Goal: Information Seeking & Learning: Check status

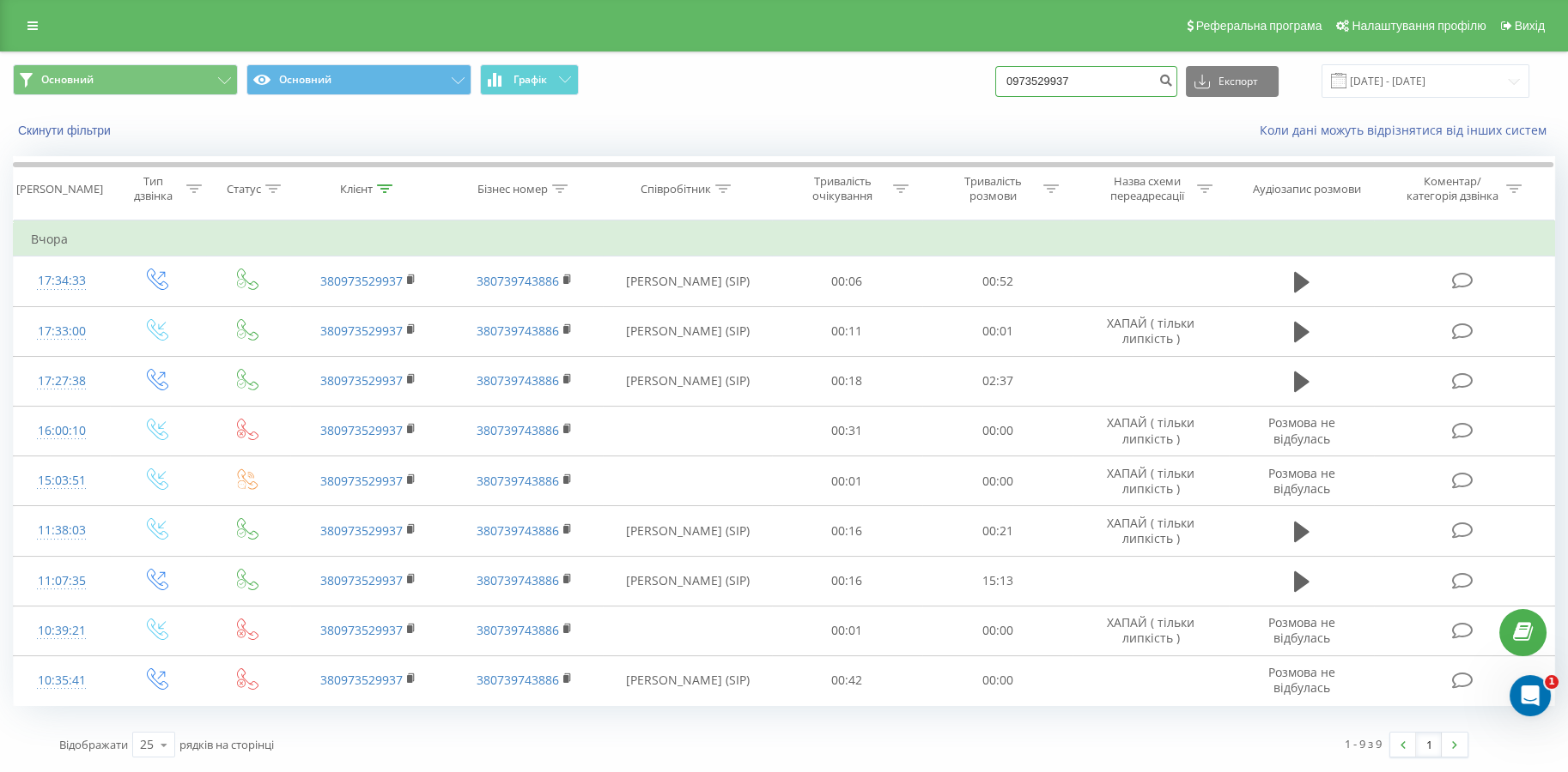
drag, startPoint x: 1126, startPoint y: 77, endPoint x: 852, endPoint y: 74, distance: 274.0
click at [852, 74] on div "Основний Основний Графік 0973529937 Експорт .csv .xls .xlsx 21.05.2025 - 21.08.…" at bounding box center [783, 81] width 1542 height 34
paste input "3) 903-03-28"
click at [1046, 82] on input "093) 903-03-28" at bounding box center [1085, 82] width 182 height 31
type input "0939030328"
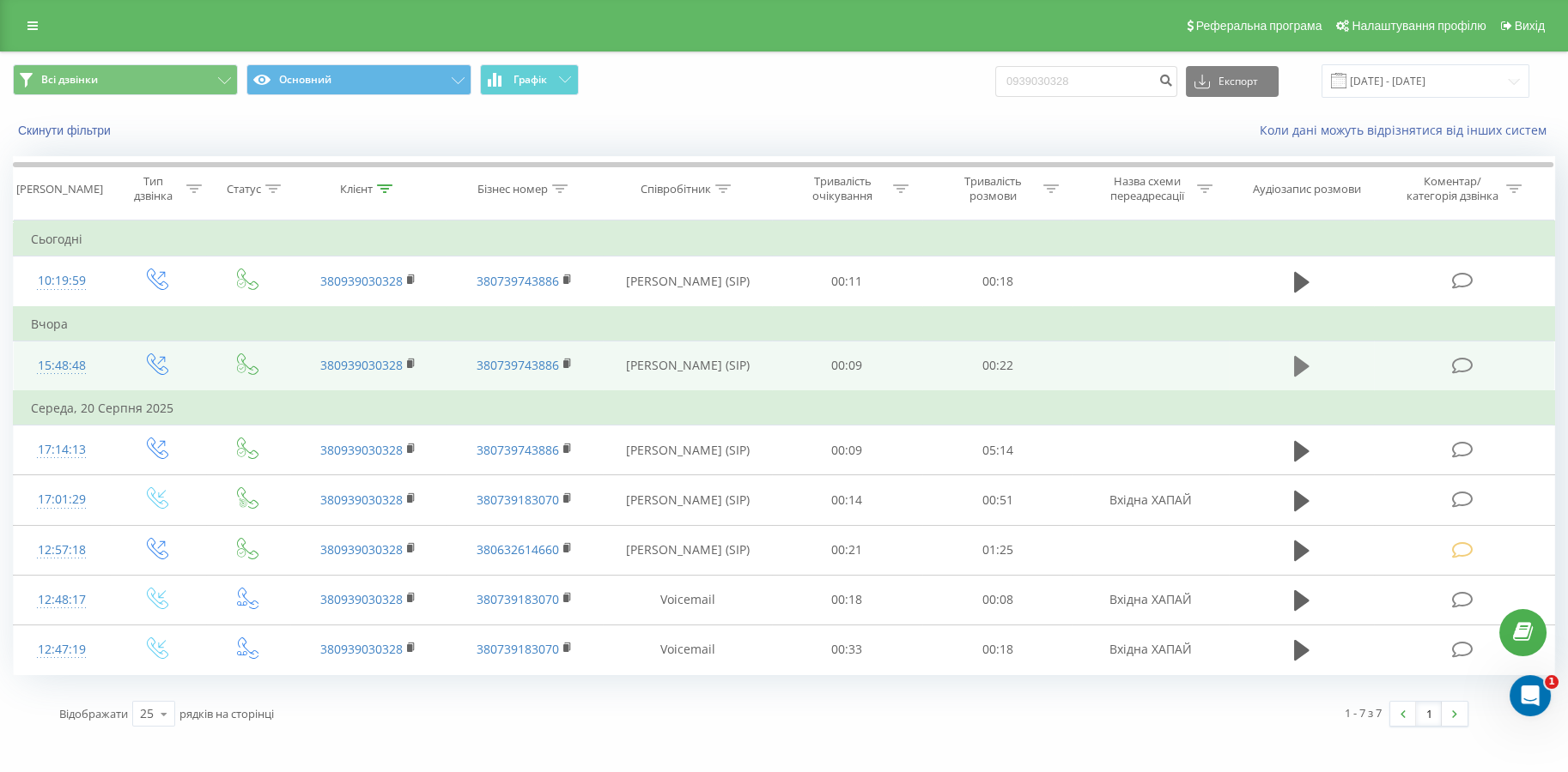
click at [1305, 368] on icon at bounding box center [1302, 365] width 15 height 20
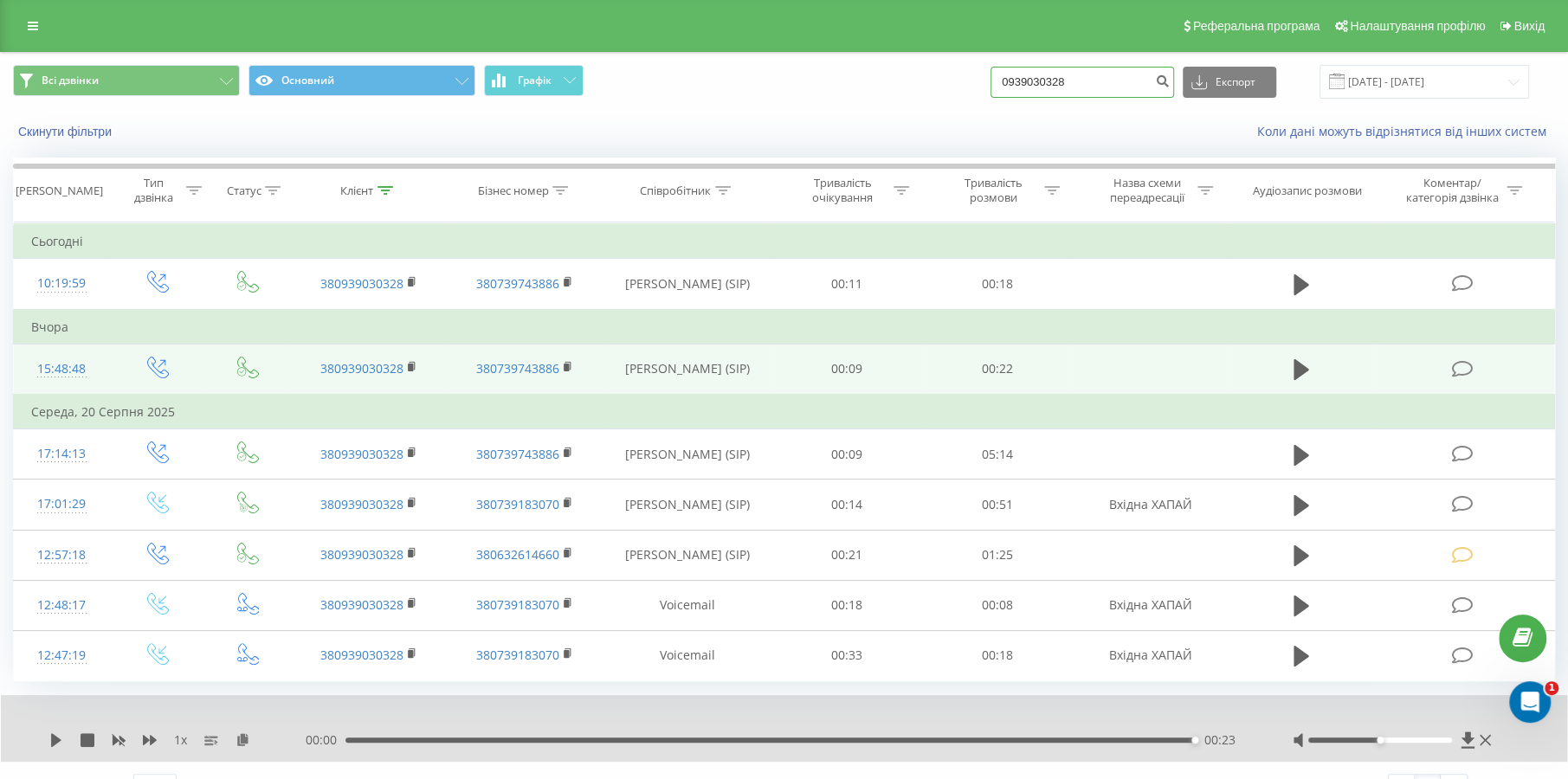
drag, startPoint x: 989, startPoint y: 101, endPoint x: 1106, endPoint y: 79, distance: 119.1
click at [948, 102] on div "Всі дзвінки Основний Графік 0939030328 Експорт .csv .xls .xlsx 22.05.2025 - 22.…" at bounding box center [784, 81] width 1567 height 58
paste input "8381217"
type input "0938381217"
click at [1170, 79] on icon "submit" at bounding box center [1162, 79] width 15 height 11
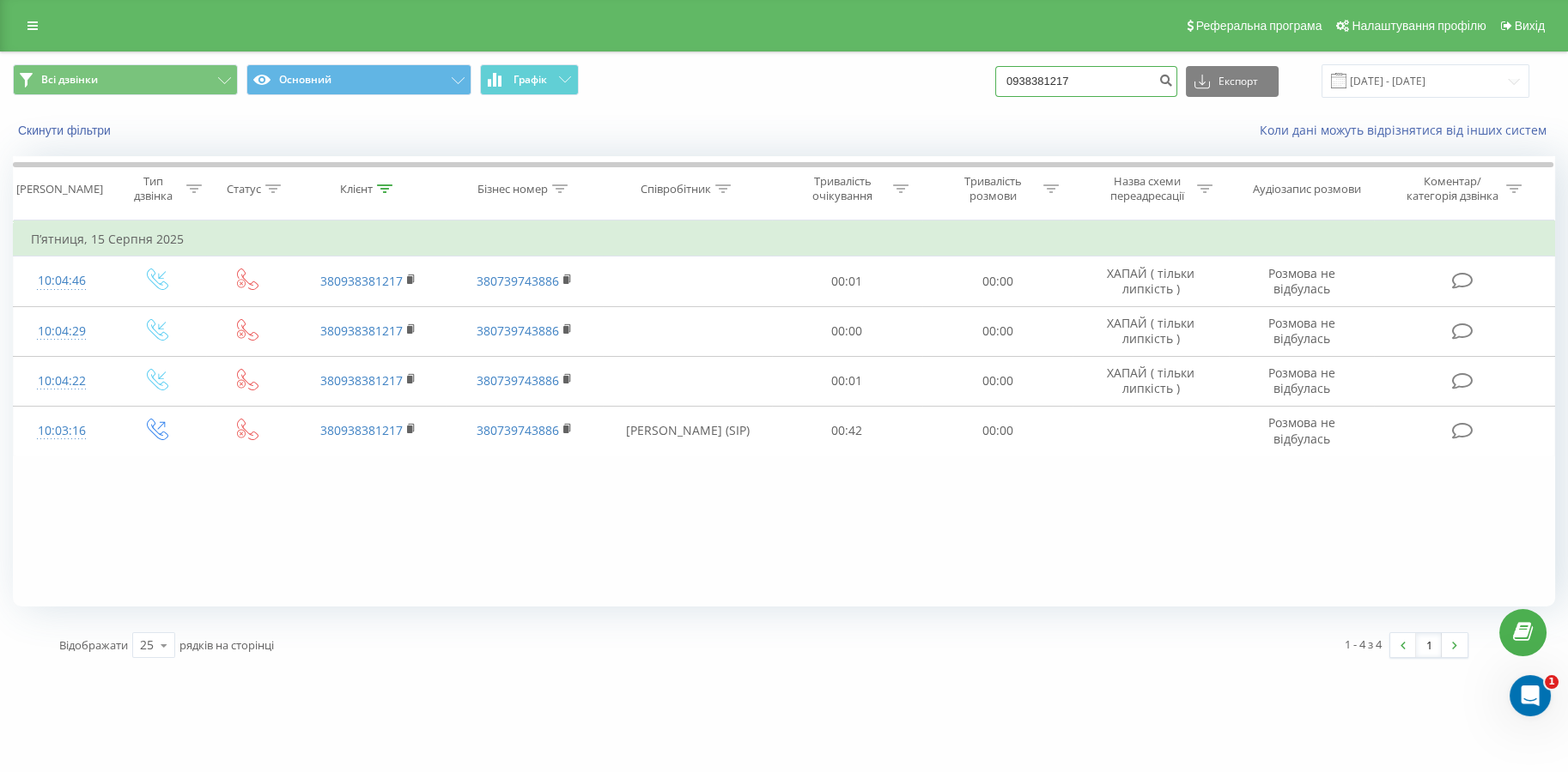
drag, startPoint x: 1102, startPoint y: 65, endPoint x: 971, endPoint y: 77, distance: 131.5
click at [971, 77] on div "Всі дзвінки Основний Графік 0938381217 Експорт .csv .xls .xlsx 22.05.2025 - 22.…" at bounding box center [783, 81] width 1542 height 34
paste input "674914196"
click at [1159, 79] on input "0674914196" at bounding box center [1085, 82] width 182 height 31
type input "0674914196"
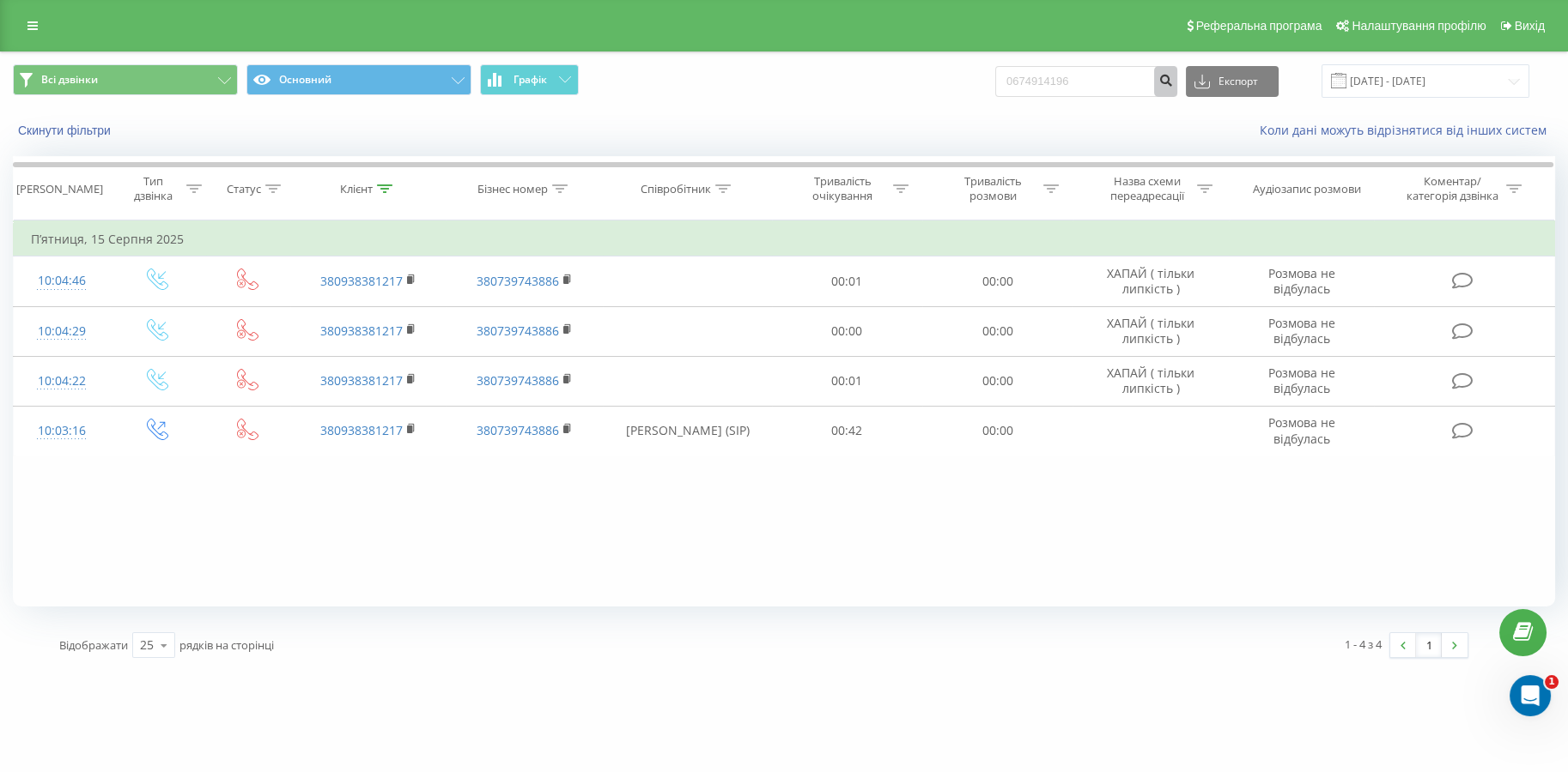
click at [1171, 83] on icon "submit" at bounding box center [1165, 78] width 14 height 11
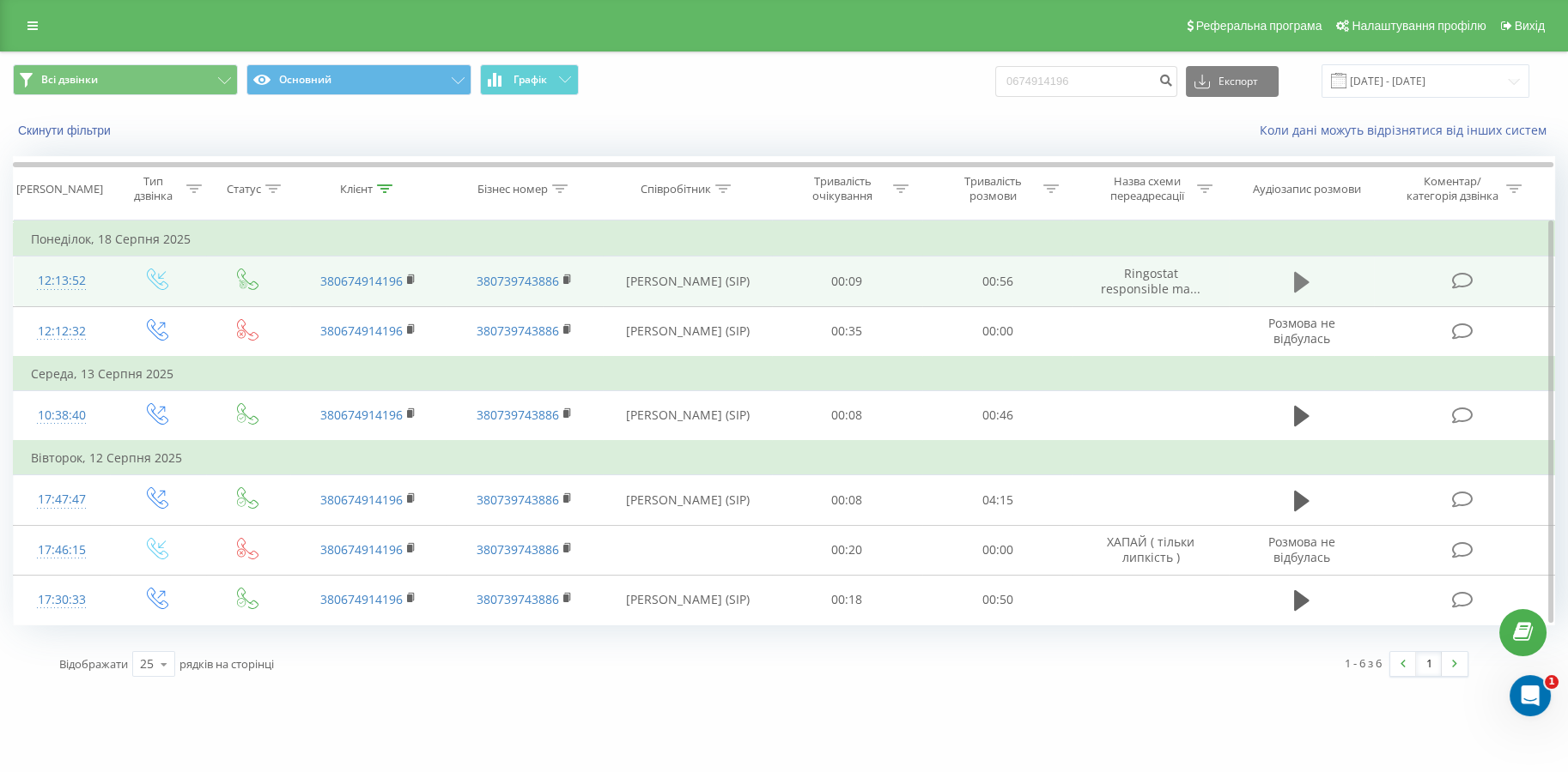
click at [1302, 275] on icon at bounding box center [1302, 282] width 15 height 24
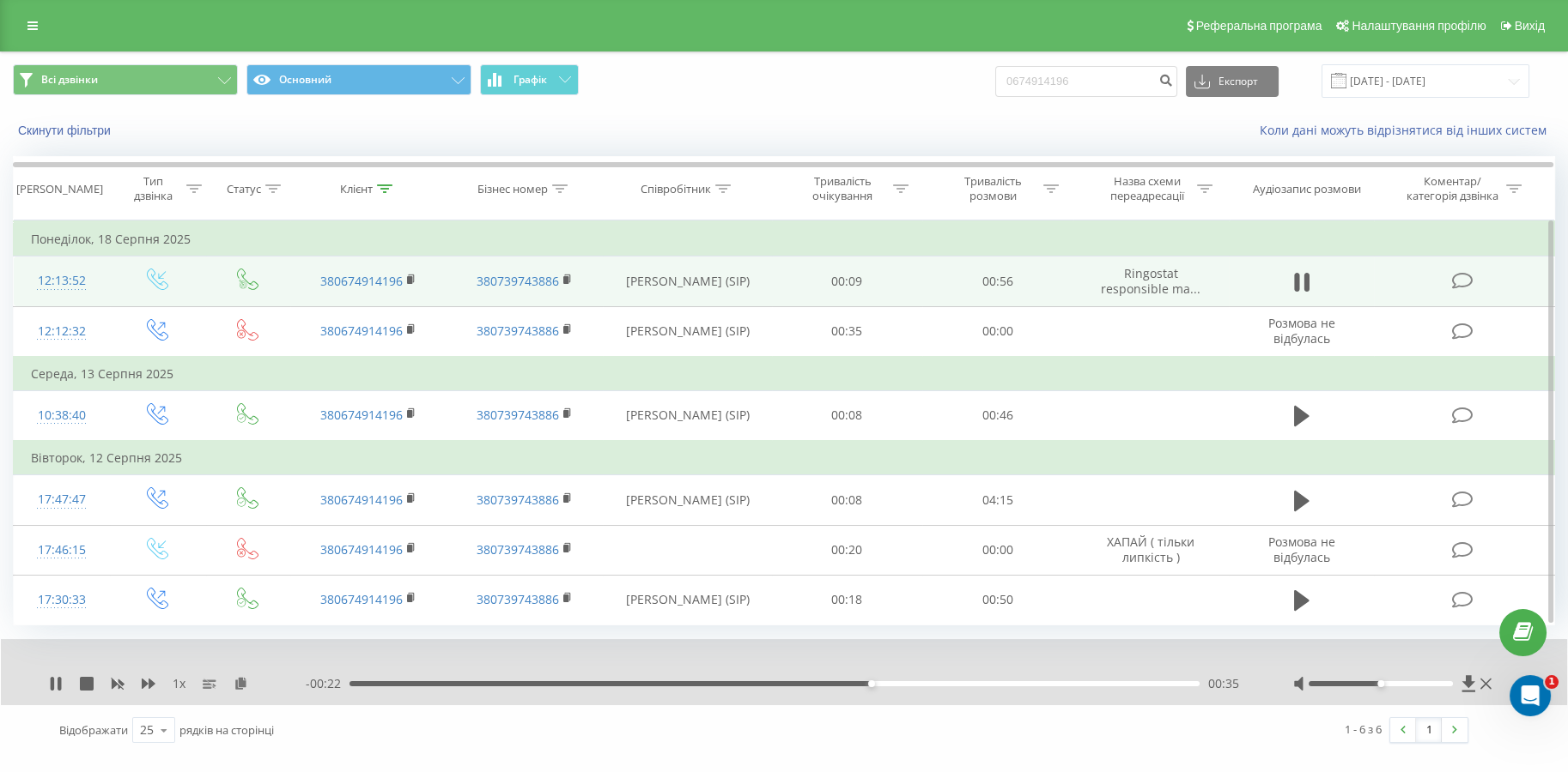
click at [63, 680] on div "1 x" at bounding box center [177, 684] width 257 height 17
click at [57, 678] on icon at bounding box center [56, 684] width 13 height 13
drag, startPoint x: 1100, startPoint y: 87, endPoint x: 883, endPoint y: 106, distance: 217.8
click at [884, 106] on div "Всі дзвінки Основний Графік 0674914196 Експорт .csv .xls .xlsx 22.05.2025 - 22.…" at bounding box center [784, 81] width 1566 height 58
paste input "967274497"
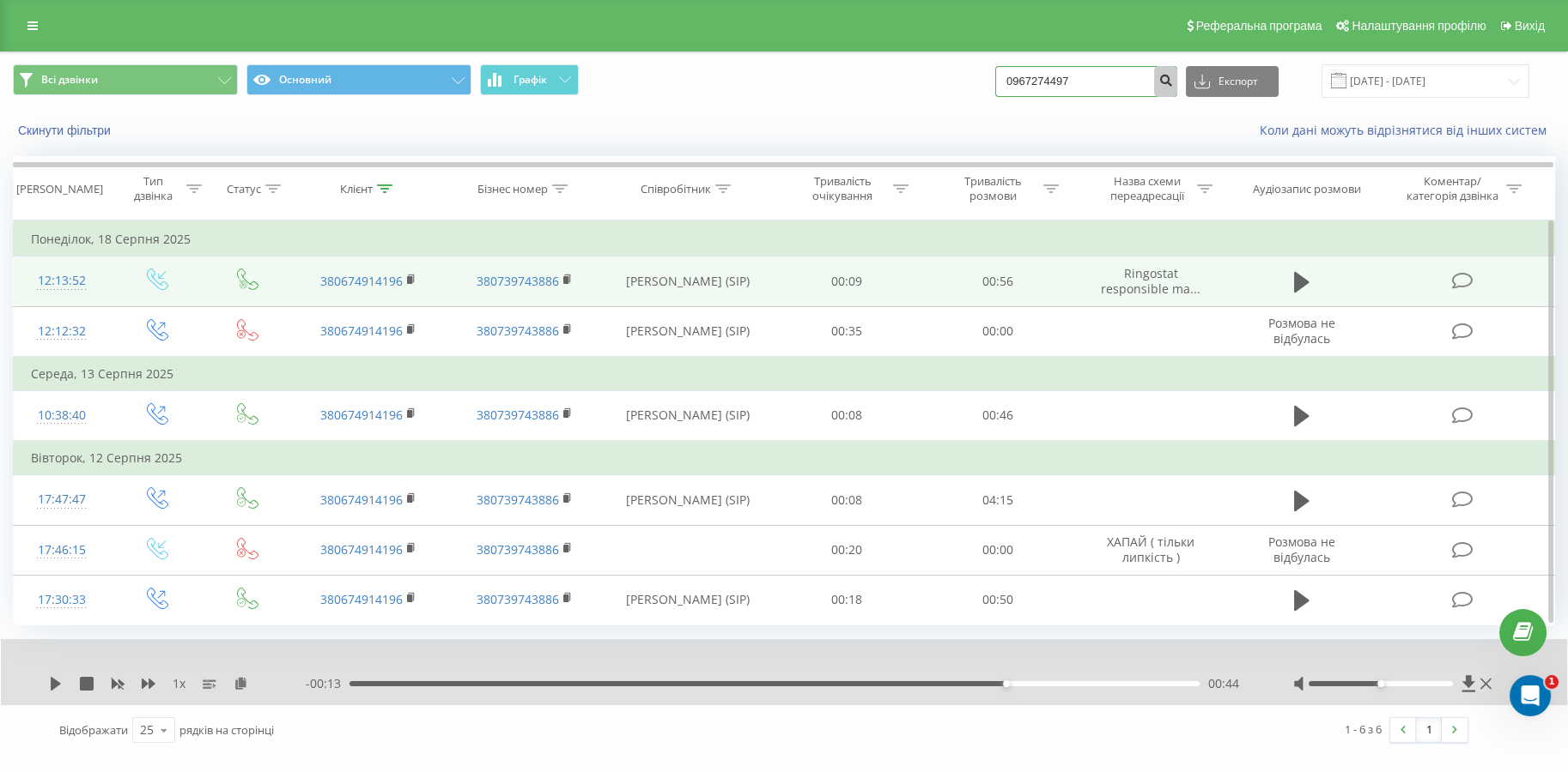
drag, startPoint x: 1159, startPoint y: 89, endPoint x: 1173, endPoint y: 84, distance: 14.9
click at [1161, 88] on input "0967274497" at bounding box center [1085, 82] width 182 height 31
type input "0967274497"
click at [1173, 84] on icon "submit" at bounding box center [1165, 78] width 14 height 11
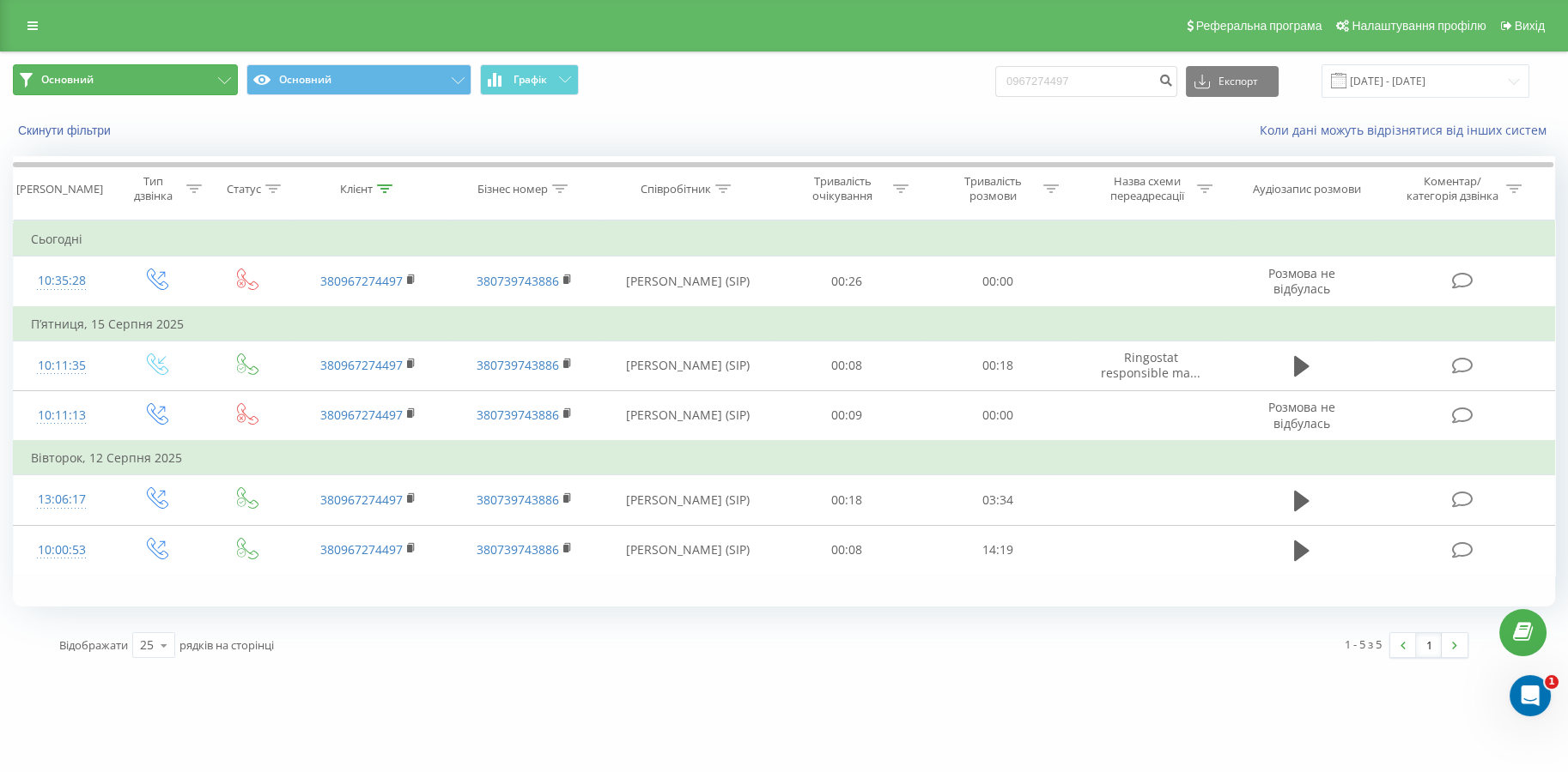
click at [195, 76] on button "Основний" at bounding box center [125, 80] width 225 height 31
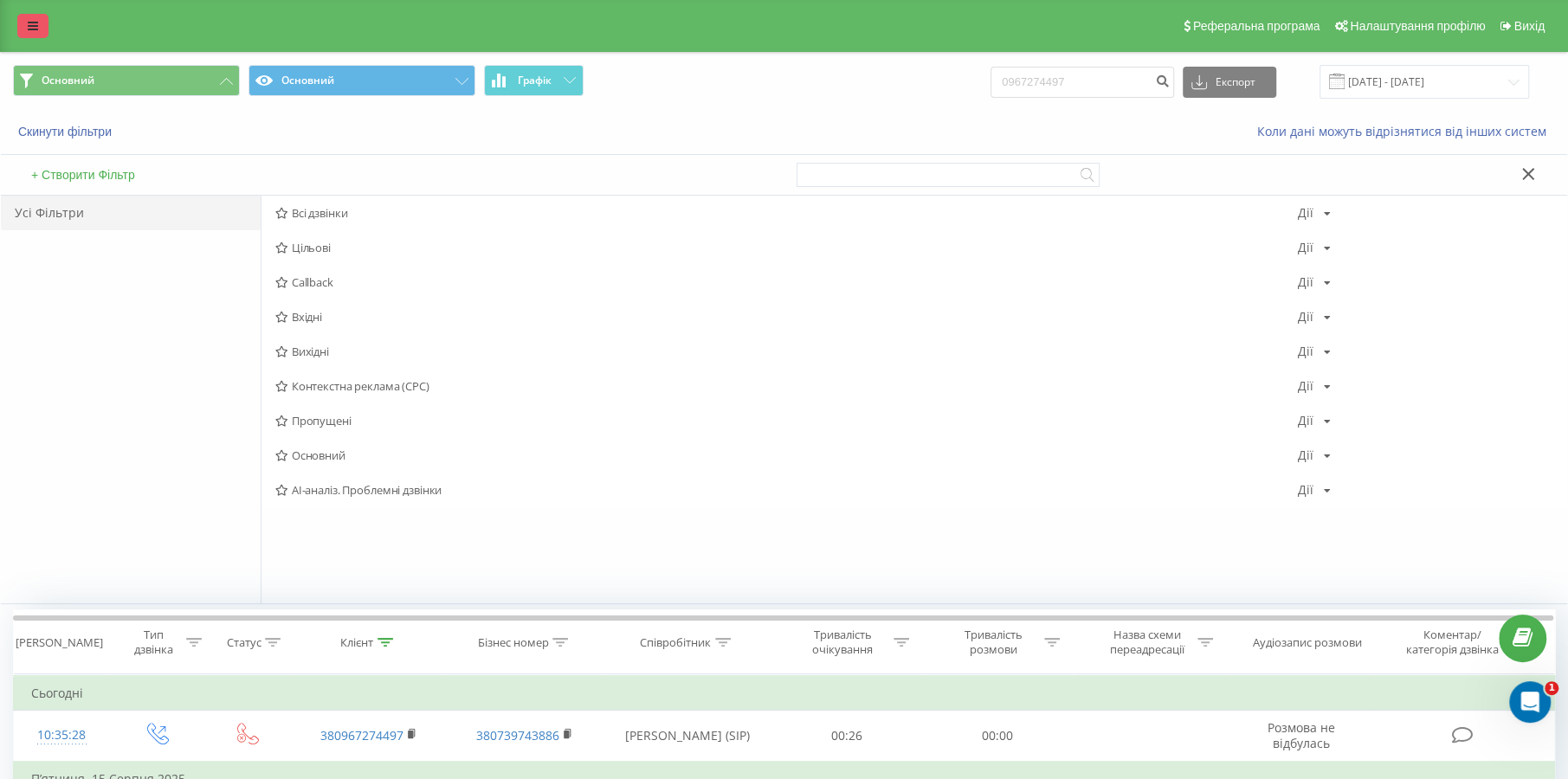
click at [29, 29] on icon at bounding box center [33, 26] width 11 height 12
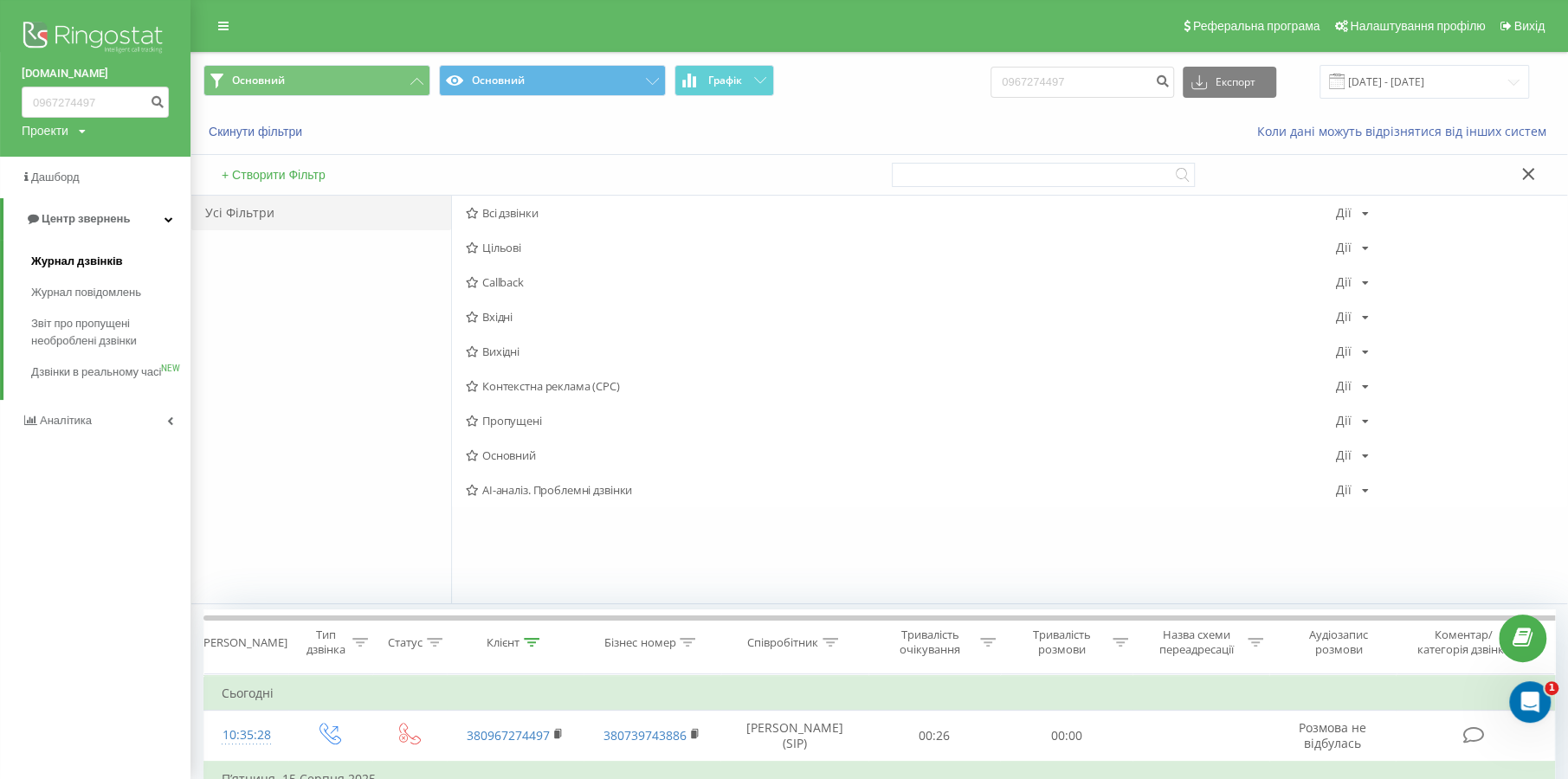
click at [85, 265] on span "Журнал дзвінків" at bounding box center [77, 262] width 92 height 17
click at [482, 415] on span "Пропущені" at bounding box center [900, 421] width 870 height 12
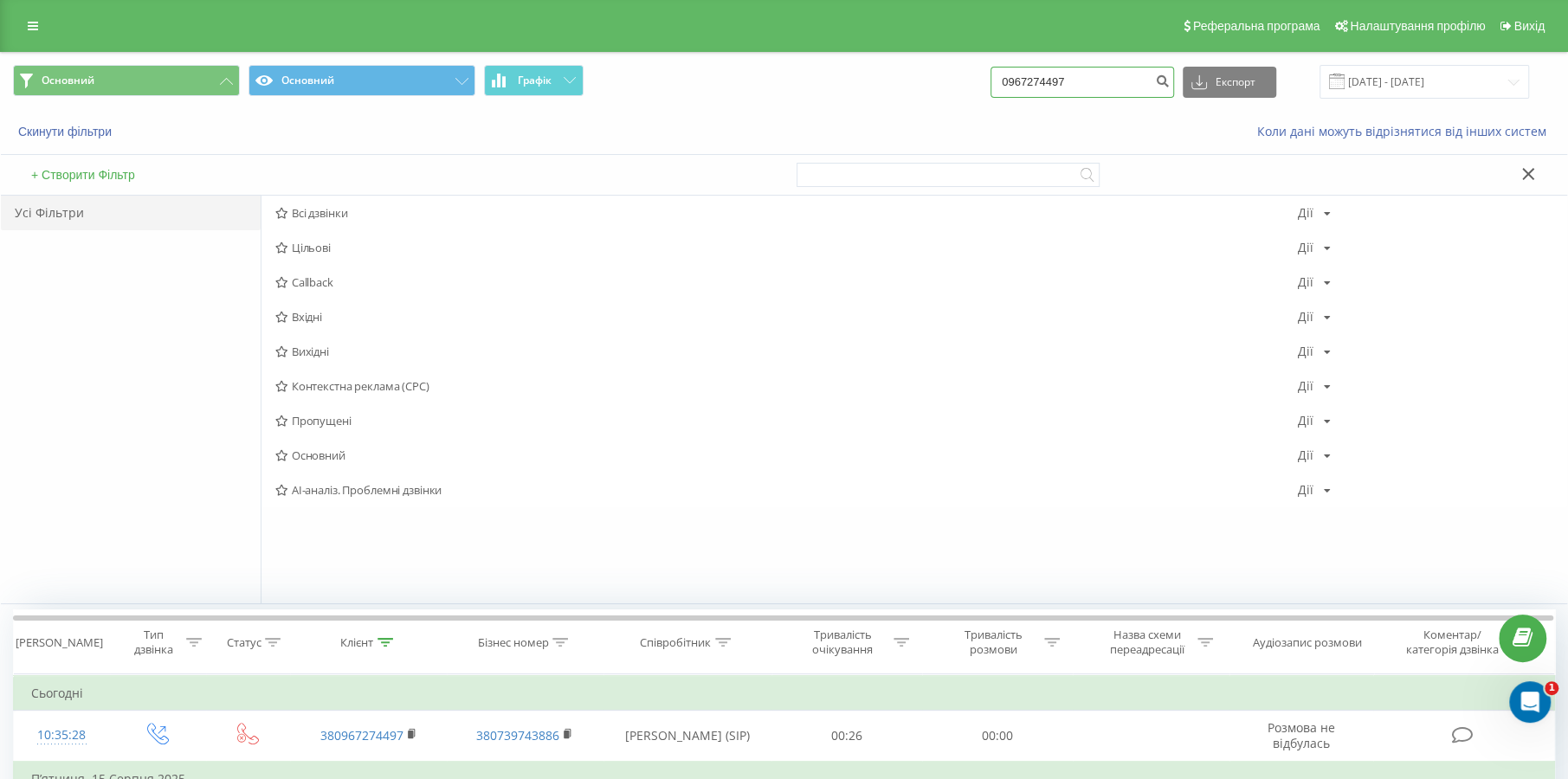
drag, startPoint x: 1148, startPoint y: 89, endPoint x: 952, endPoint y: 93, distance: 196.0
click at [952, 93] on div "Основний Основний Графік 0967274497 Експорт .csv .xls .xlsx 22.05.2025 - 22.08.…" at bounding box center [784, 81] width 1543 height 34
paste input "380501680781"
type input "380501680781"
click at [1163, 80] on button "submit" at bounding box center [1162, 82] width 23 height 31
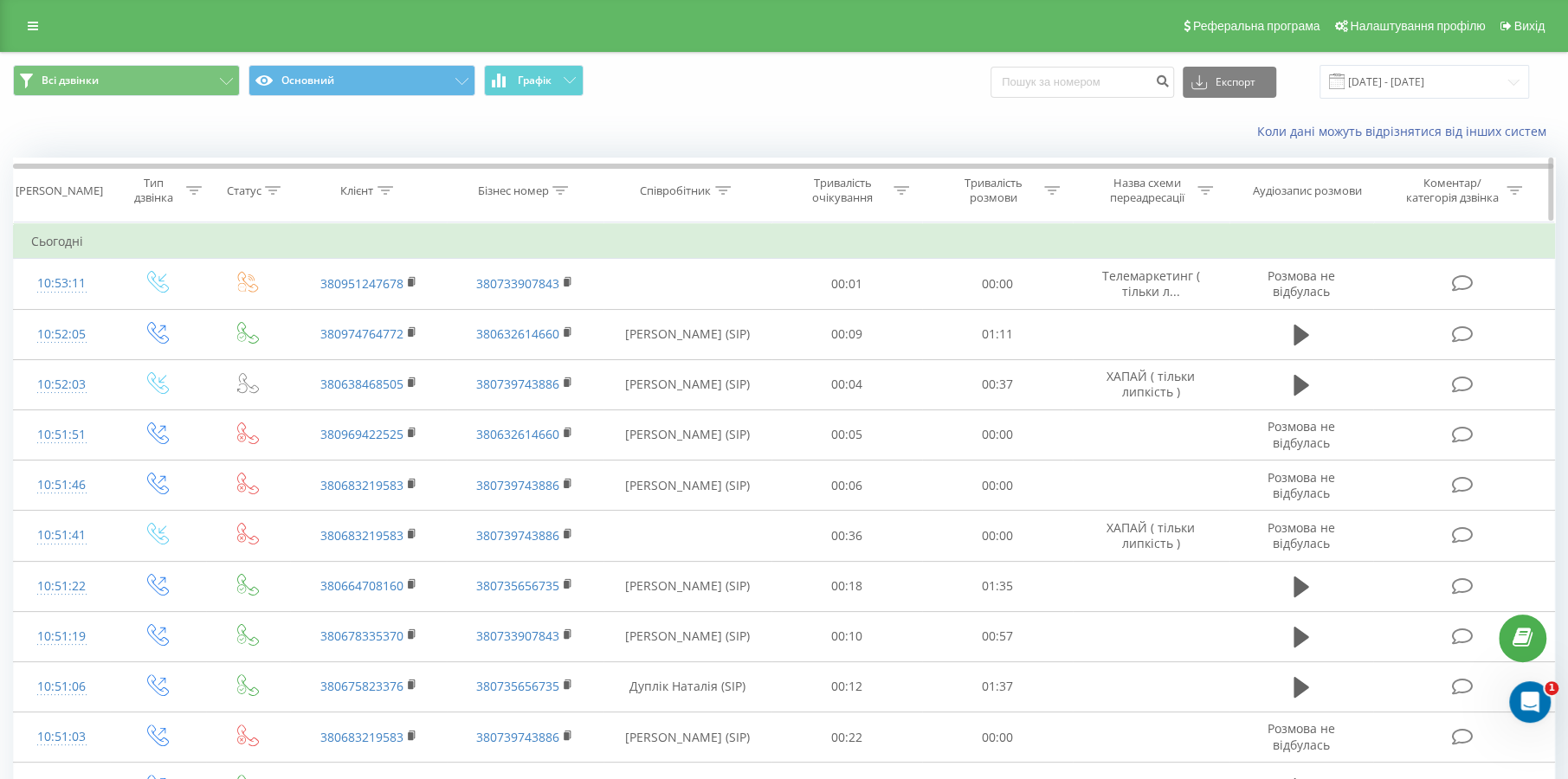
click at [1213, 192] on icon at bounding box center [1205, 190] width 16 height 9
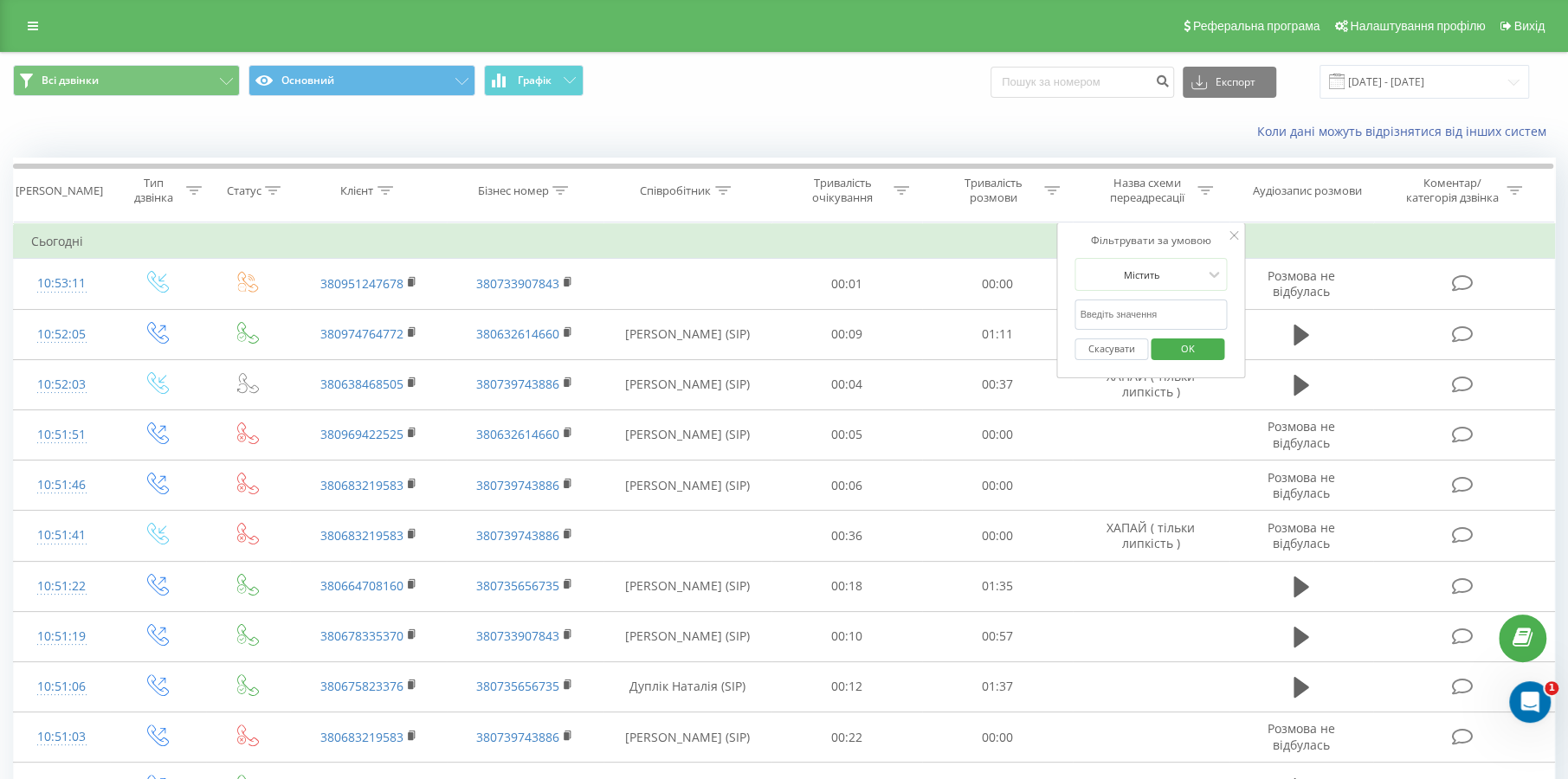
click at [1170, 307] on input "text" at bounding box center [1151, 314] width 152 height 30
type input "хапай"
click at [1192, 356] on span "OK" at bounding box center [1189, 348] width 49 height 27
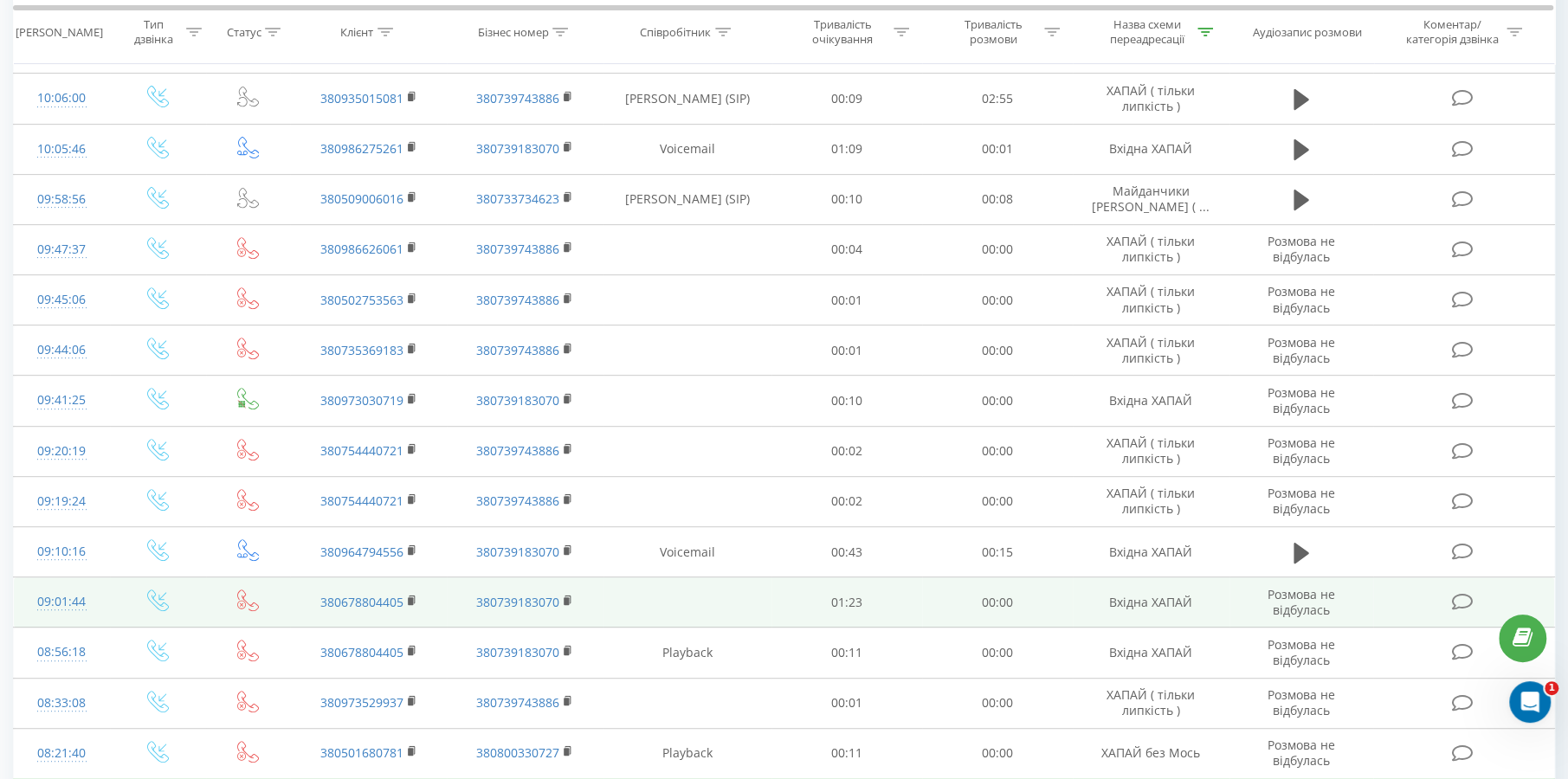
scroll to position [519, 0]
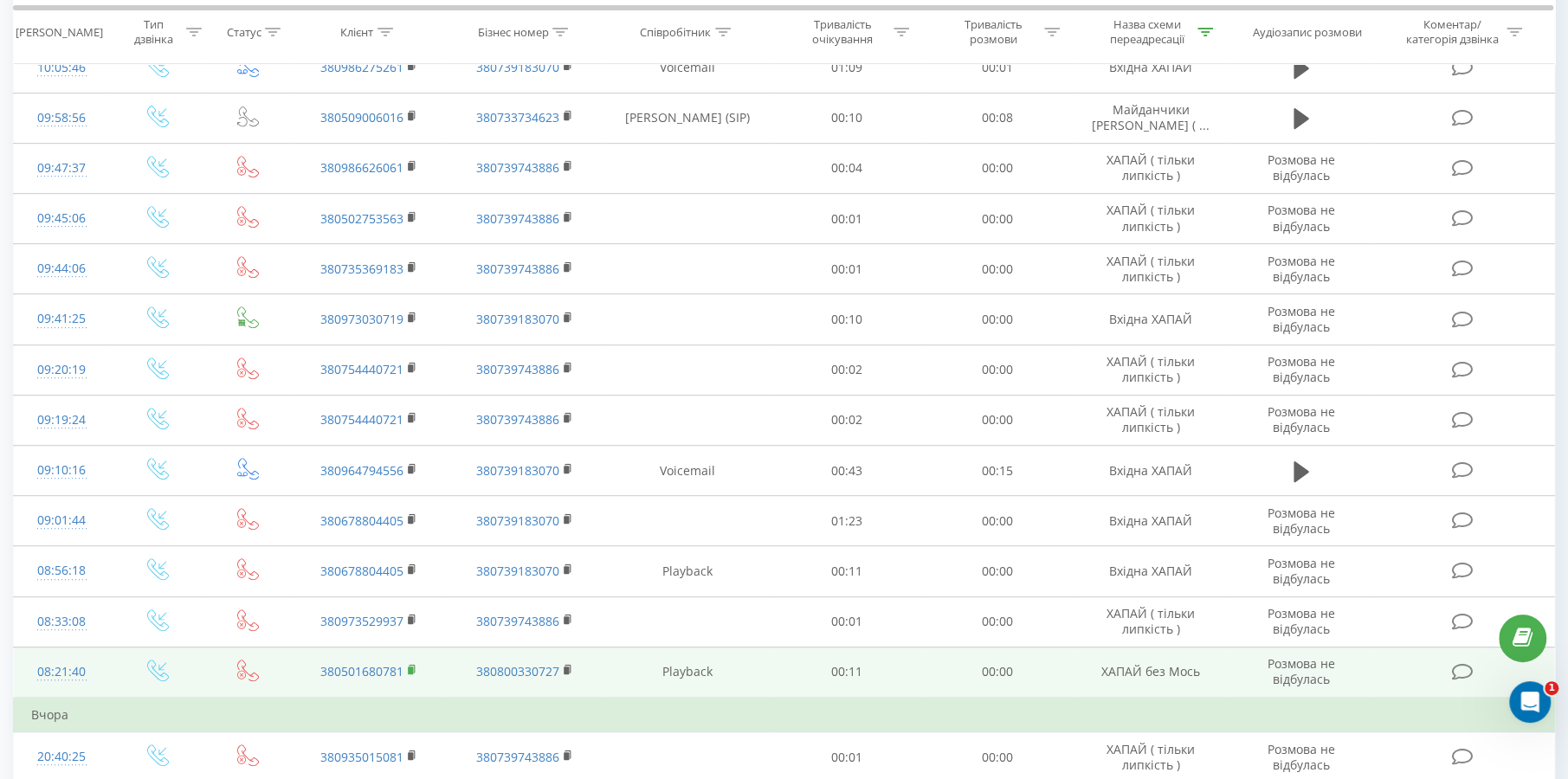
click at [409, 671] on rect at bounding box center [409, 670] width 5 height 8
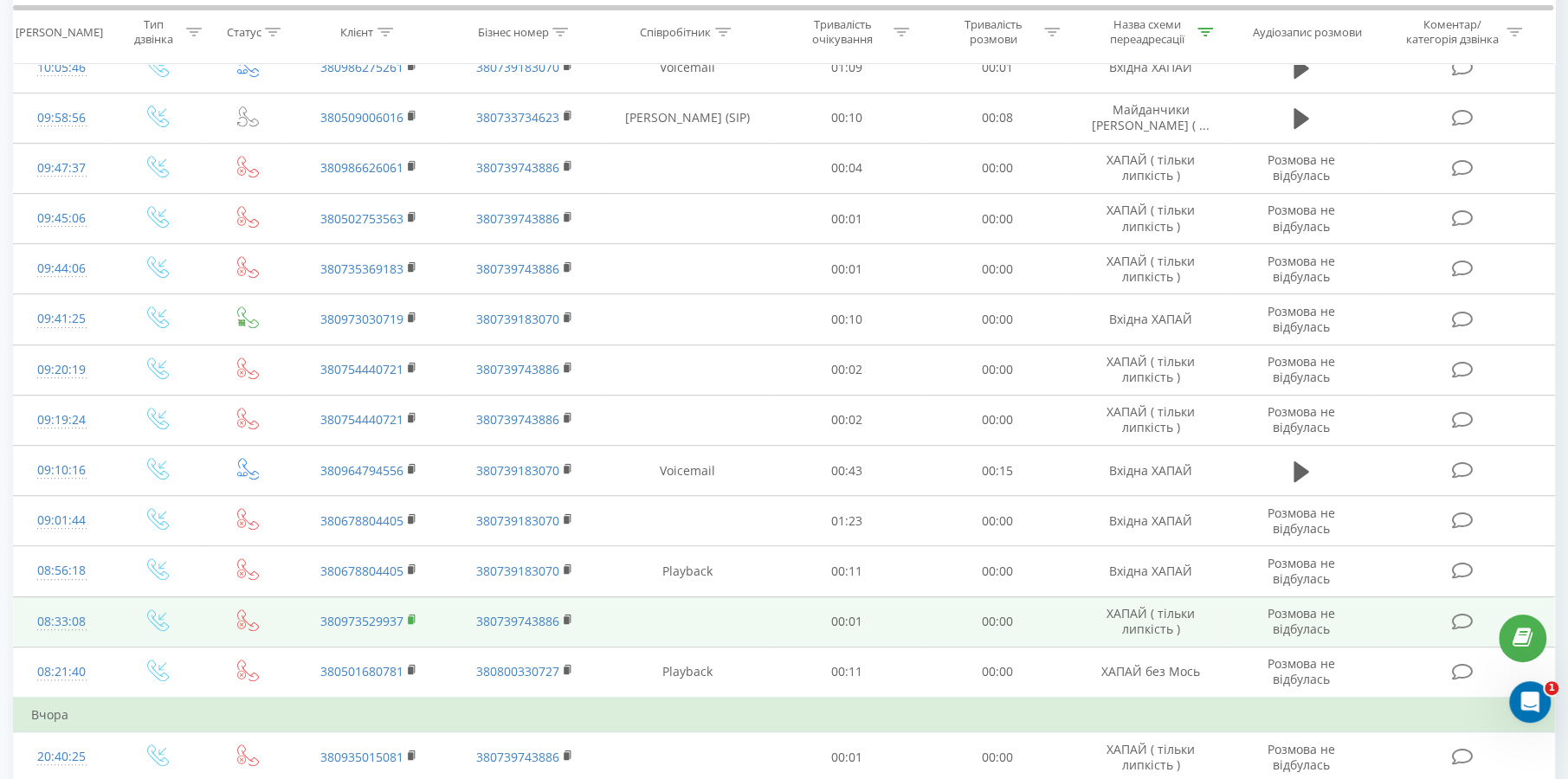
click at [411, 618] on rect at bounding box center [409, 620] width 5 height 8
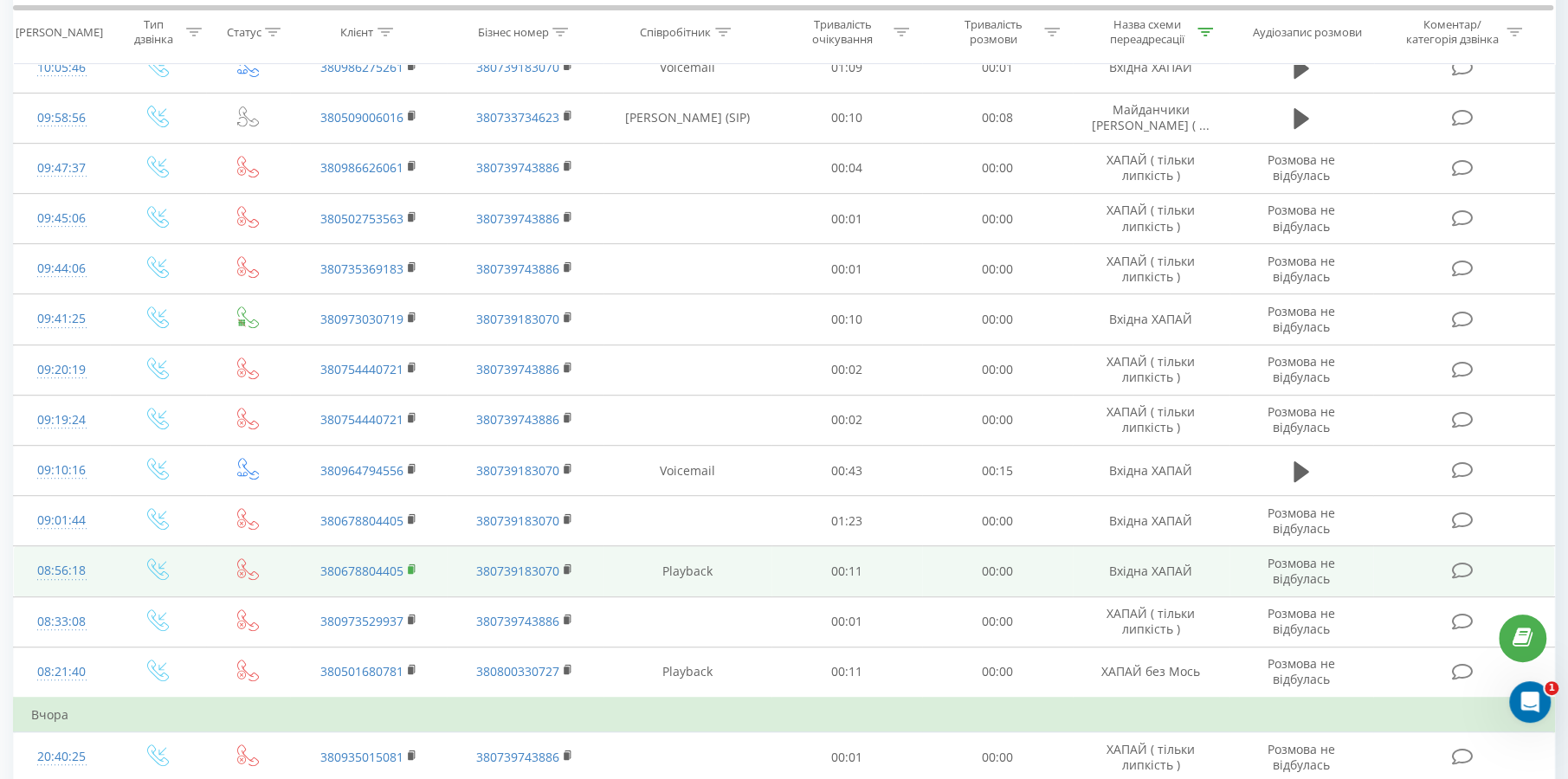
click at [408, 568] on rect at bounding box center [409, 570] width 5 height 8
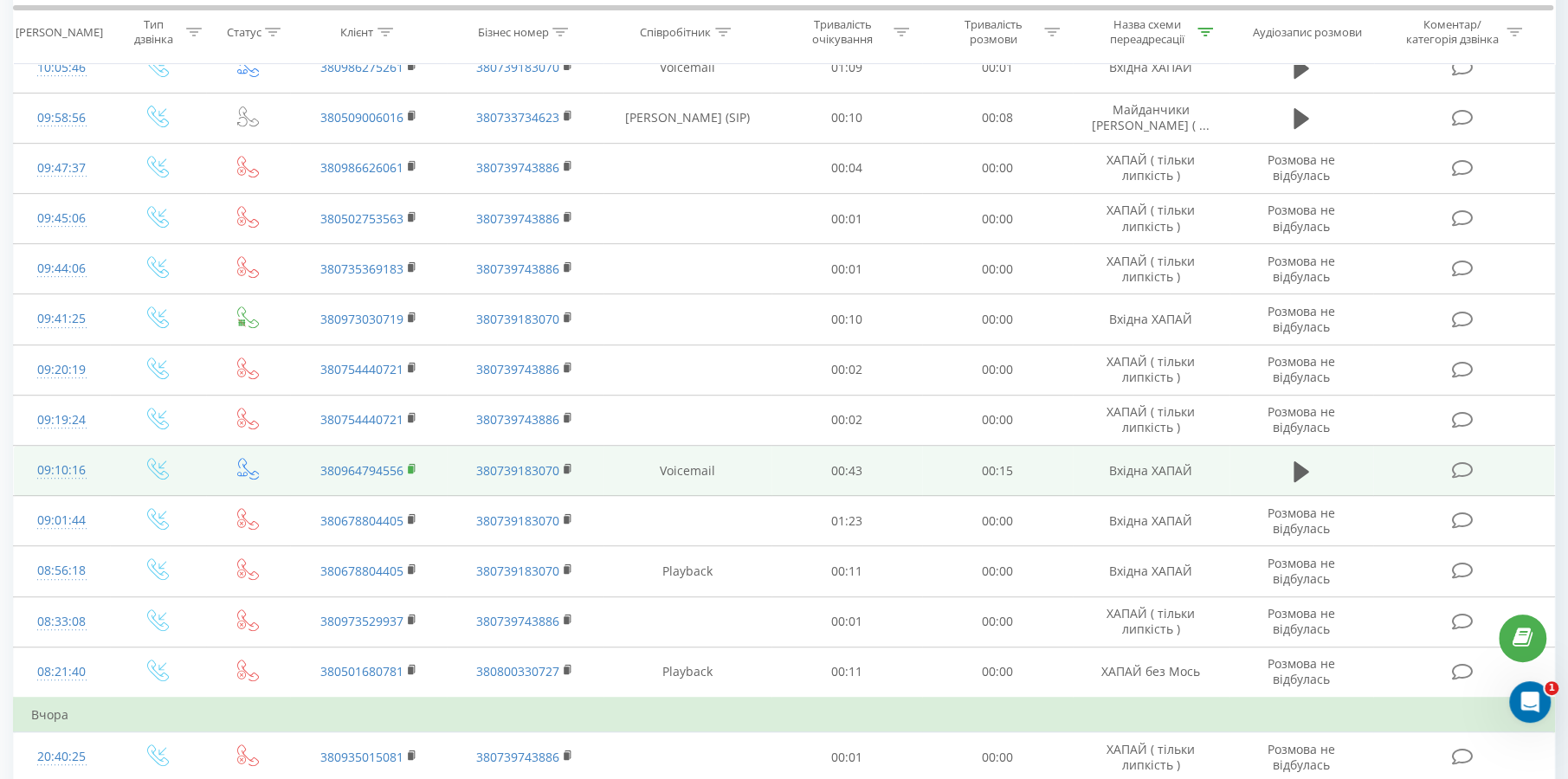
click at [414, 471] on icon at bounding box center [412, 470] width 10 height 12
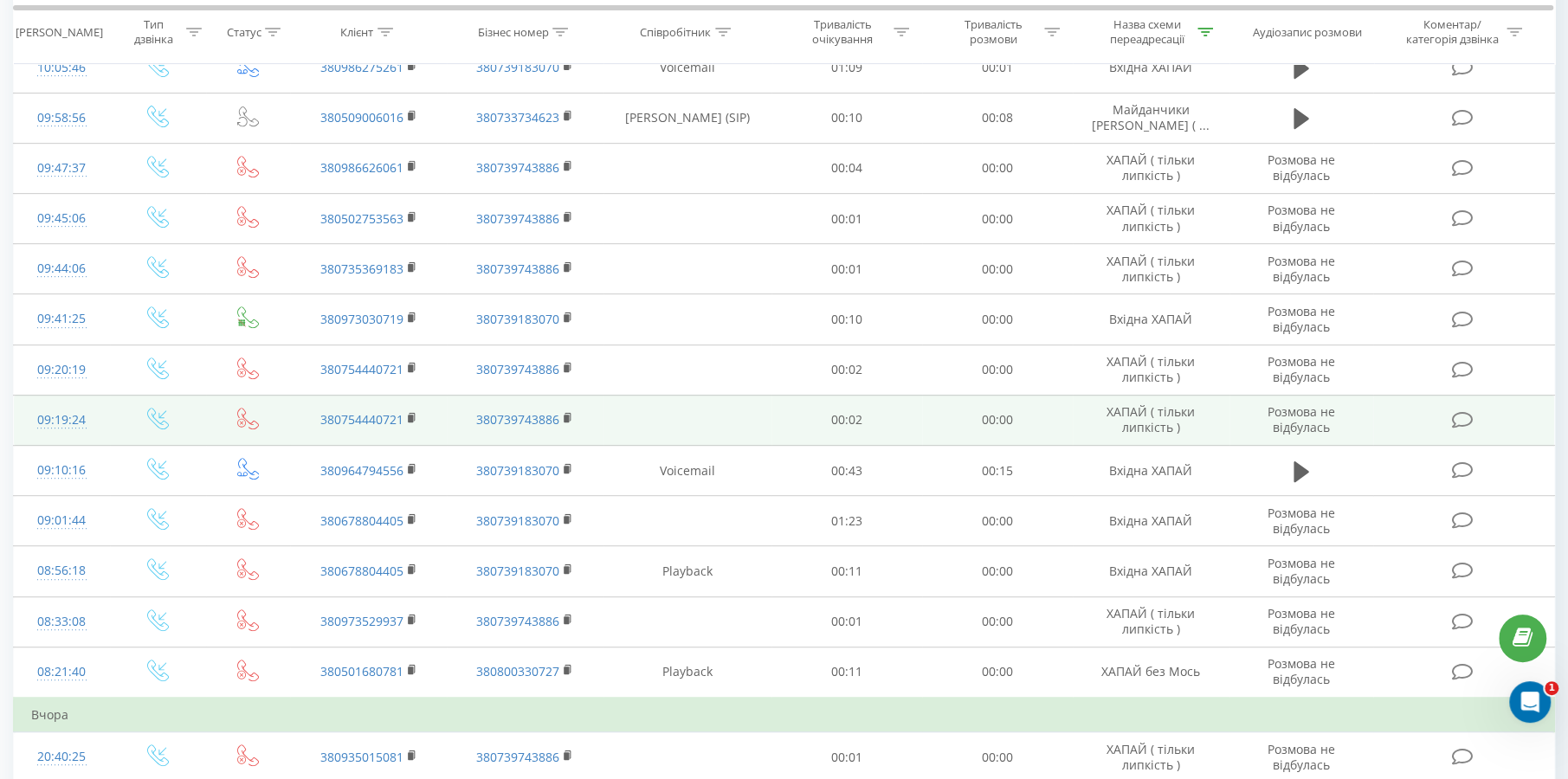
click at [405, 413] on td "380754440721" at bounding box center [369, 420] width 157 height 50
click at [408, 416] on rect at bounding box center [409, 419] width 5 height 8
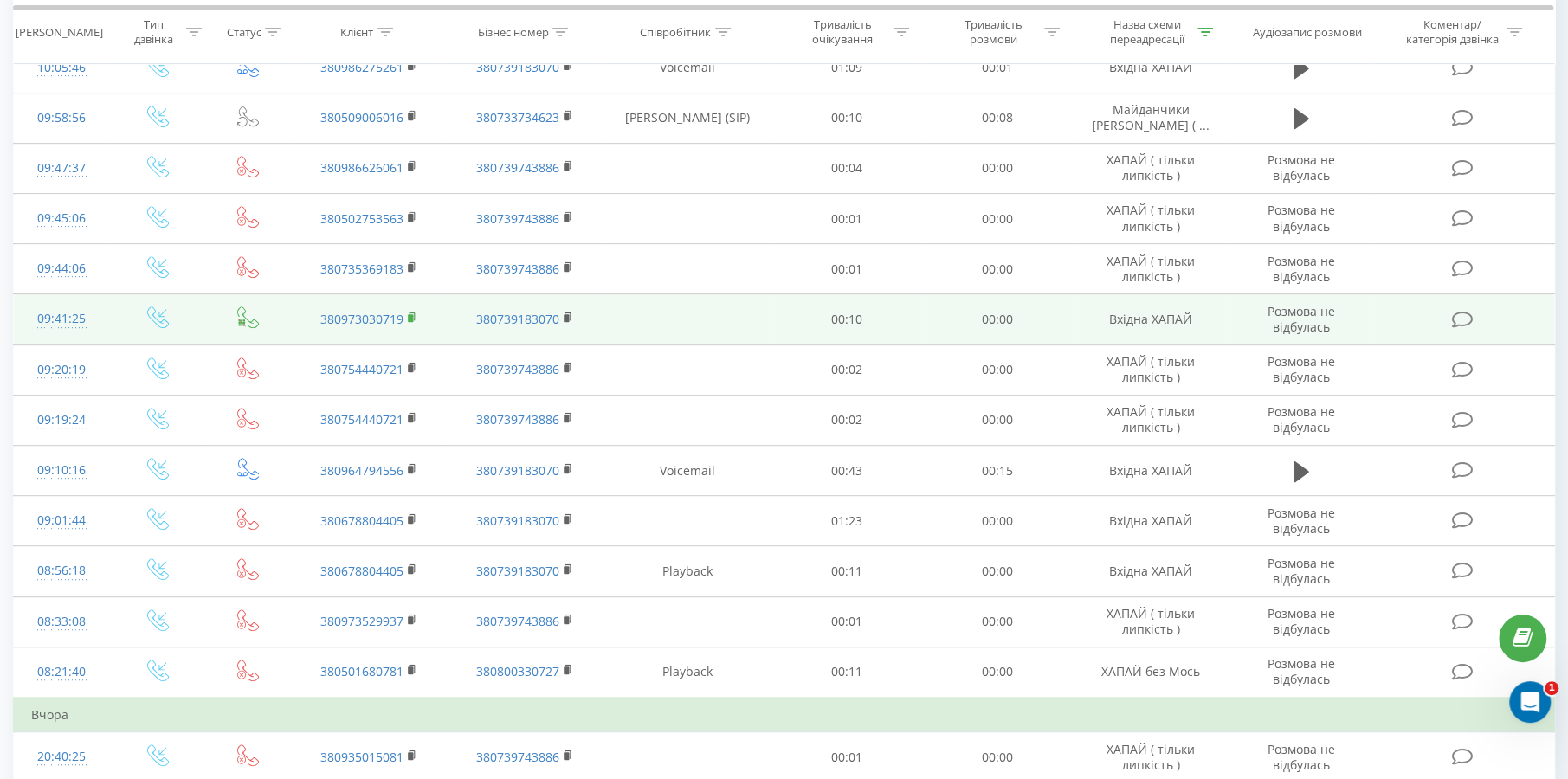
click at [411, 314] on rect at bounding box center [409, 318] width 5 height 8
click at [413, 315] on icon at bounding box center [412, 317] width 10 height 12
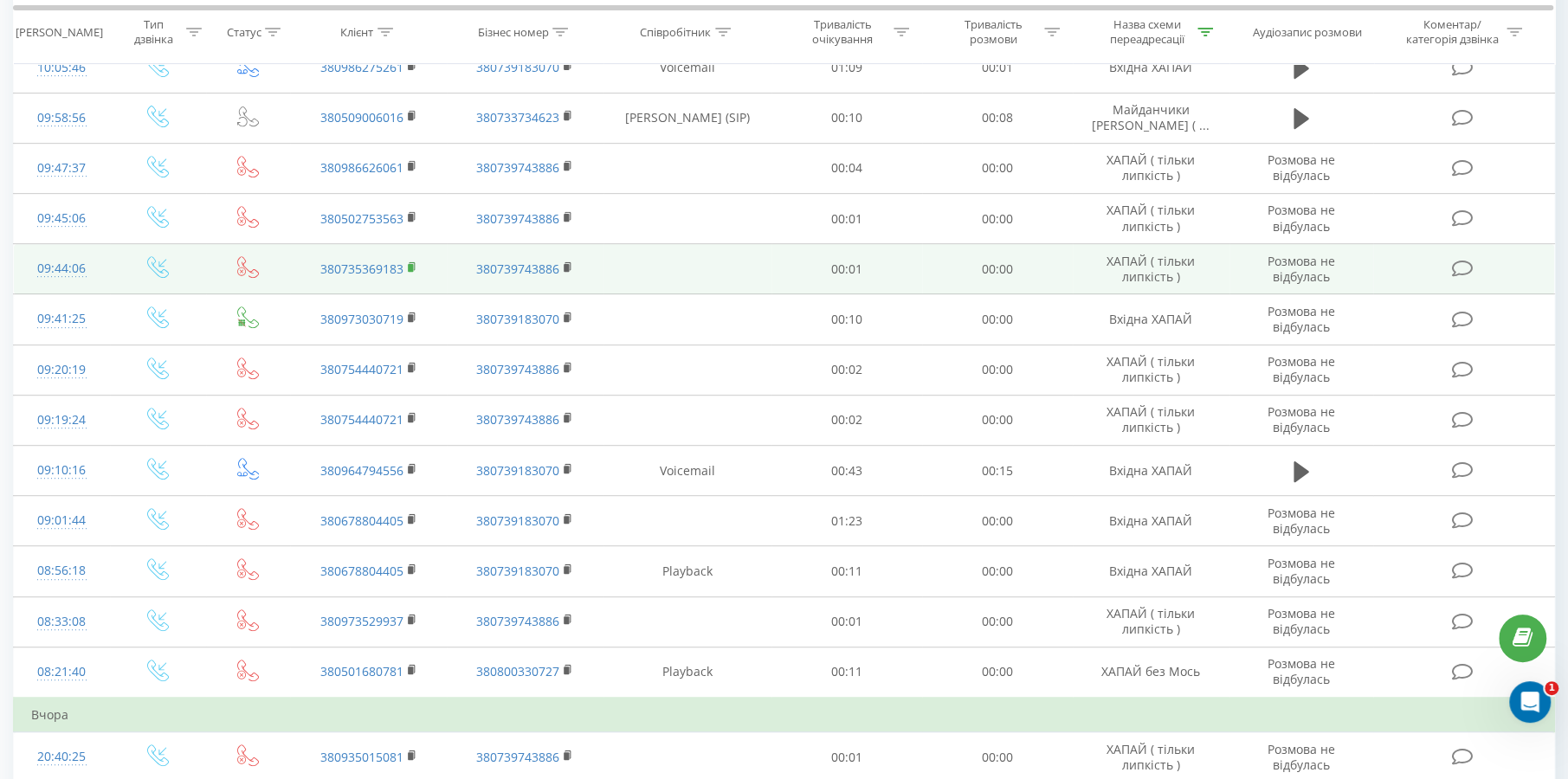
click at [411, 266] on rect at bounding box center [409, 268] width 5 height 8
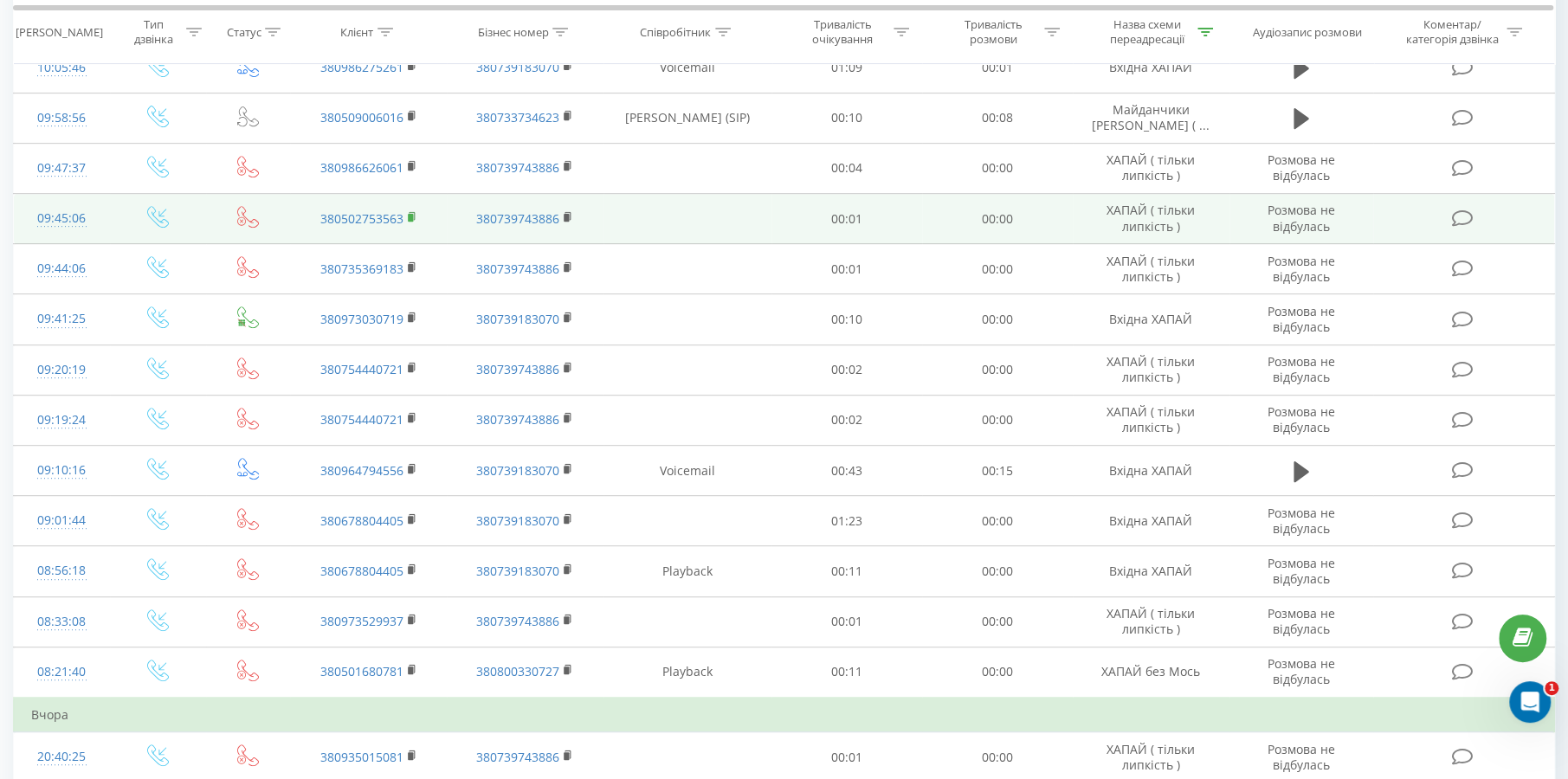
click at [413, 211] on icon at bounding box center [412, 217] width 10 height 12
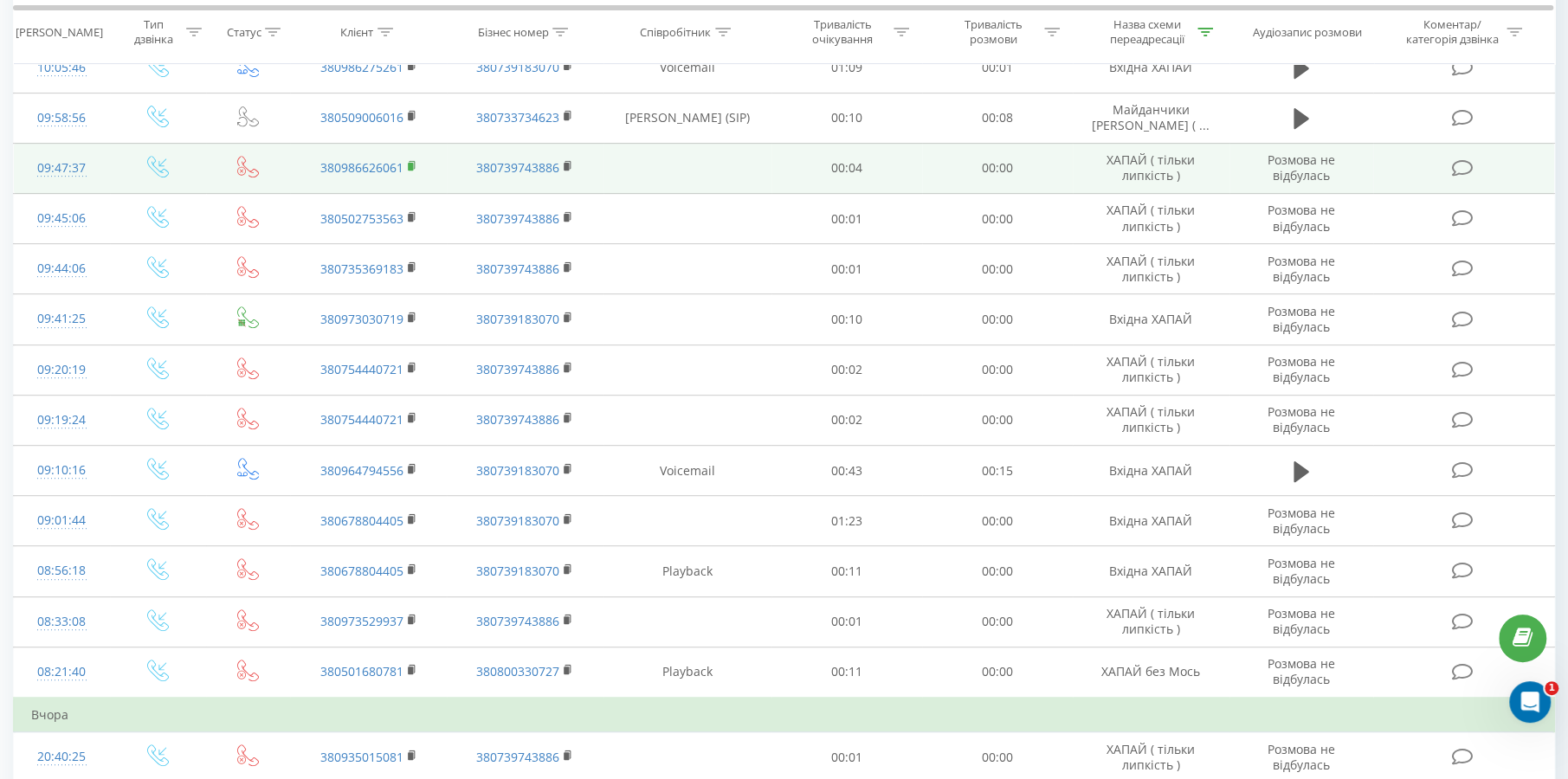
click at [413, 163] on icon at bounding box center [412, 166] width 10 height 12
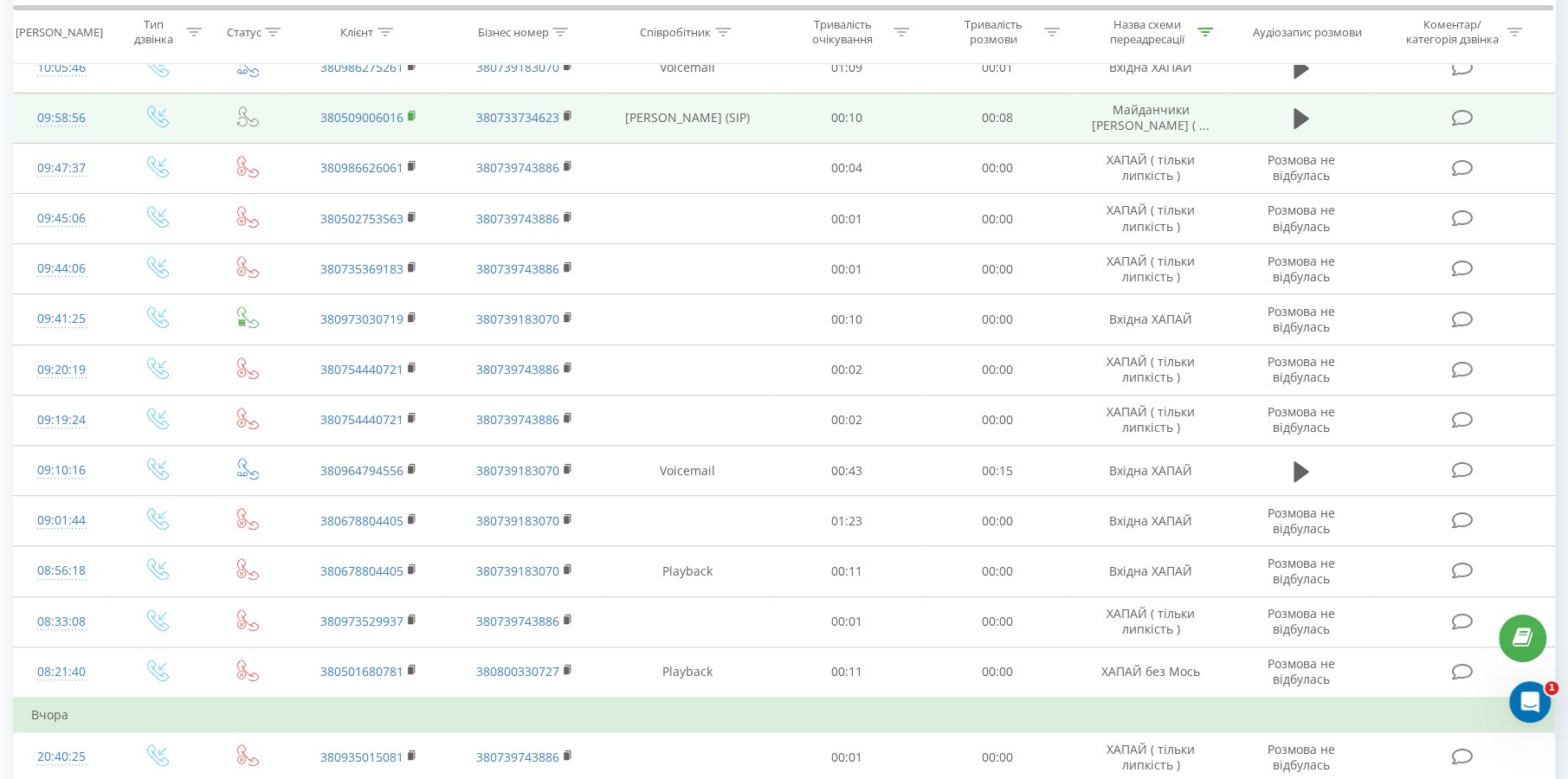
click at [415, 110] on icon at bounding box center [412, 115] width 10 height 12
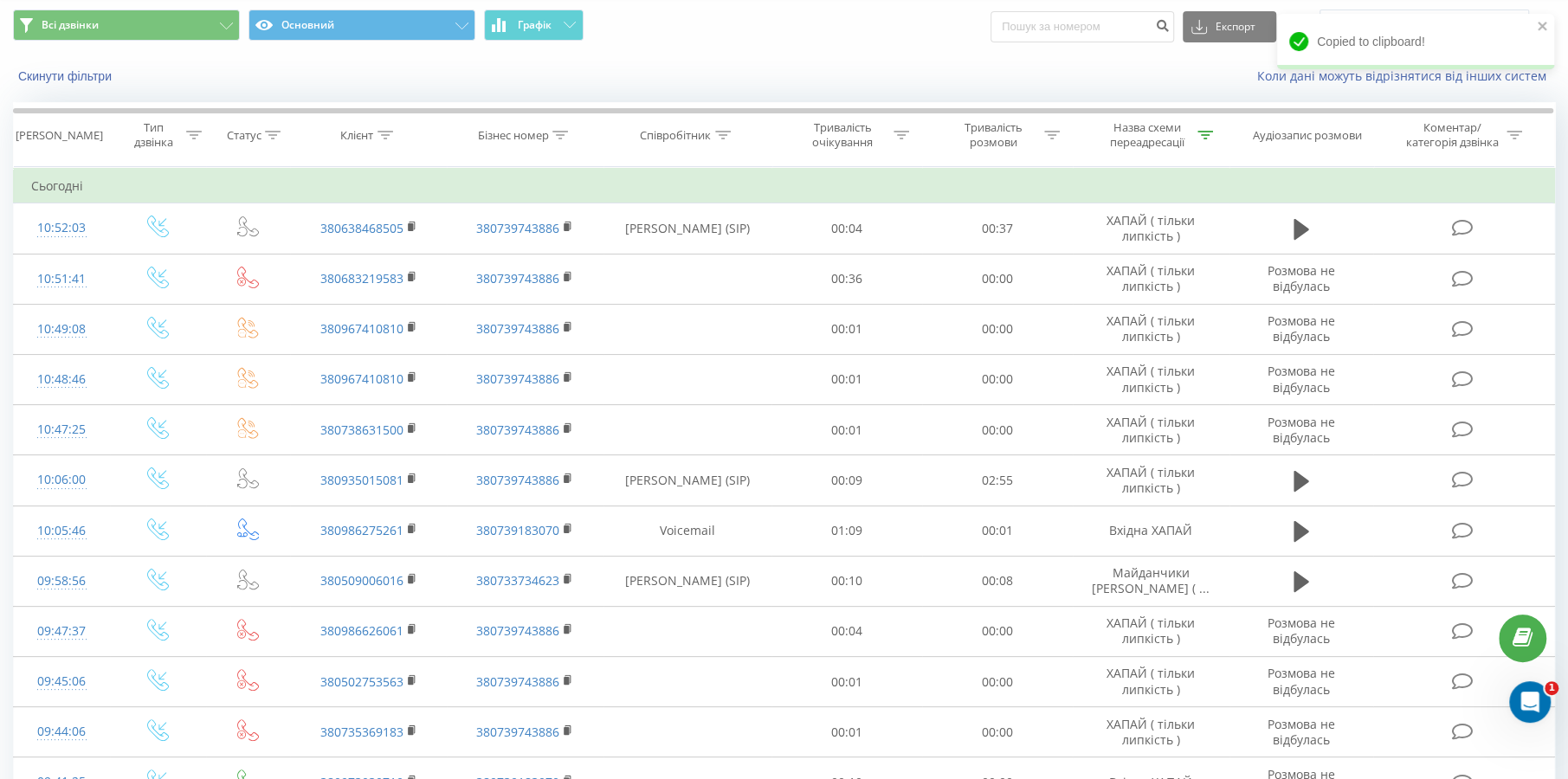
scroll to position [0, 0]
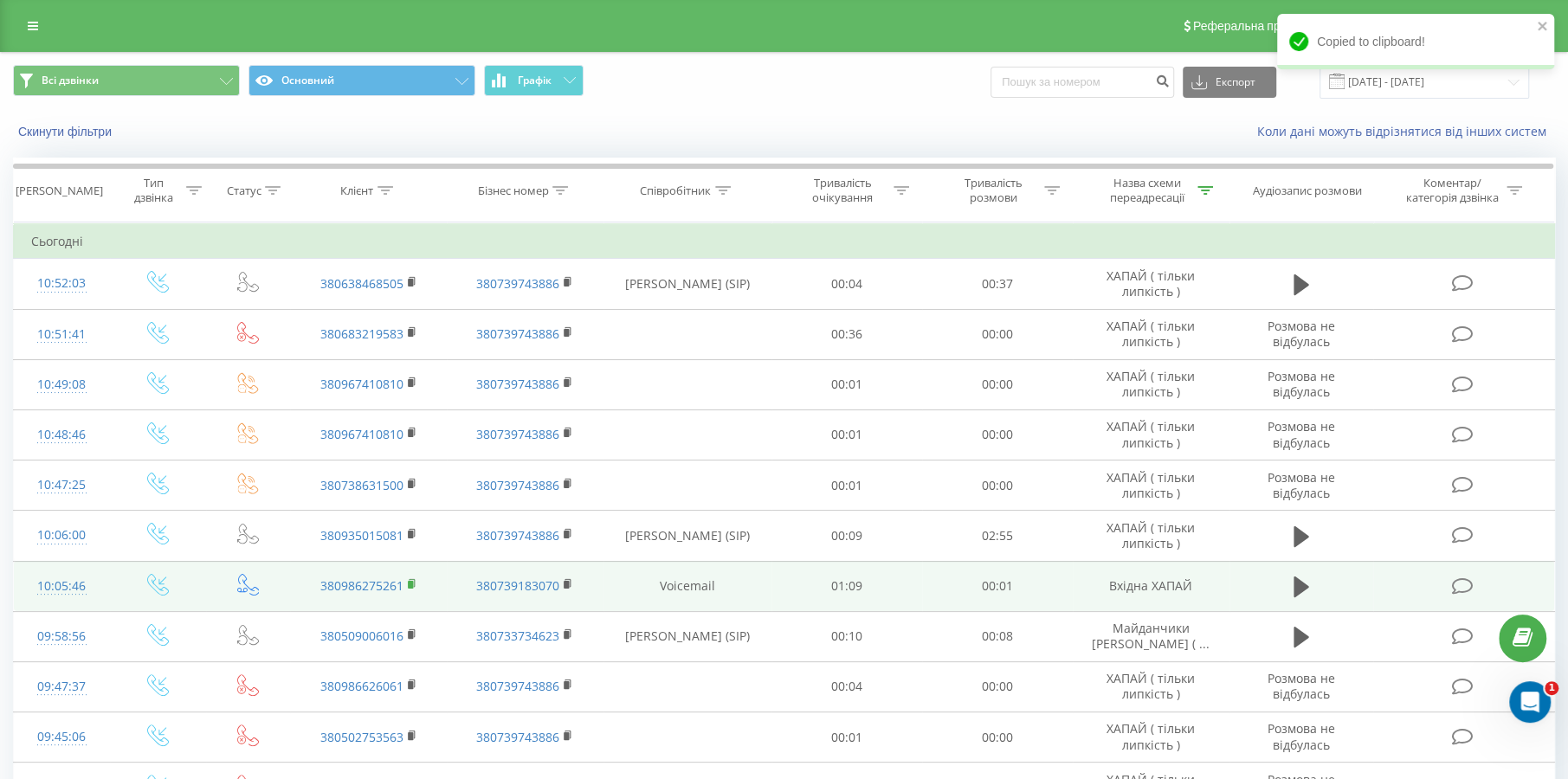
click at [410, 582] on rect at bounding box center [409, 585] width 5 height 8
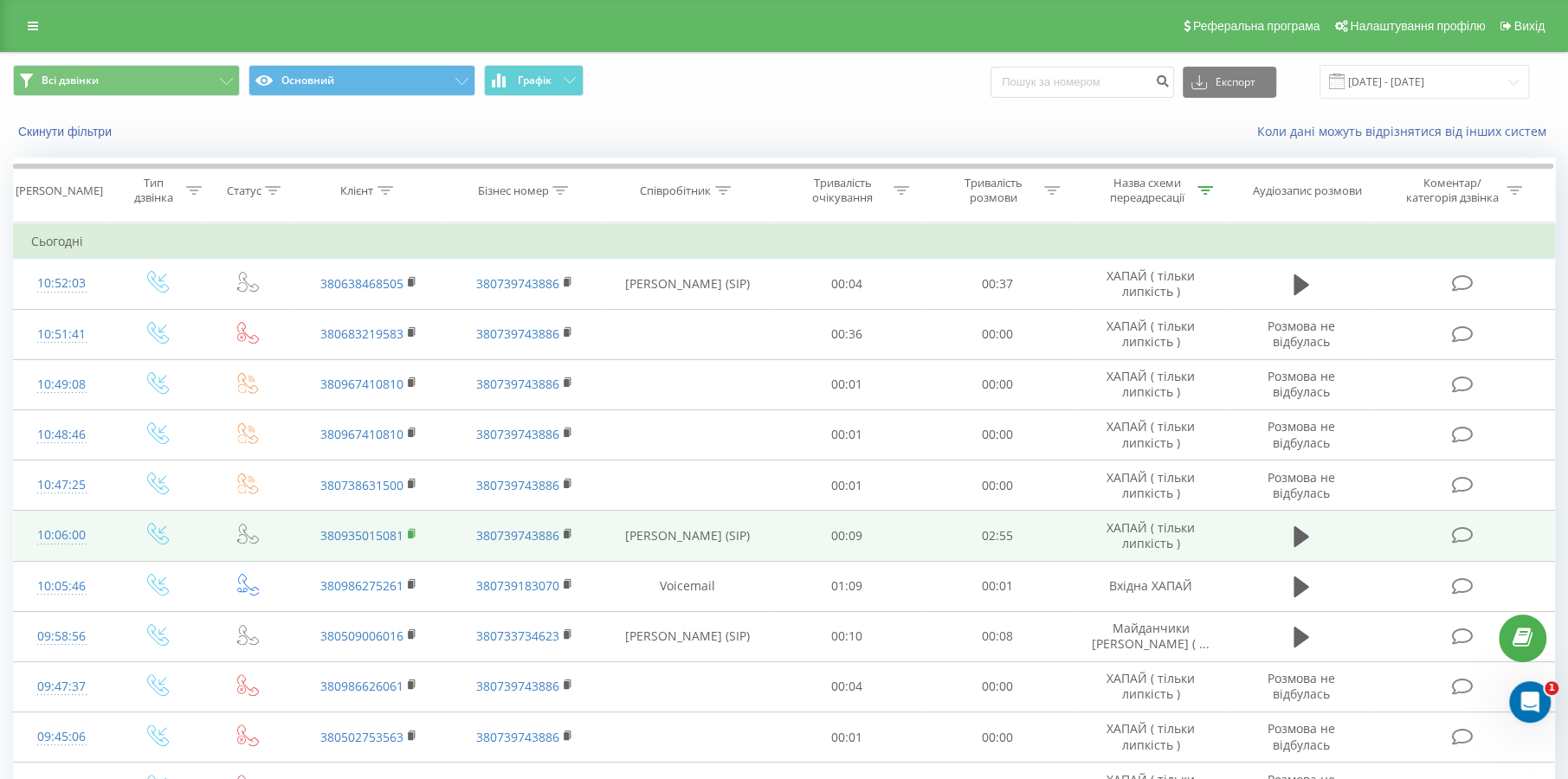
click at [411, 536] on rect at bounding box center [409, 535] width 5 height 8
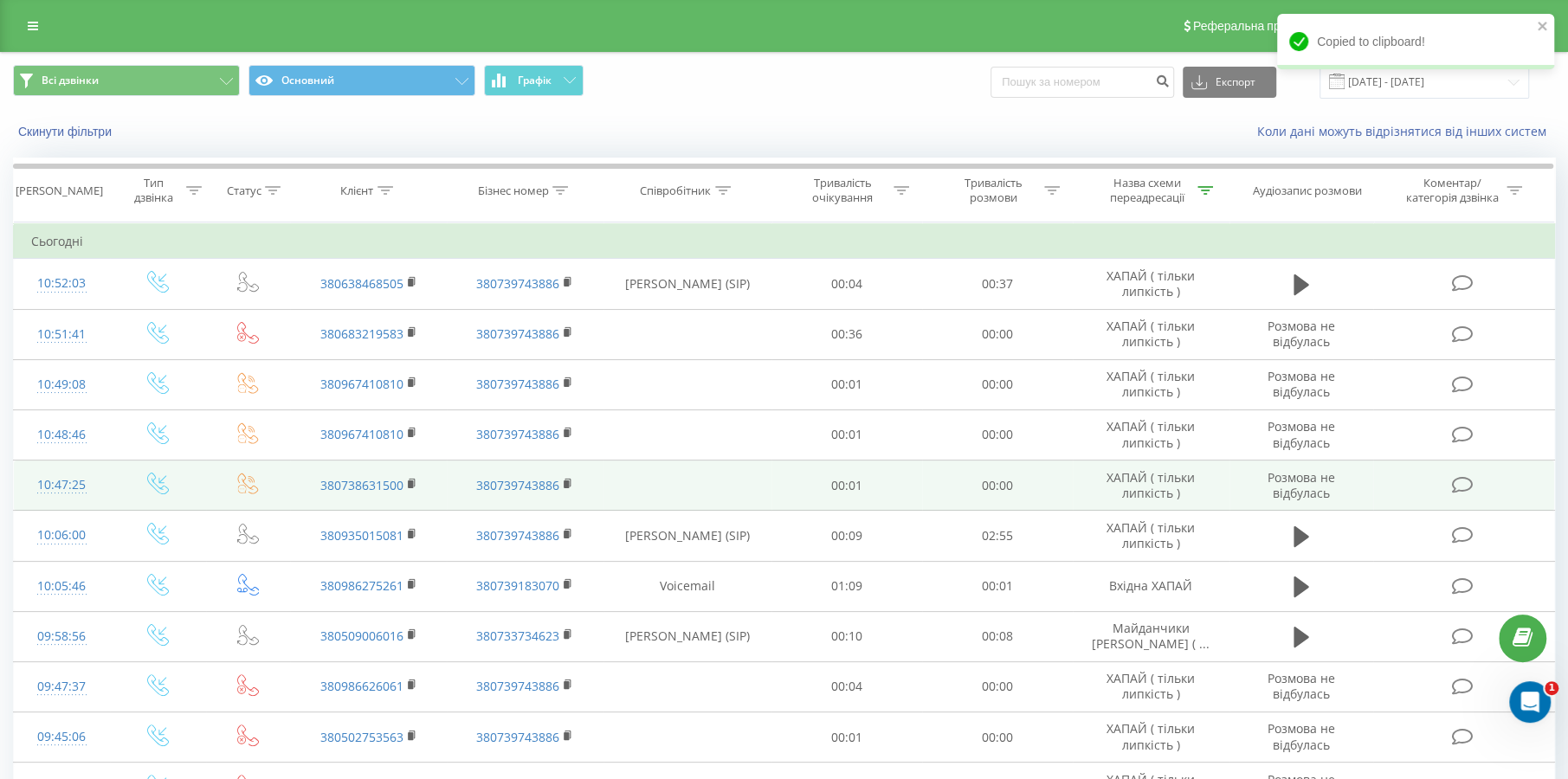
click at [406, 484] on td "380738631500" at bounding box center [369, 486] width 157 height 50
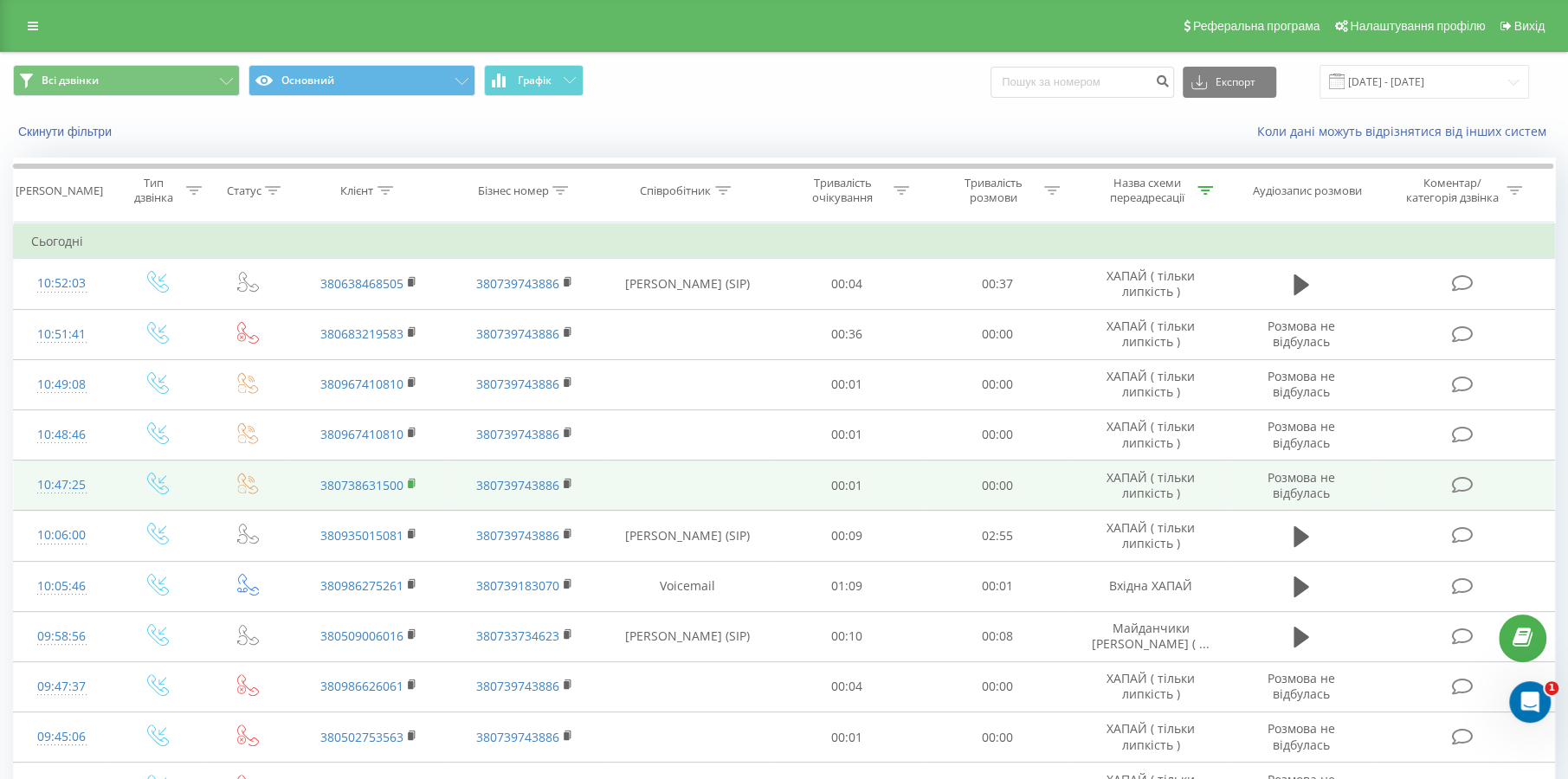
click at [412, 485] on rect at bounding box center [409, 484] width 5 height 8
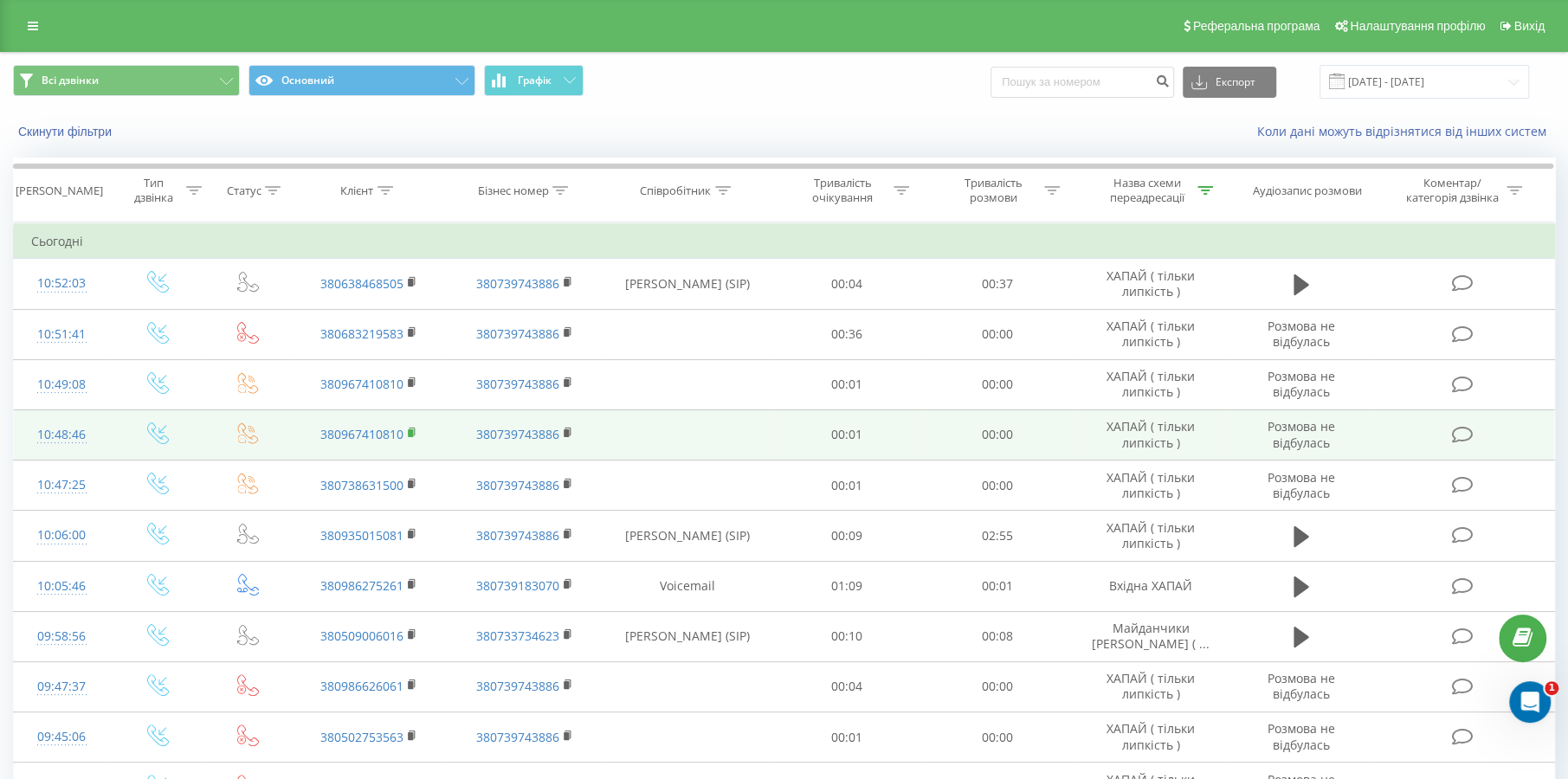
click at [415, 432] on icon at bounding box center [412, 433] width 10 height 12
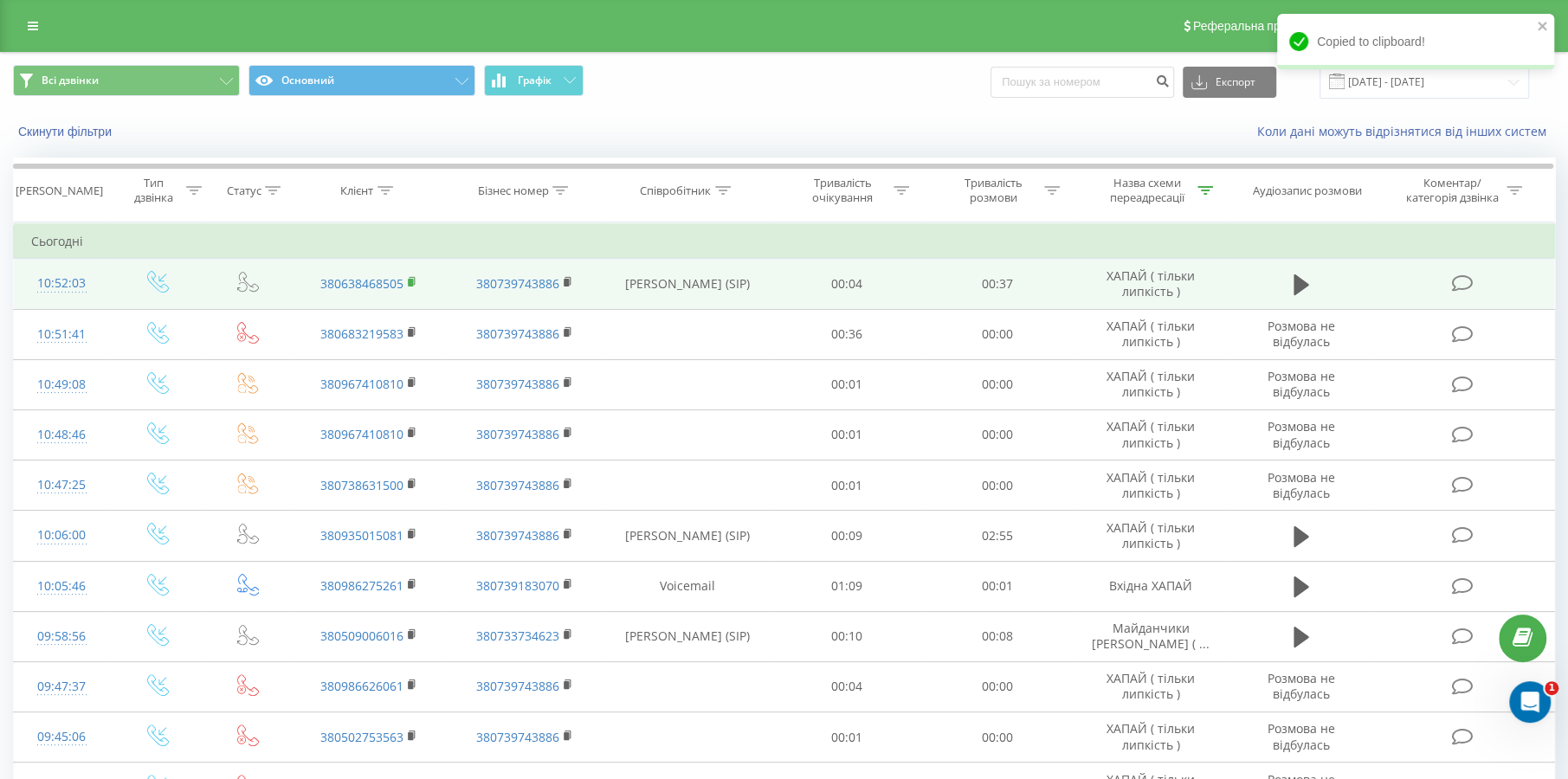
click at [409, 284] on rect at bounding box center [409, 282] width 5 height 8
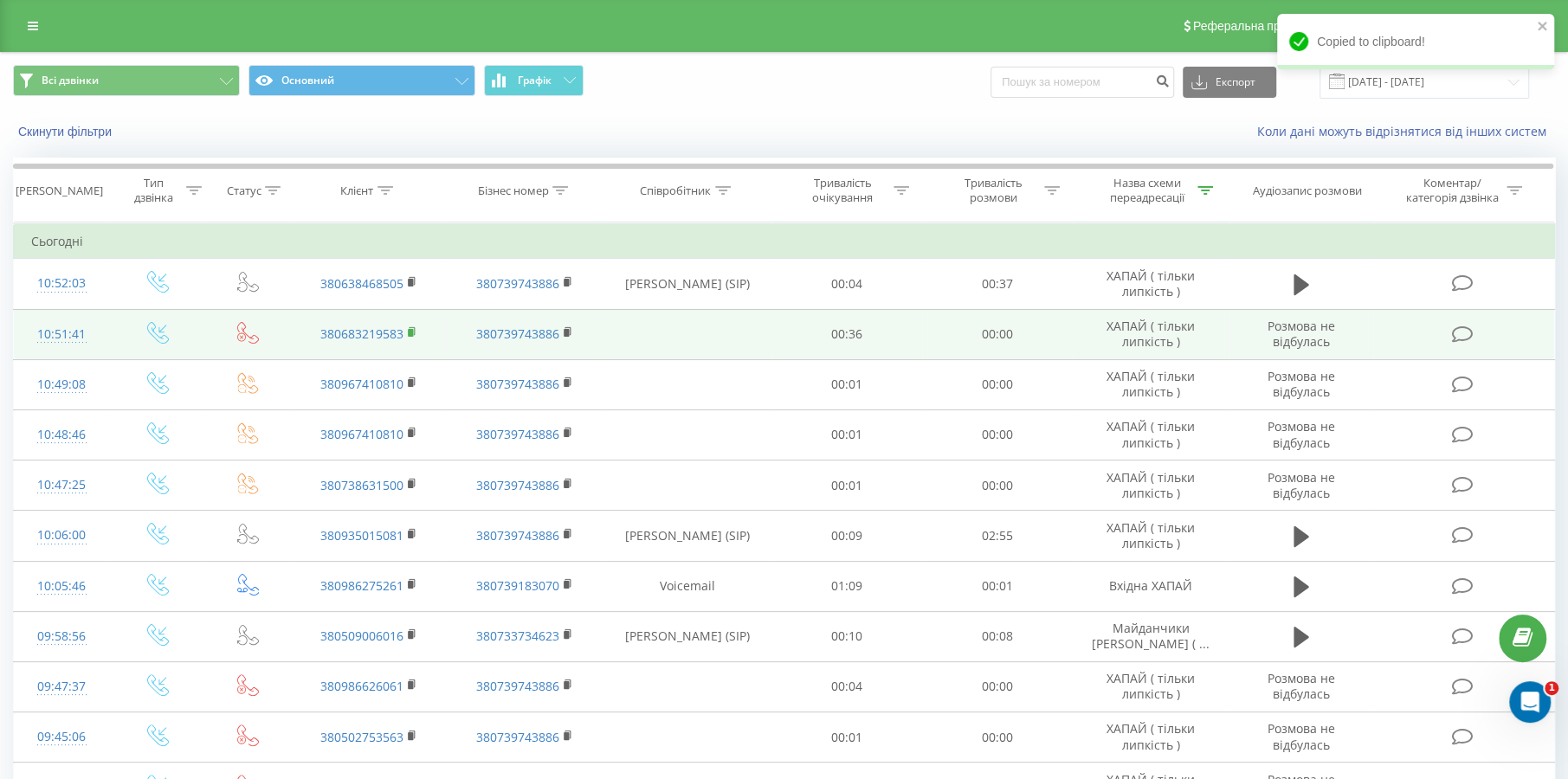
click at [414, 334] on icon at bounding box center [411, 331] width 6 height 8
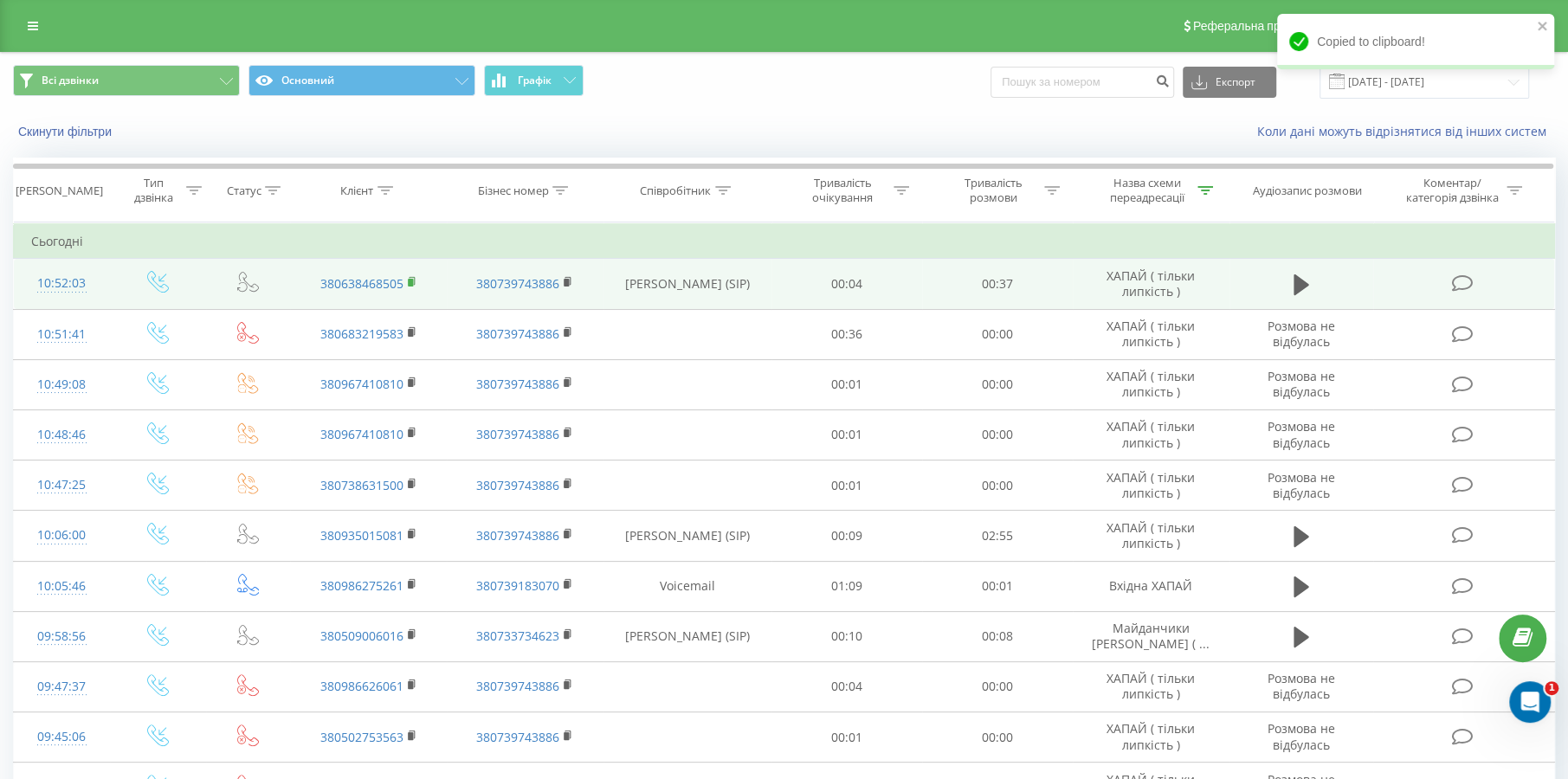
click at [409, 283] on rect at bounding box center [409, 282] width 5 height 8
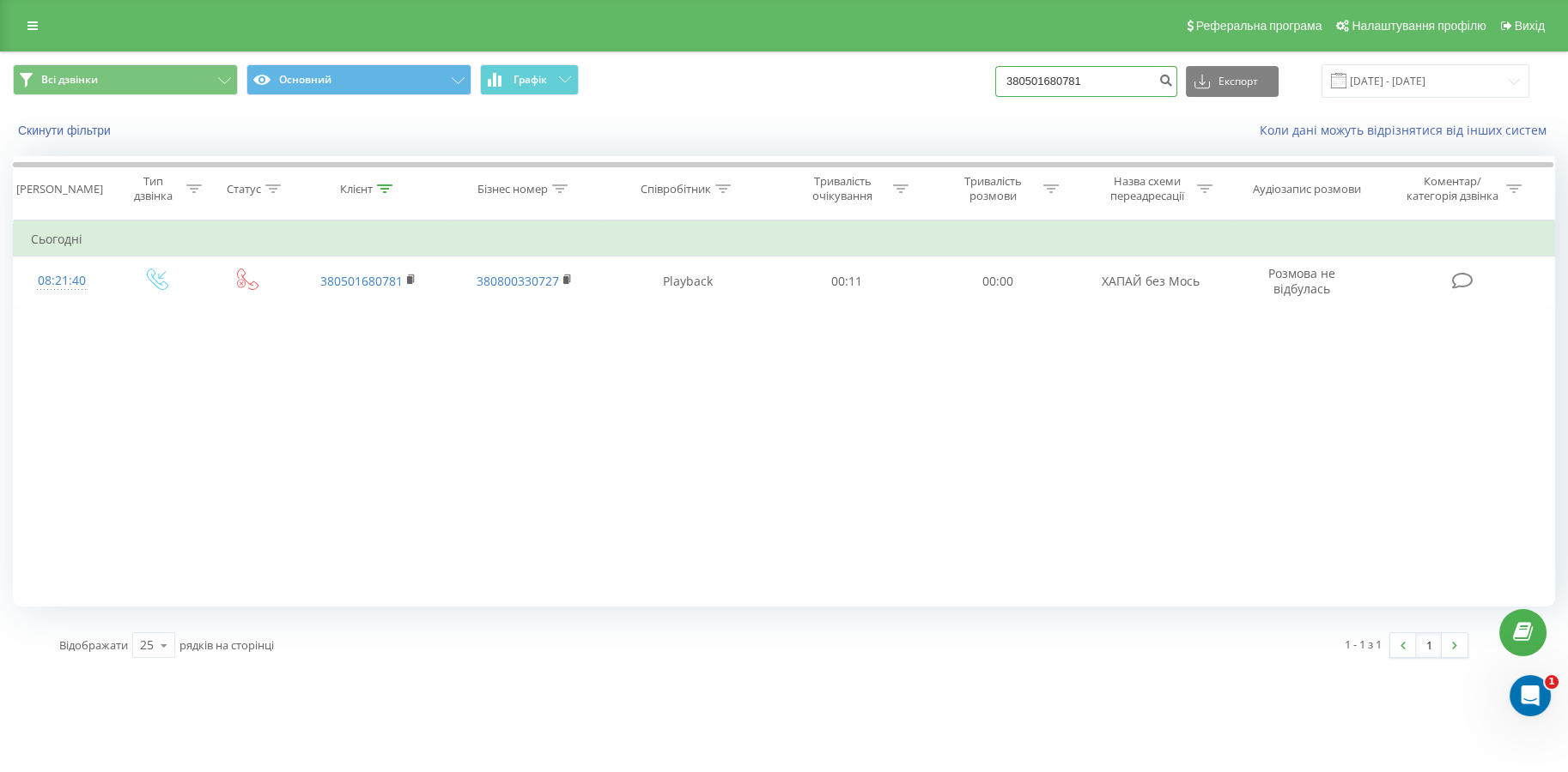
drag, startPoint x: 1114, startPoint y: 73, endPoint x: 972, endPoint y: 78, distance: 142.1
click at [972, 78] on div "Всі дзвінки Основний Графік 380501680781 Експорт .csv .xls .xlsx 22.05.2025 - 2…" at bounding box center [783, 81] width 1542 height 34
paste input "973529937"
type input "380973529937"
click at [1173, 81] on icon "submit" at bounding box center [1165, 78] width 14 height 11
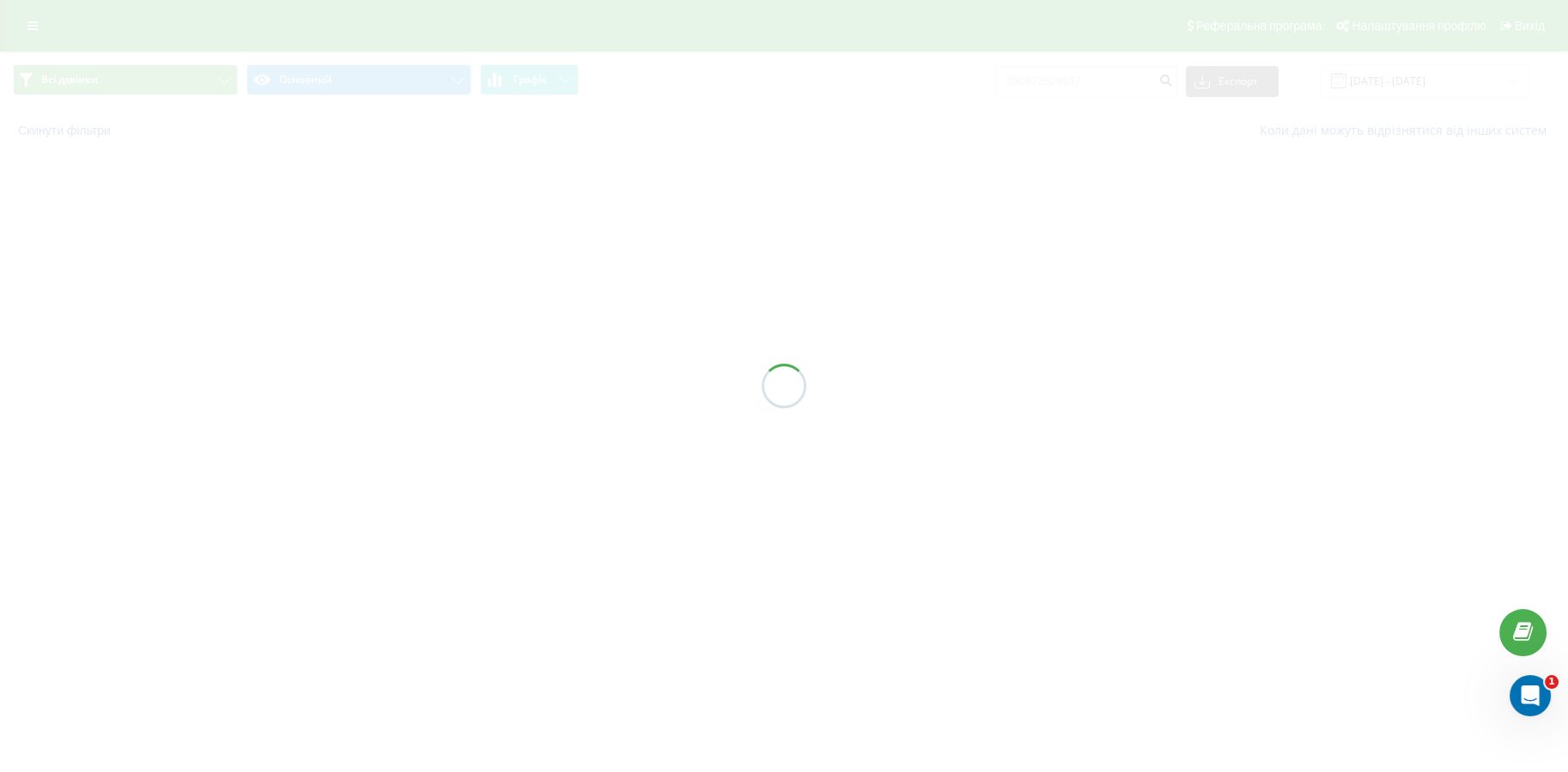
drag, startPoint x: 0, startPoint y: 0, endPoint x: 1163, endPoint y: 104, distance: 1167.6
click at [1163, 104] on div "Всі дзвінки Основний Графік 380973529937 Експорт .csv .xls .xlsx 22.05.2025 - 2…" at bounding box center [784, 102] width 1568 height 100
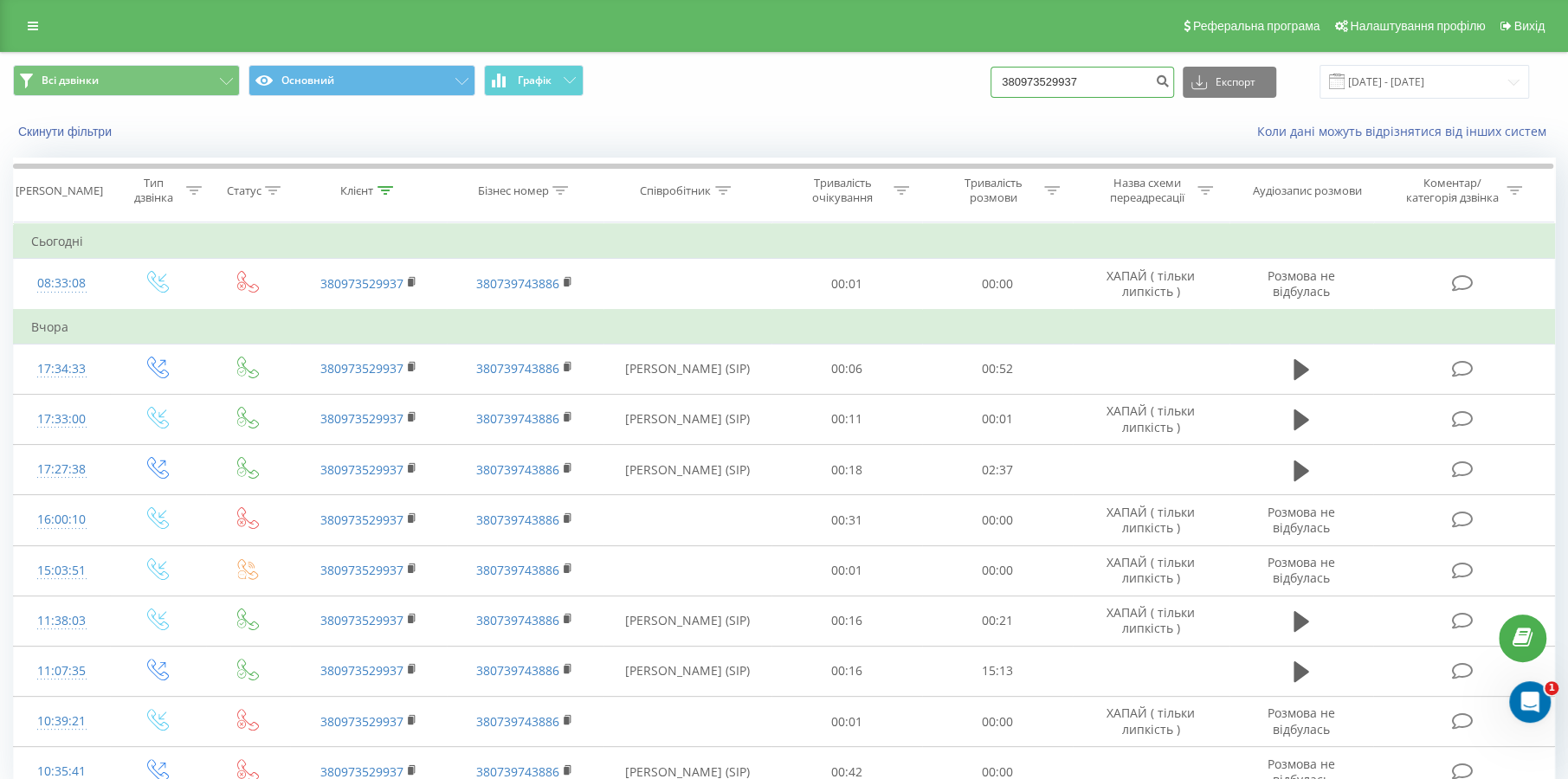
drag, startPoint x: 1095, startPoint y: 83, endPoint x: 996, endPoint y: 81, distance: 99.0
click at [996, 81] on div "Всі дзвінки Основний Графік 380973529937 Експорт .csv .xls .xlsx 22.05.2025 - 2…" at bounding box center [784, 81] width 1543 height 34
paste input "678804405"
type input "380678804405"
click at [1166, 82] on icon "submit" at bounding box center [1162, 79] width 15 height 11
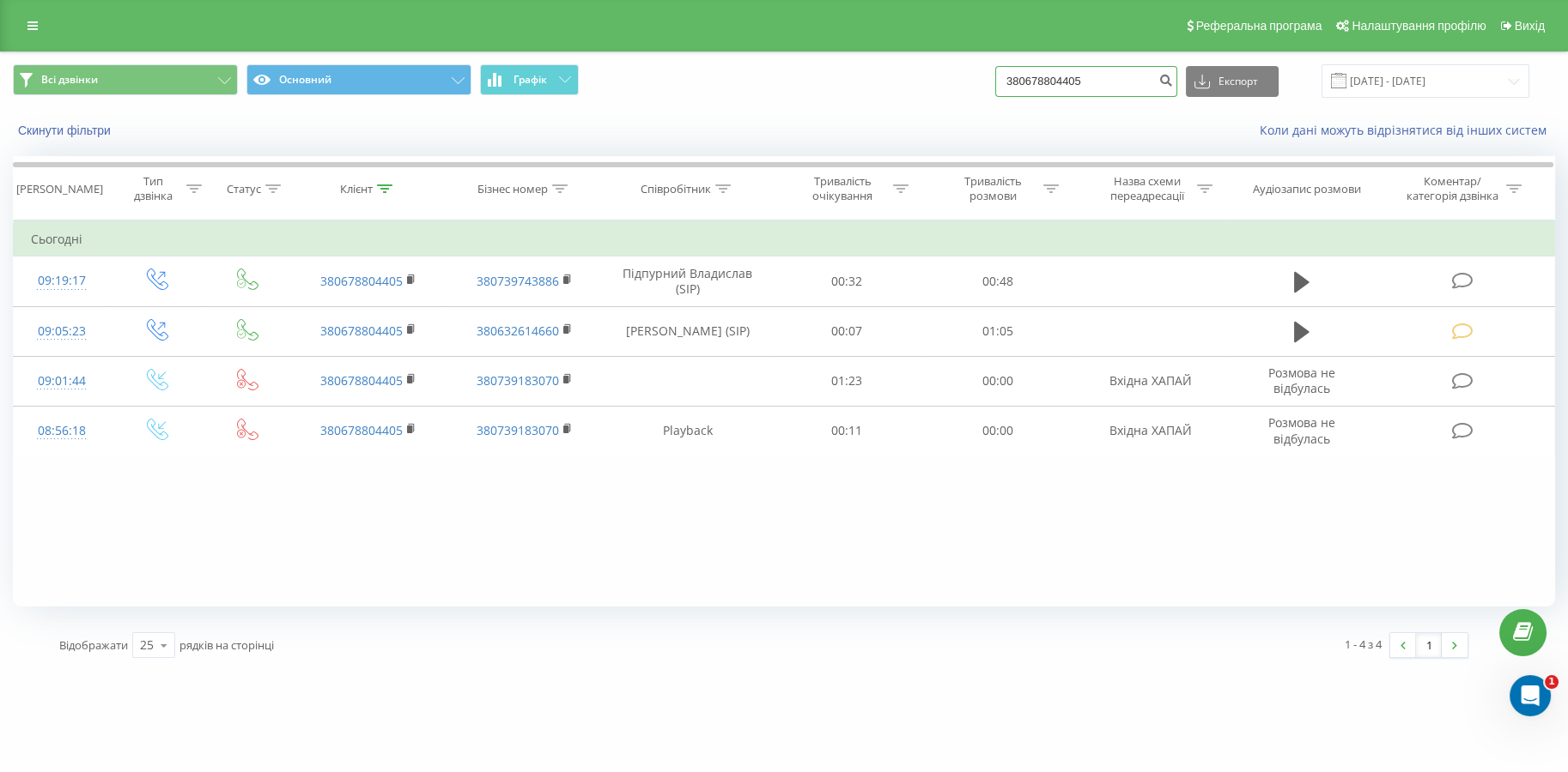
drag, startPoint x: 1086, startPoint y: 81, endPoint x: 948, endPoint y: 89, distance: 138.2
click at [948, 89] on div "Всі дзвінки Основний Графік 380678804405 Експорт .csv .xls .xlsx 22.05.2025 - 2…" at bounding box center [783, 81] width 1542 height 34
paste input "964794556"
type input "380964794556"
click at [1171, 80] on icon "submit" at bounding box center [1165, 78] width 14 height 11
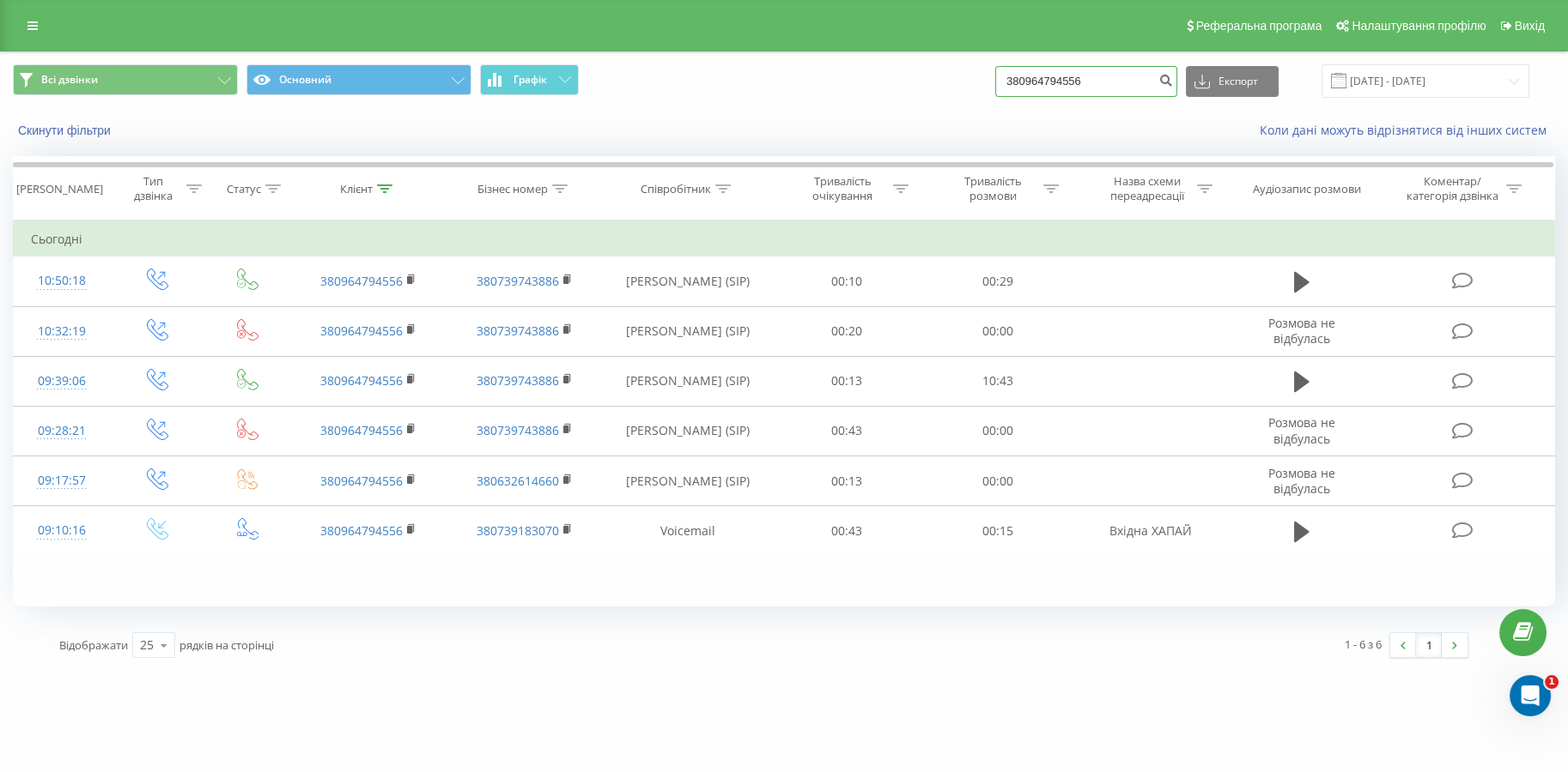
drag, startPoint x: 1098, startPoint y: 75, endPoint x: 1025, endPoint y: 76, distance: 73.0
click at [923, 84] on div "Всі дзвінки Основний Графік 380964794556 Експорт .csv .xls .xlsx [DATE] - [DATE]" at bounding box center [783, 81] width 1542 height 34
paste input "754440721"
type input "380754440721"
click at [1177, 84] on button "submit" at bounding box center [1166, 82] width 23 height 31
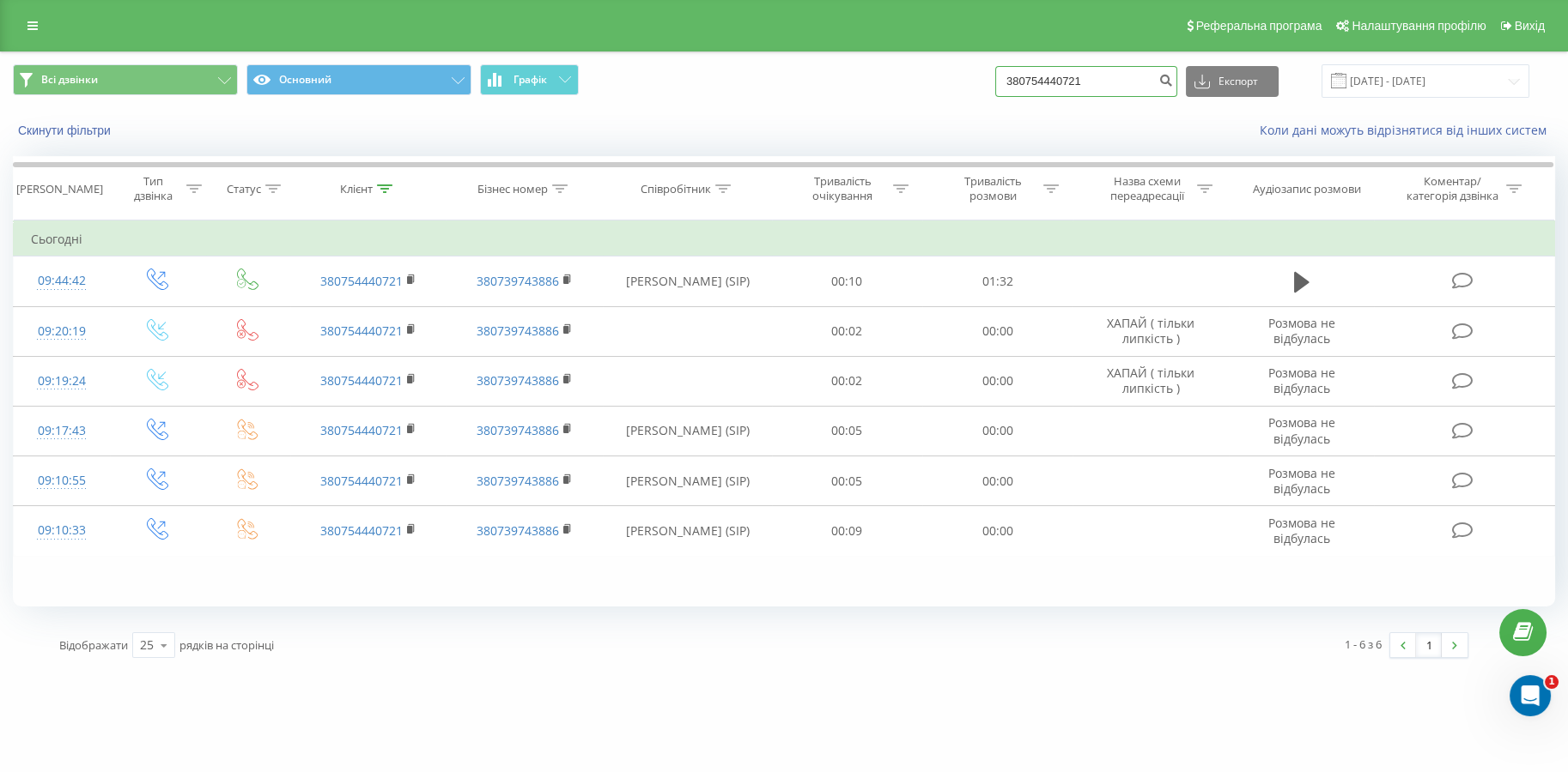
drag, startPoint x: 1119, startPoint y: 82, endPoint x: 843, endPoint y: 82, distance: 276.0
click at [843, 82] on div "Всі дзвінки Основний Графік 380754440721 Експорт .csv .xls .xlsx 22.05.2025 - 2…" at bounding box center [783, 81] width 1542 height 34
paste input "973030719"
type input "380973030719"
click at [1172, 83] on icon "submit" at bounding box center [1165, 78] width 14 height 11
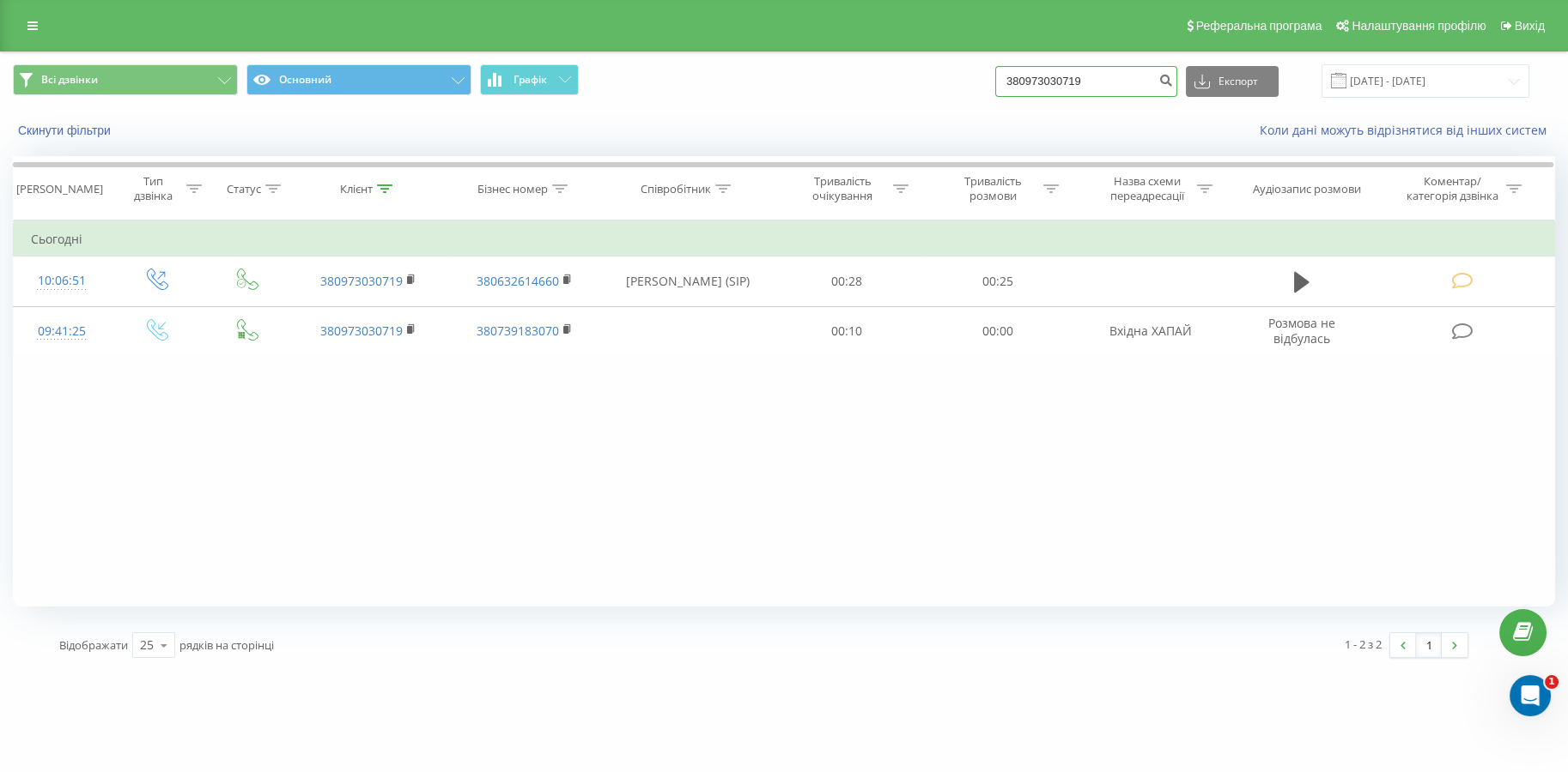
drag, startPoint x: 1054, startPoint y: 101, endPoint x: 955, endPoint y: 105, distance: 99.1
click at [956, 106] on div "Всі дзвінки Основний Графік 380973030719 Експорт .csv .xls .xlsx 22.05.2025 - 2…" at bounding box center [784, 81] width 1566 height 58
paste input "735369183"
type input "380735369183"
drag, startPoint x: 1186, startPoint y: 87, endPoint x: 1115, endPoint y: 38, distance: 86.3
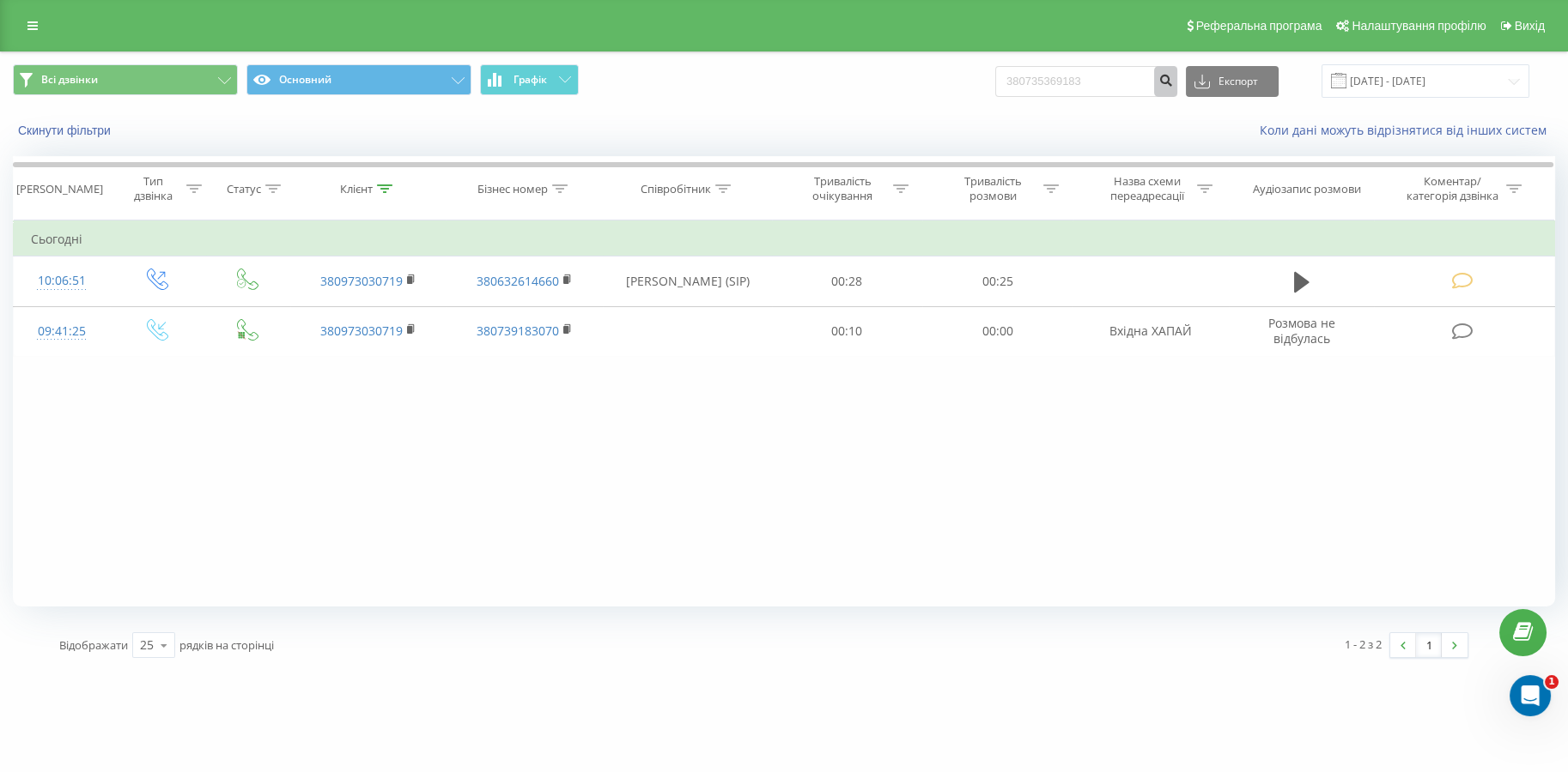
click at [1177, 87] on button "submit" at bounding box center [1166, 82] width 23 height 31
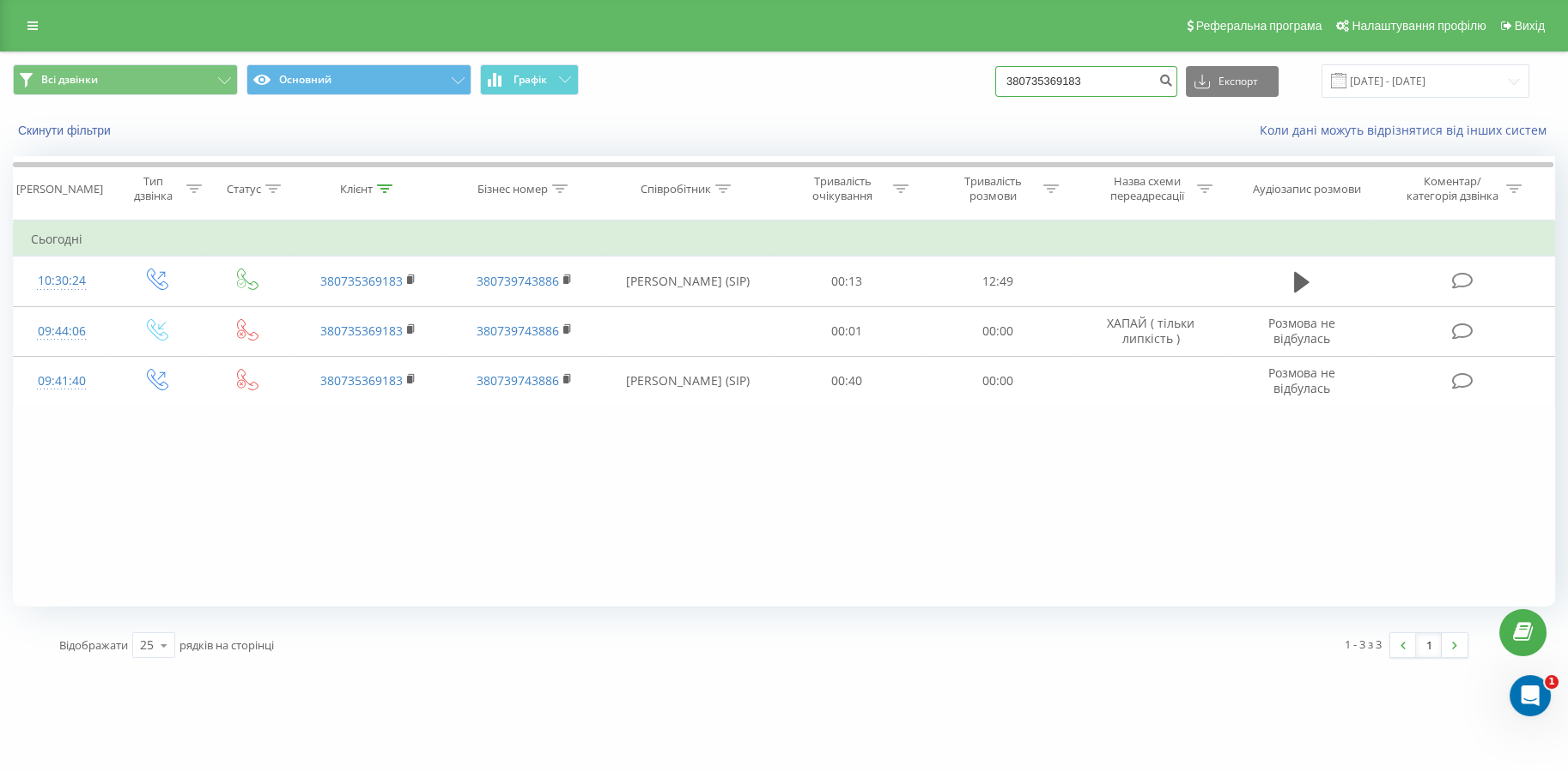
drag, startPoint x: 1127, startPoint y: 73, endPoint x: 862, endPoint y: 113, distance: 268.0
click at [863, 113] on div "Всі дзвінки Основний Графік 380735369183 Експорт .csv .xls .xlsx [DATE] - [DATE…" at bounding box center [784, 101] width 1566 height 99
paste input "50275356"
type input "380502753563"
click at [1173, 76] on icon "submit" at bounding box center [1165, 78] width 14 height 11
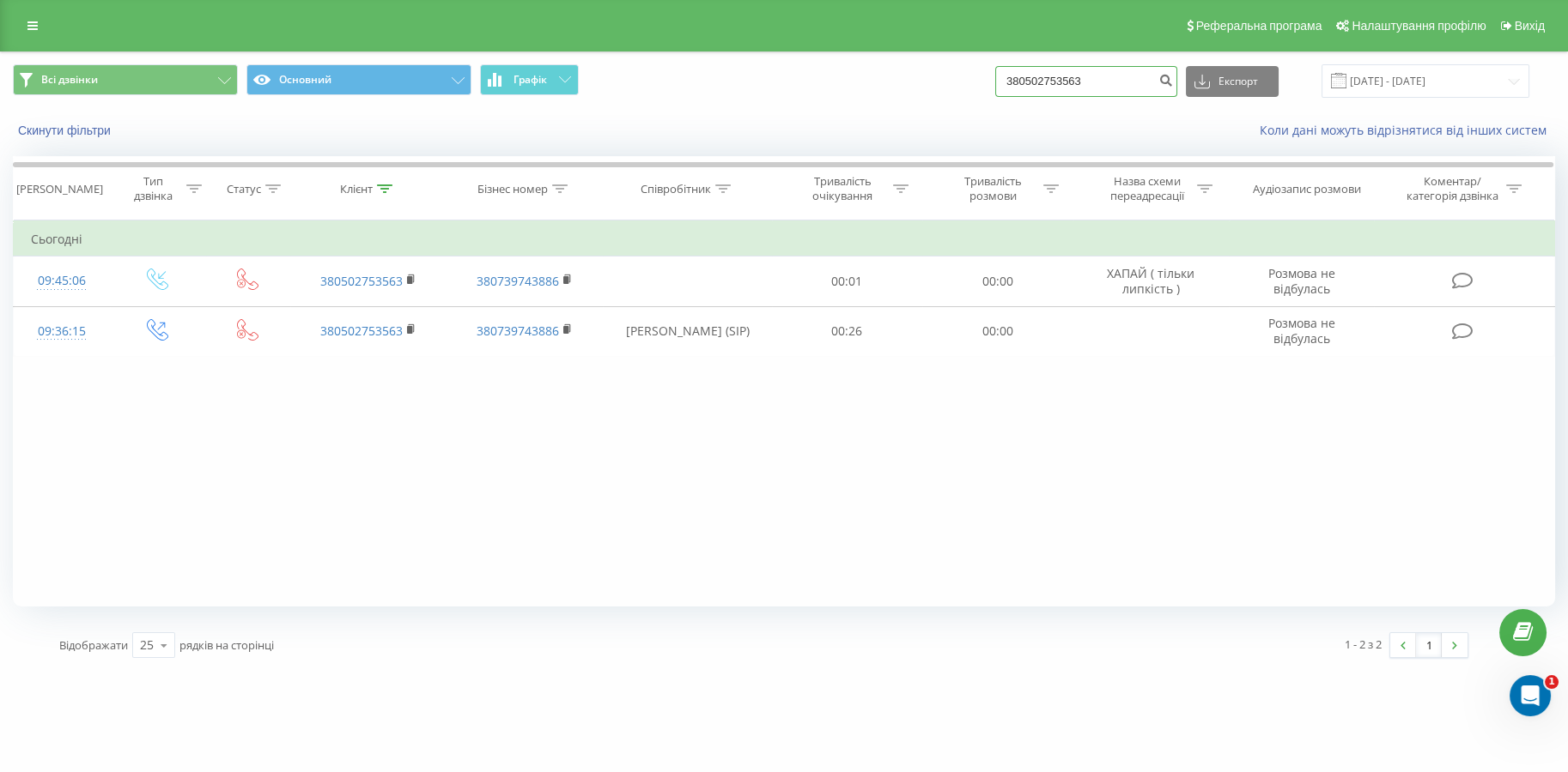
drag, startPoint x: 1135, startPoint y: 71, endPoint x: 881, endPoint y: 120, distance: 258.7
click at [881, 120] on div "Всі дзвінки Основний Графік 380502753563 Експорт .csv .xls .xlsx 22.05.2025 - 2…" at bounding box center [784, 101] width 1566 height 99
paste input "986626061"
type input "380986626061"
click at [1173, 84] on icon "submit" at bounding box center [1165, 78] width 14 height 11
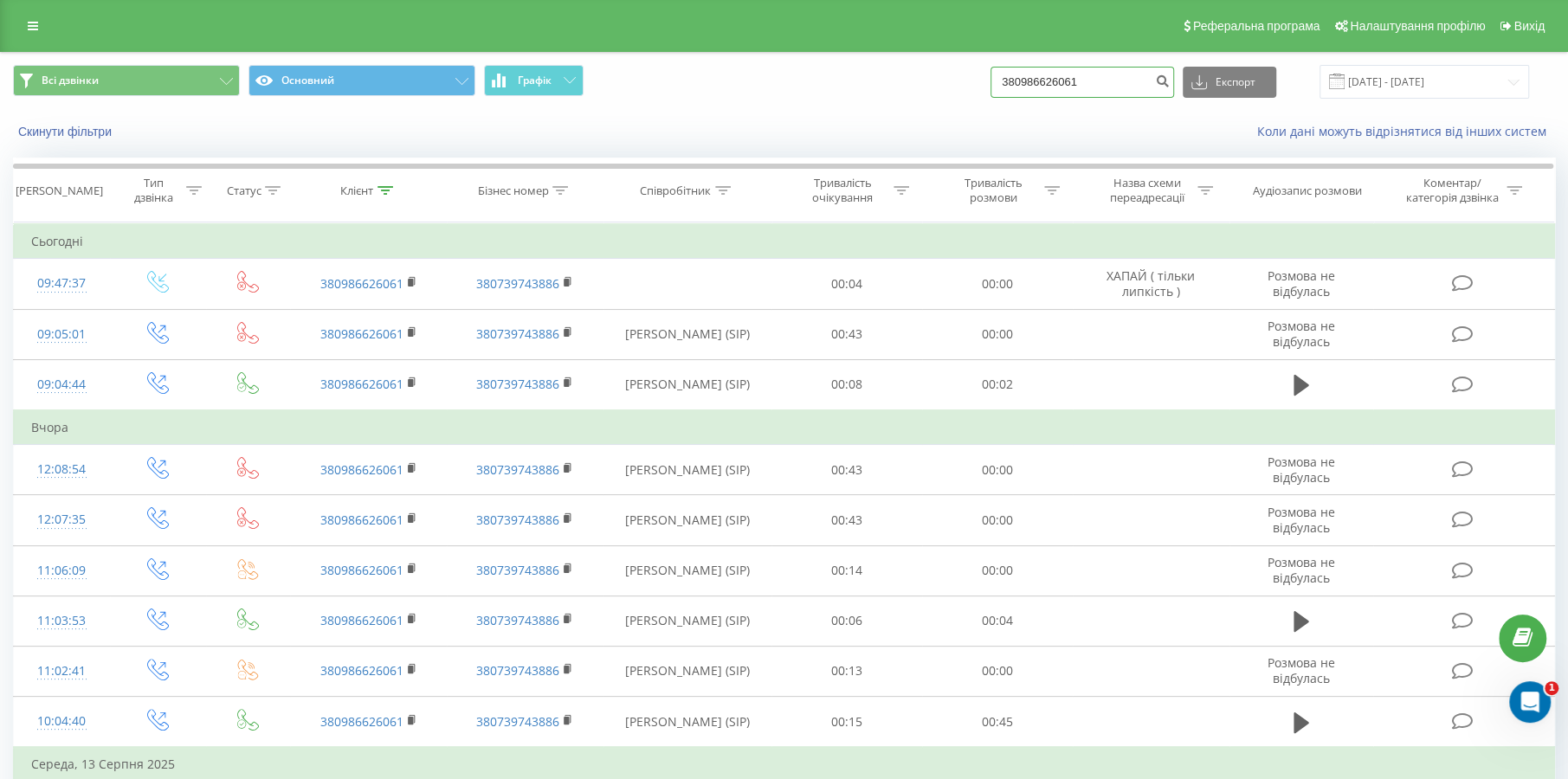
drag, startPoint x: 1106, startPoint y: 81, endPoint x: 980, endPoint y: 88, distance: 126.2
click at [982, 90] on div "Всі дзвінки Основний Графік 380986626061 Експорт .csv .xls .xlsx 22.05.2025 - 2…" at bounding box center [784, 81] width 1543 height 34
paste input "509006016"
type input "380509006016"
click at [1170, 81] on icon "submit" at bounding box center [1162, 79] width 15 height 11
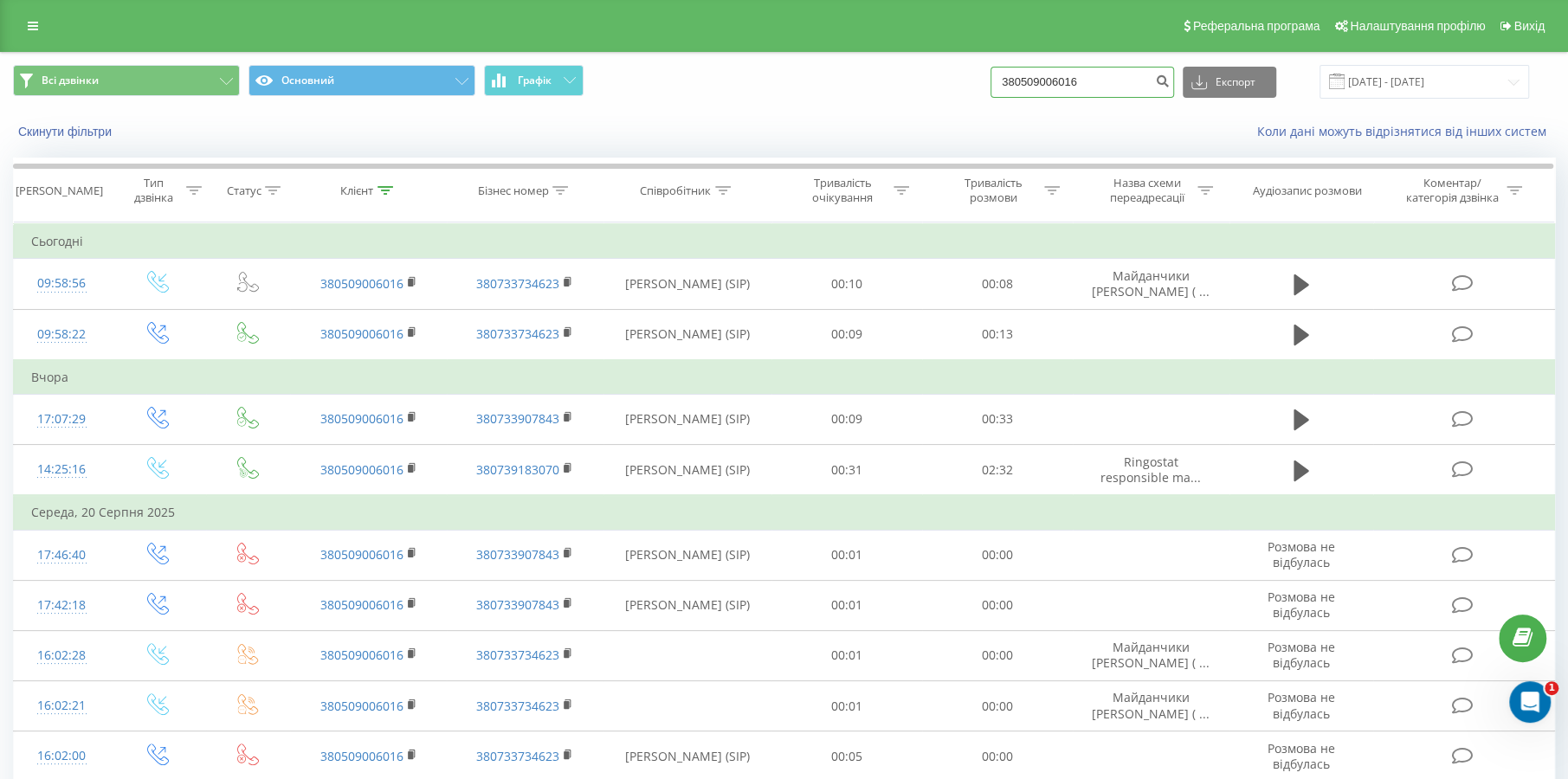
drag, startPoint x: 1108, startPoint y: 77, endPoint x: 881, endPoint y: 85, distance: 227.1
click at [881, 85] on div "Всі дзвінки Основний Графік 380509006016 Експорт .csv .xls .xlsx [DATE] - [DATE]" at bounding box center [784, 81] width 1543 height 34
paste input "986275261"
click at [1150, 83] on input "380986275261" at bounding box center [1082, 82] width 183 height 31
click at [1160, 81] on input "380986275261" at bounding box center [1082, 82] width 183 height 31
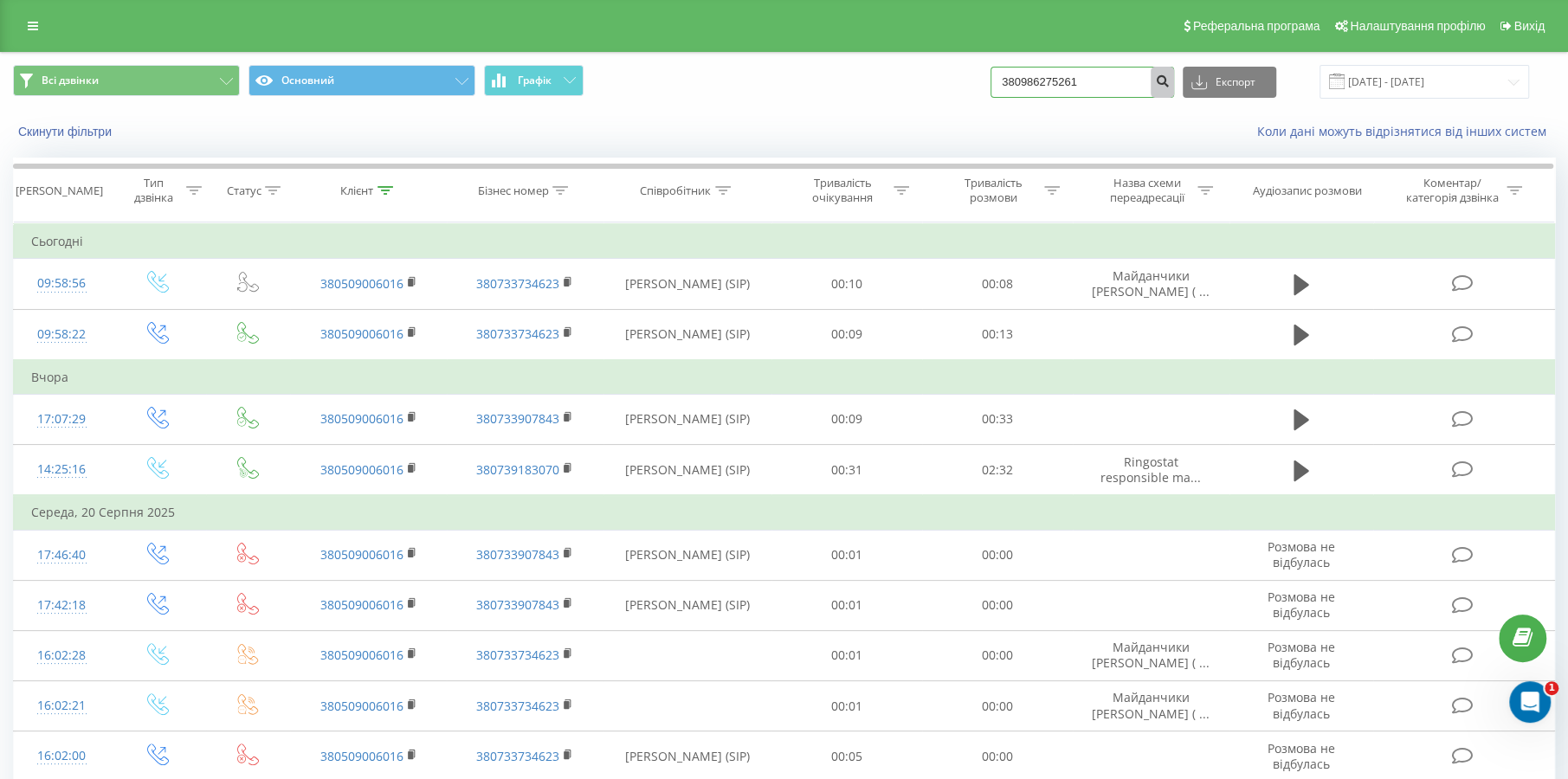
type input "380986275261"
click at [1165, 81] on icon "submit" at bounding box center [1162, 79] width 15 height 11
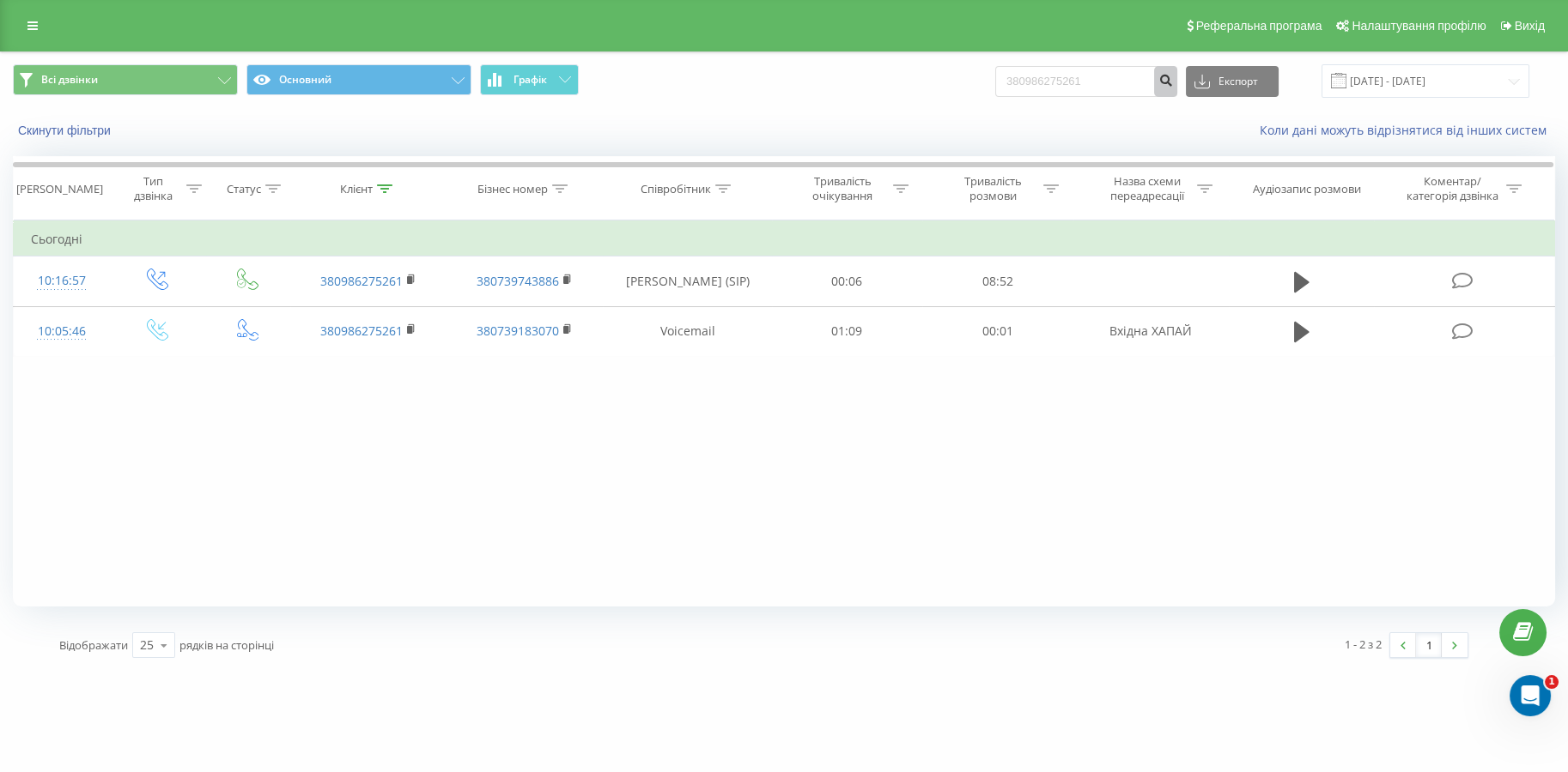
drag, startPoint x: 1165, startPoint y: 84, endPoint x: 1036, endPoint y: 90, distance: 129.1
click at [1036, 90] on form "380986275261" at bounding box center [1085, 82] width 182 height 31
drag, startPoint x: 1124, startPoint y: 80, endPoint x: 859, endPoint y: 87, distance: 265.1
click at [859, 87] on div "Всі дзвінки Основний Графік 380986275261 Експорт .csv .xls .xlsx [DATE] - [DATE]" at bounding box center [783, 81] width 1542 height 34
paste input "3501508"
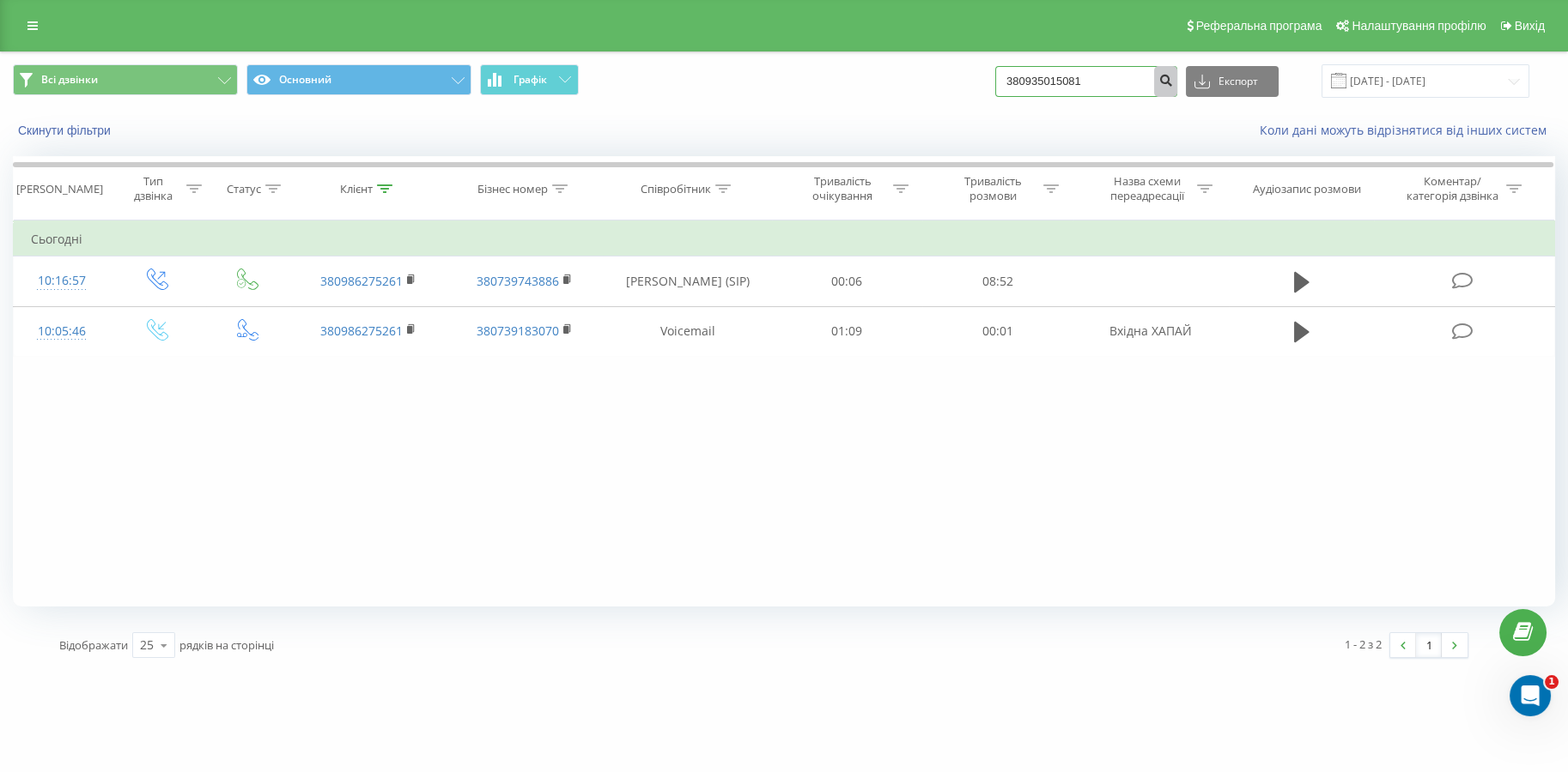
type input "380935015081"
click at [1171, 77] on icon "submit" at bounding box center [1165, 78] width 14 height 11
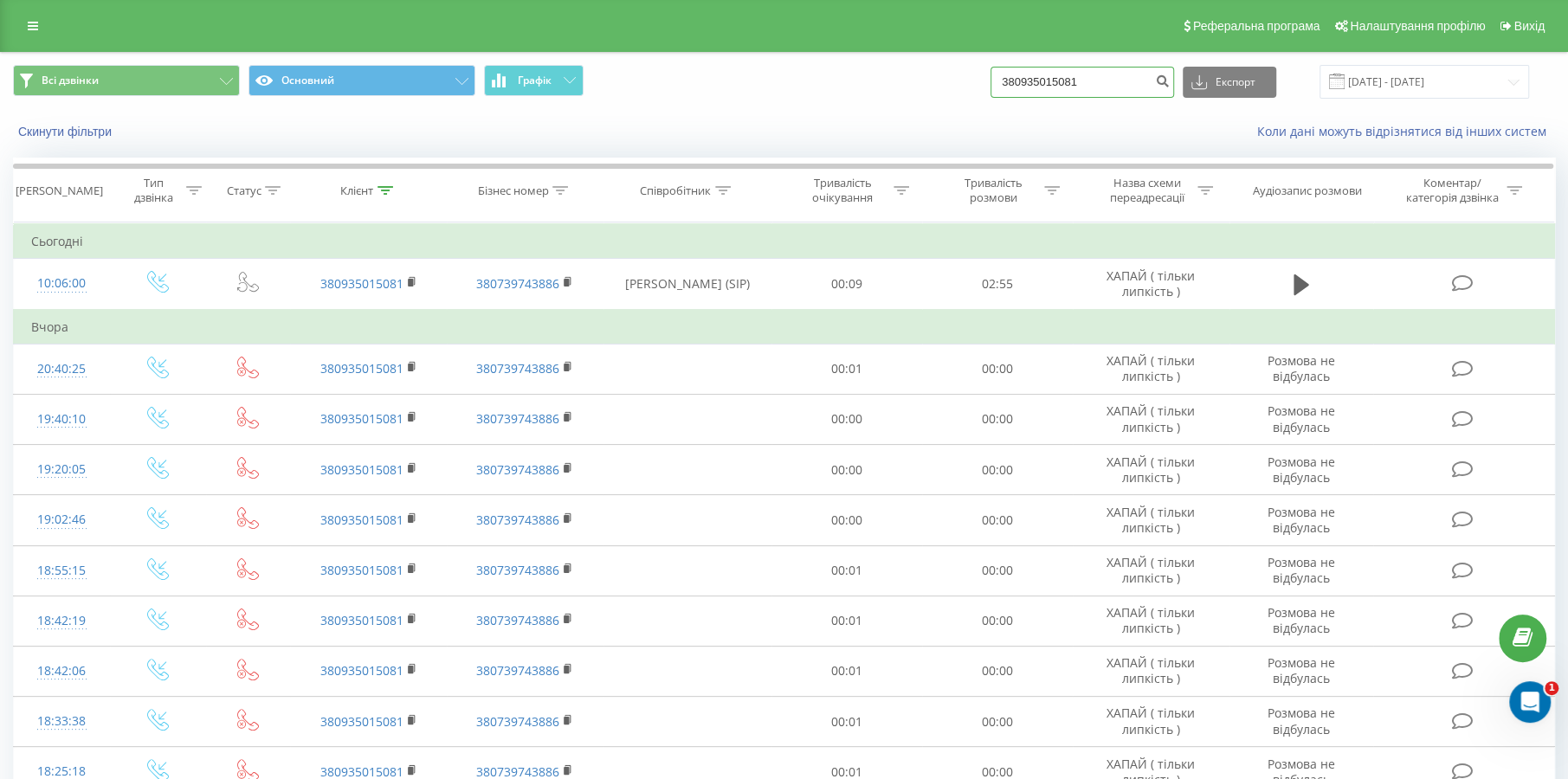
drag, startPoint x: 1100, startPoint y: 86, endPoint x: 921, endPoint y: 93, distance: 179.1
click at [899, 97] on div "Всі дзвінки Основний Графік 380935015081 Експорт .csv .xls .xlsx [DATE] - [DATE]" at bounding box center [784, 81] width 1543 height 34
paste input "738631500"
type input "380738631500"
click at [1167, 75] on icon "submit" at bounding box center [1162, 79] width 15 height 11
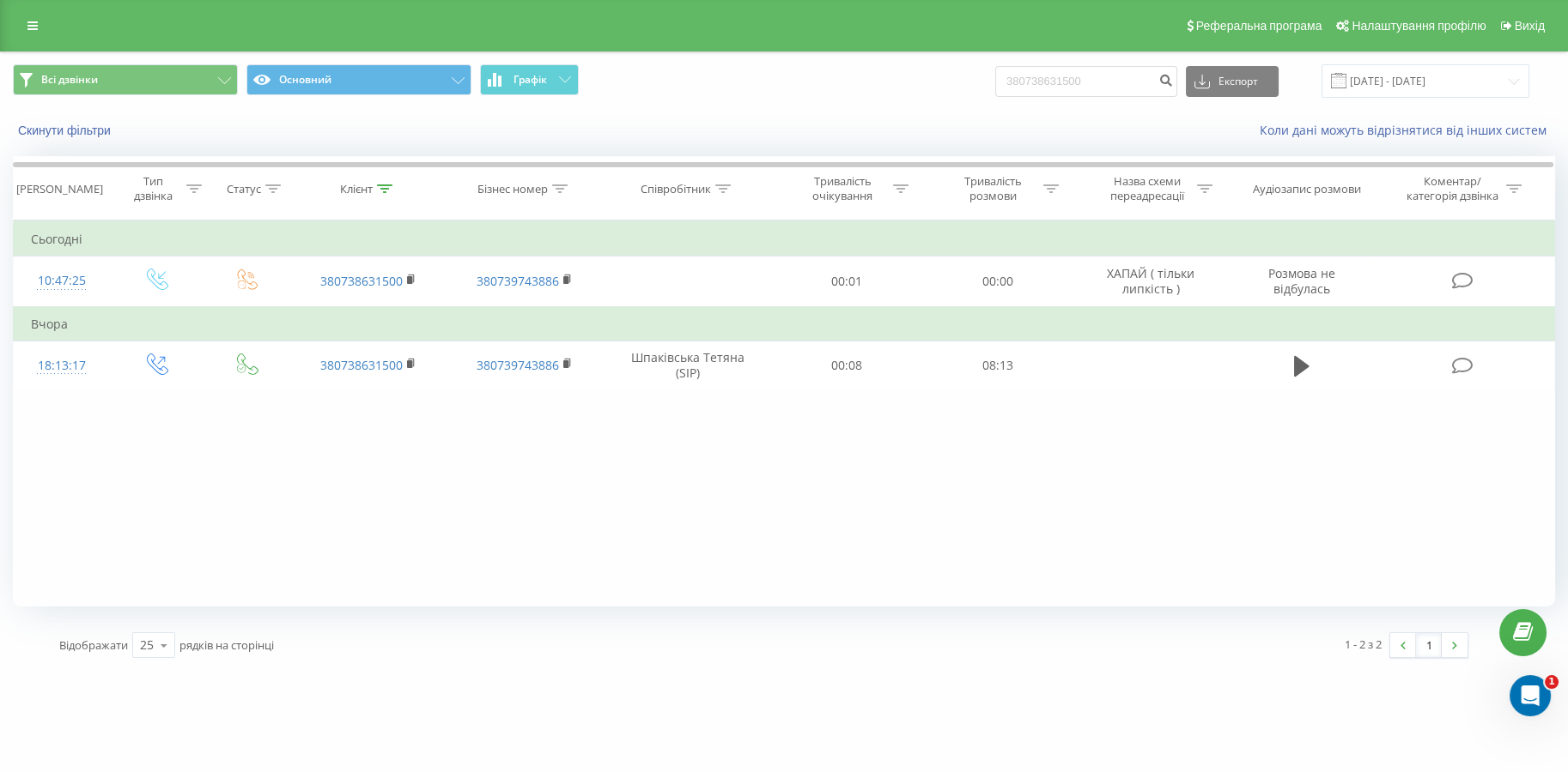
drag, startPoint x: 0, startPoint y: 0, endPoint x: 945, endPoint y: 406, distance: 1028.5
click at [945, 406] on div "Фільтрувати за умовою Дорівнює Введіть значення Скасувати OK Фільтрувати за умо…" at bounding box center [783, 413] width 1542 height 386
drag, startPoint x: 1065, startPoint y: 515, endPoint x: 1030, endPoint y: 329, distance: 189.3
click at [1065, 515] on div "Фільтрувати за умовою Дорівнює Введіть значення Скасувати OK Фільтрувати за умо…" at bounding box center [783, 413] width 1542 height 386
drag, startPoint x: 1104, startPoint y: 81, endPoint x: 815, endPoint y: 108, distance: 290.3
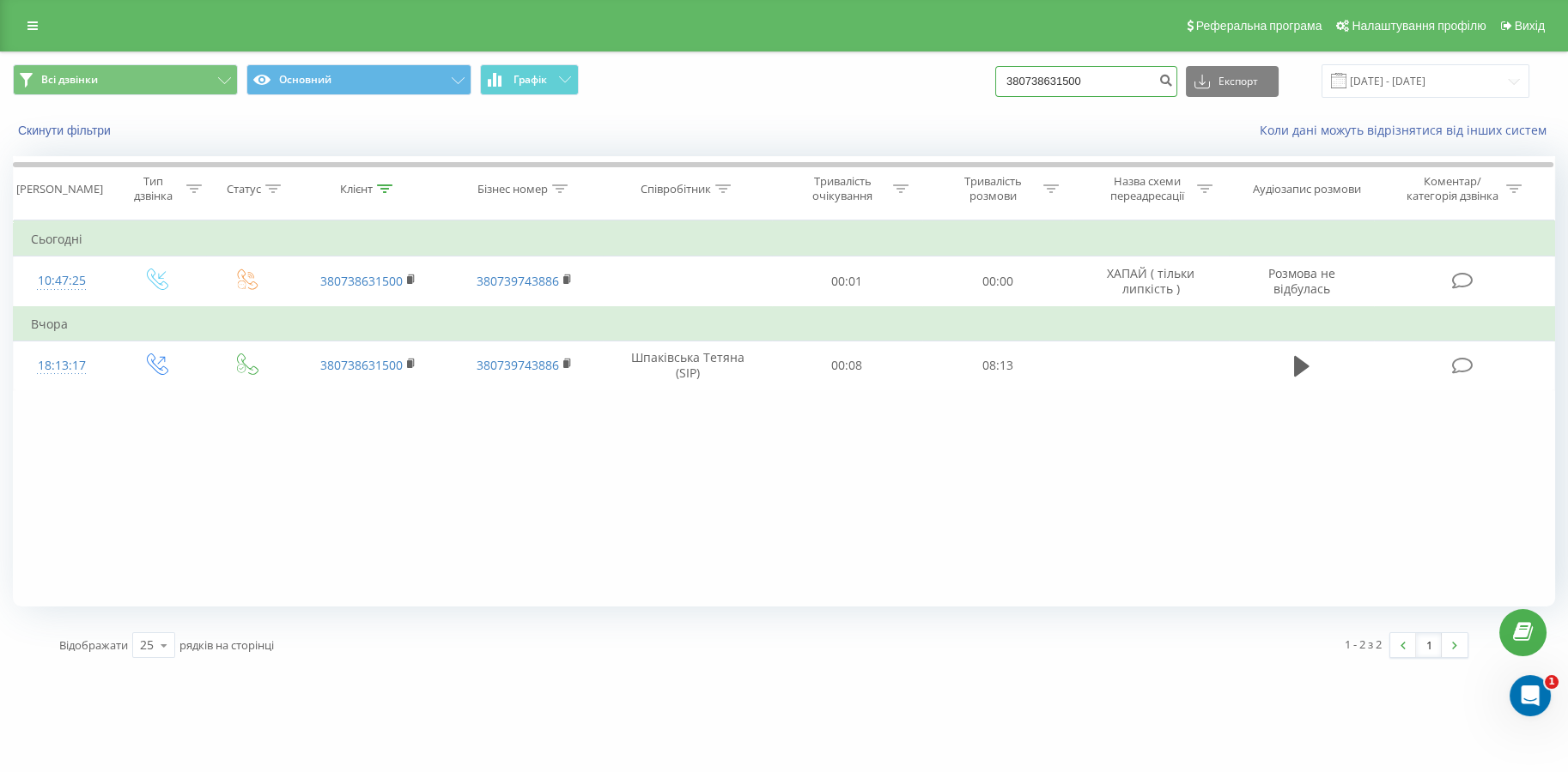
click at [815, 108] on div "Всі дзвінки Основний Графік 380738631500 Експорт .csv .xls .xlsx [DATE] - [DATE]" at bounding box center [784, 81] width 1566 height 58
paste input "96741081"
type input "380967410810"
click at [1173, 84] on icon "submit" at bounding box center [1165, 78] width 14 height 11
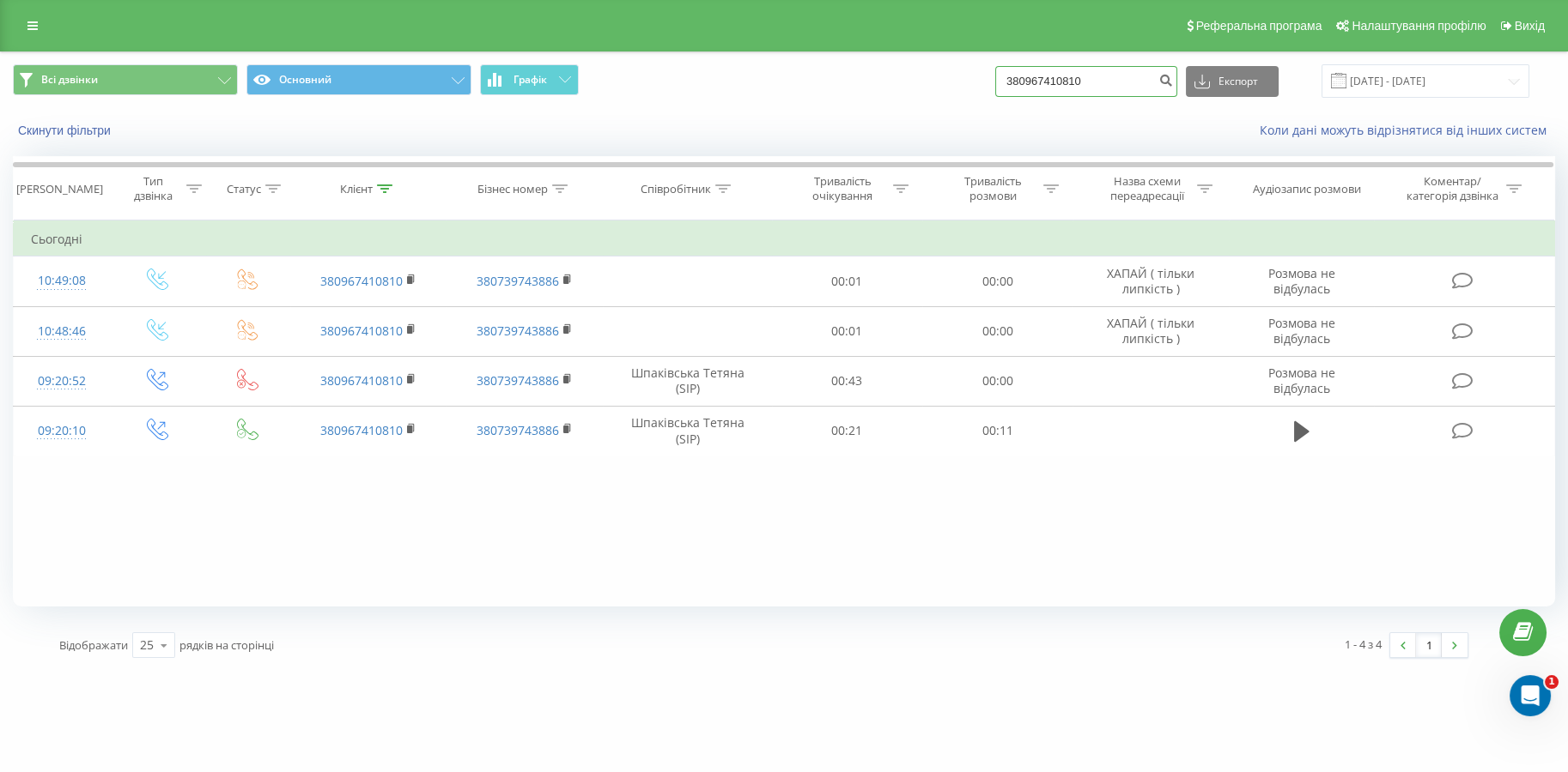
drag, startPoint x: 1132, startPoint y: 76, endPoint x: 904, endPoint y: 98, distance: 229.1
click at [906, 98] on div "Всі дзвінки Основний Графік 380967410810 Експорт .csv .xls .xlsx [DATE] - [DATE]" at bounding box center [784, 81] width 1566 height 58
paste input "683219583"
type input "380683219583"
click at [1173, 84] on icon "submit" at bounding box center [1165, 78] width 14 height 11
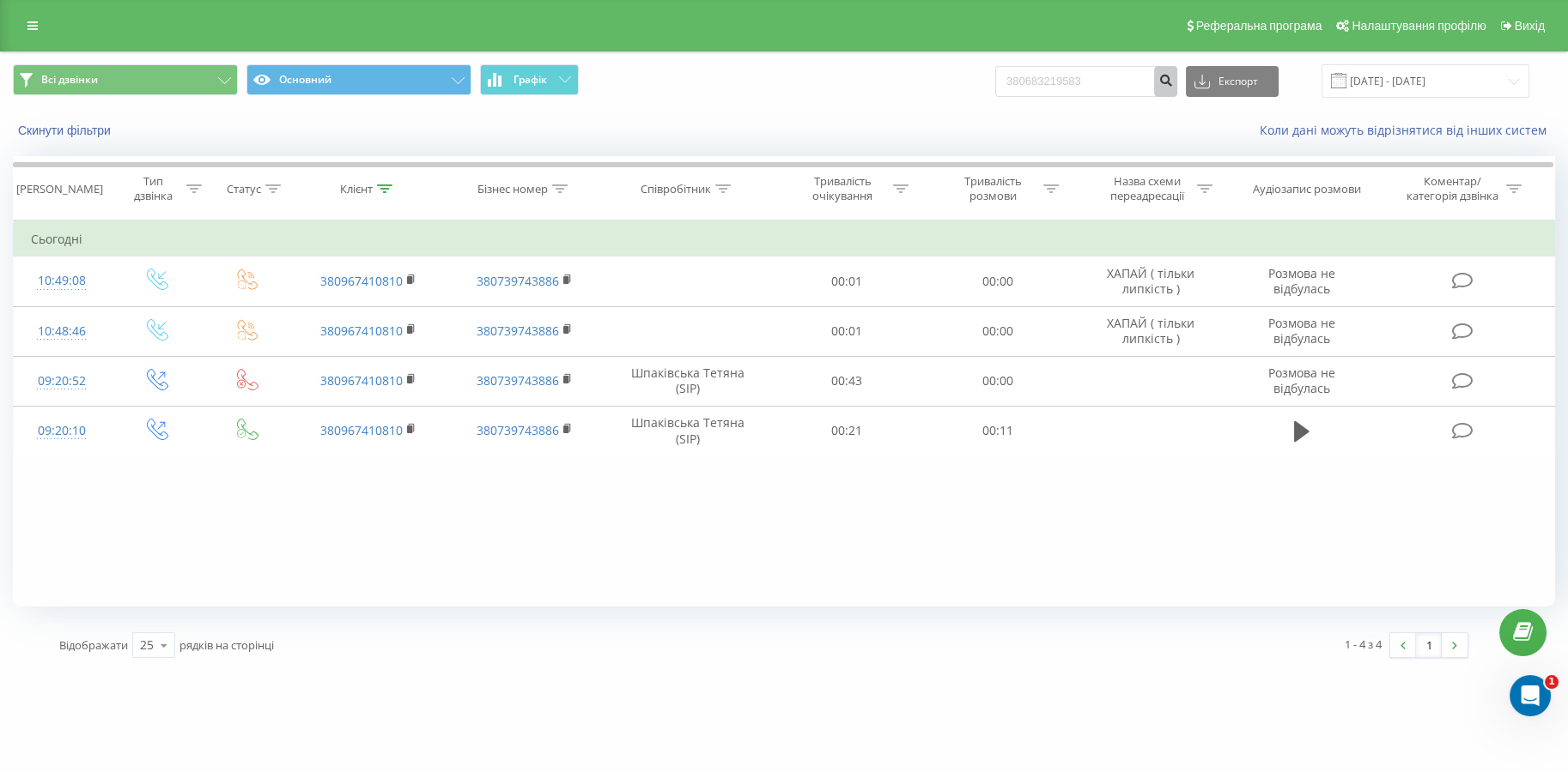
click at [1171, 84] on icon "submit" at bounding box center [1165, 78] width 14 height 11
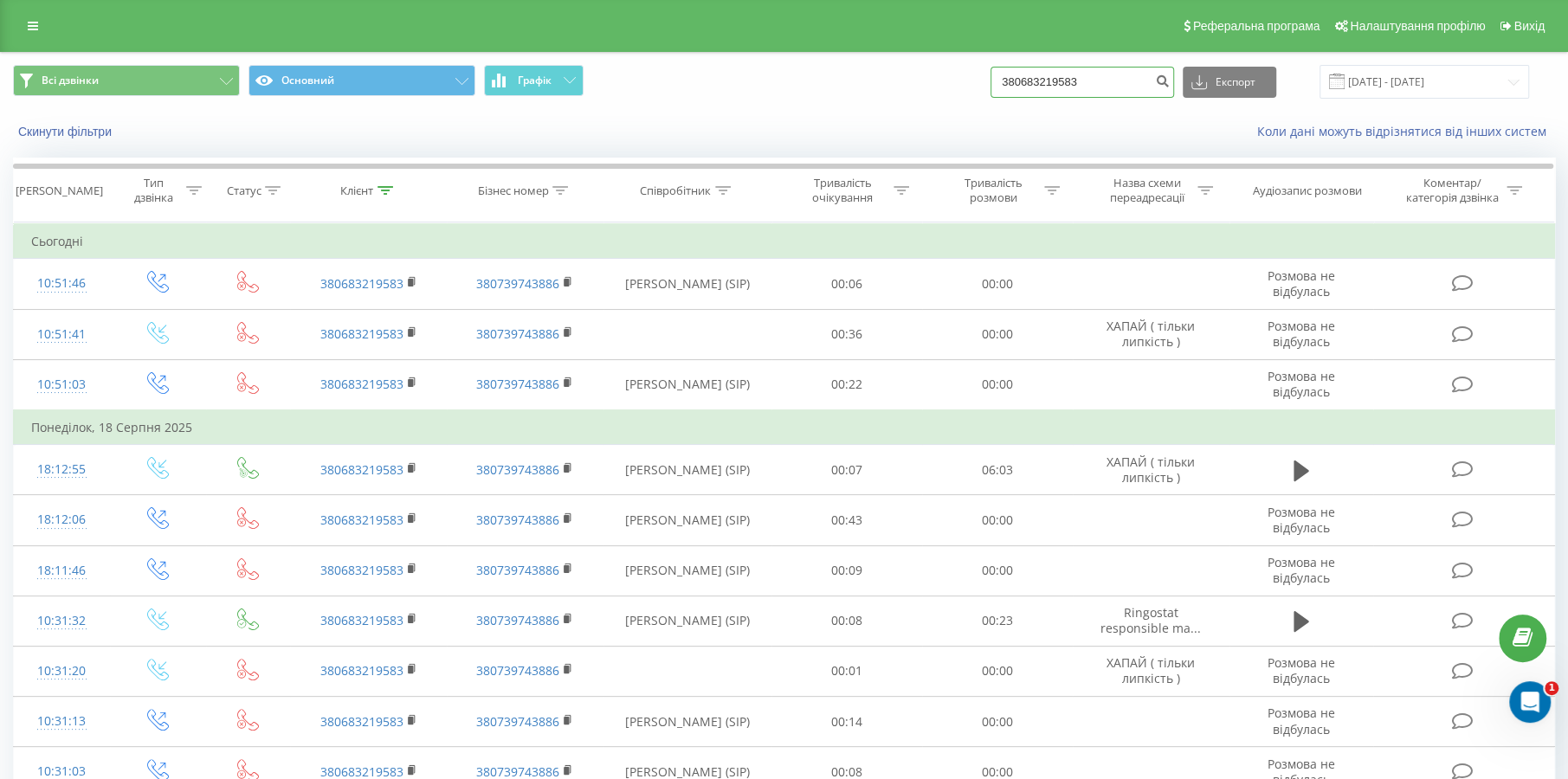
drag, startPoint x: 1096, startPoint y: 95, endPoint x: 1035, endPoint y: 94, distance: 61.0
click at [972, 108] on div "Всі дзвінки Основний Графік 380683219583 Експорт .csv .xls .xlsx [DATE] - [DATE]" at bounding box center [784, 81] width 1567 height 58
paste input "38468505"
type input "380638468505"
click at [1170, 75] on icon "submit" at bounding box center [1162, 79] width 15 height 11
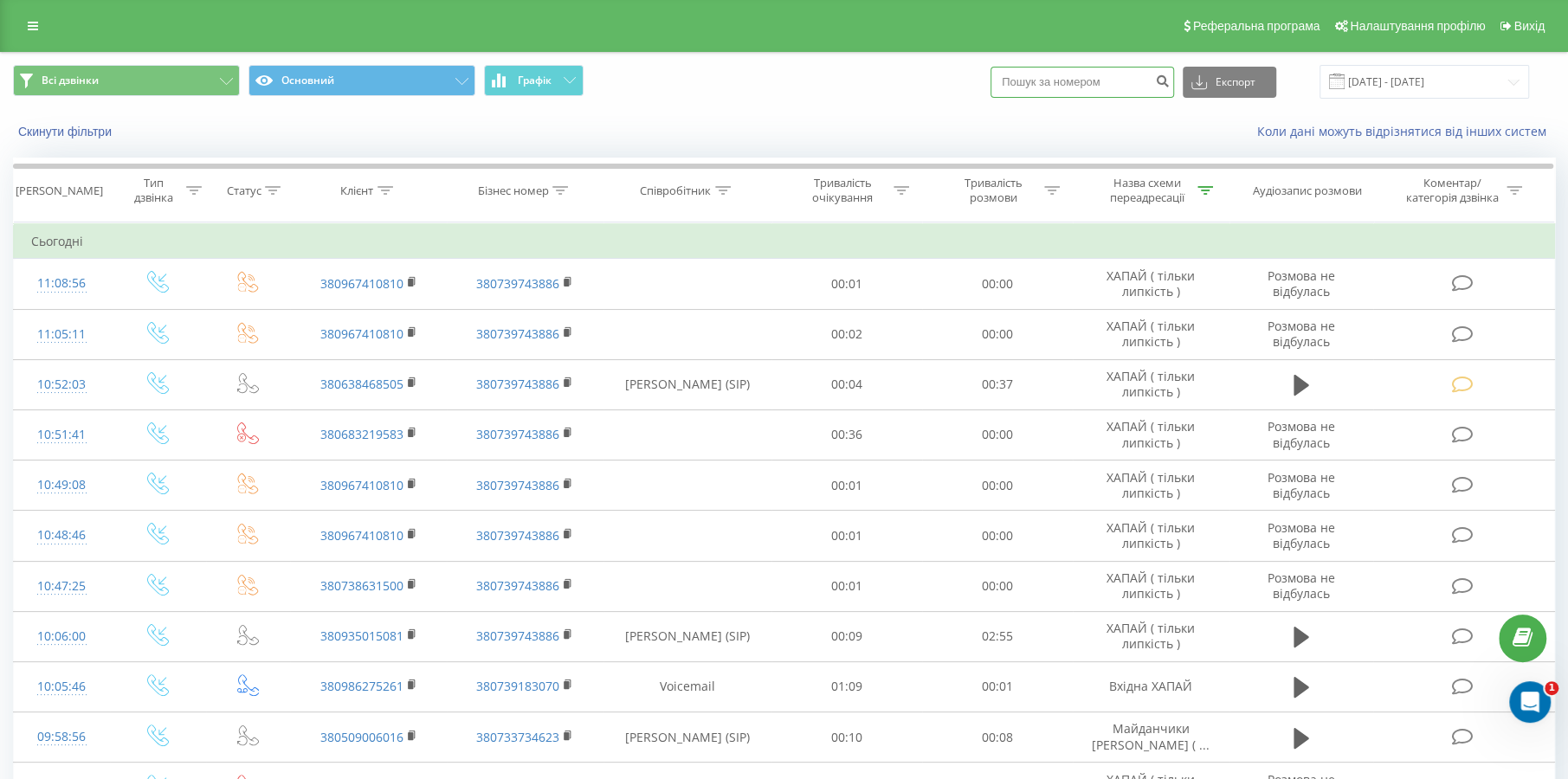
click at [1101, 77] on input at bounding box center [1082, 82] width 183 height 31
paste input "0 (50) 904 12 41"
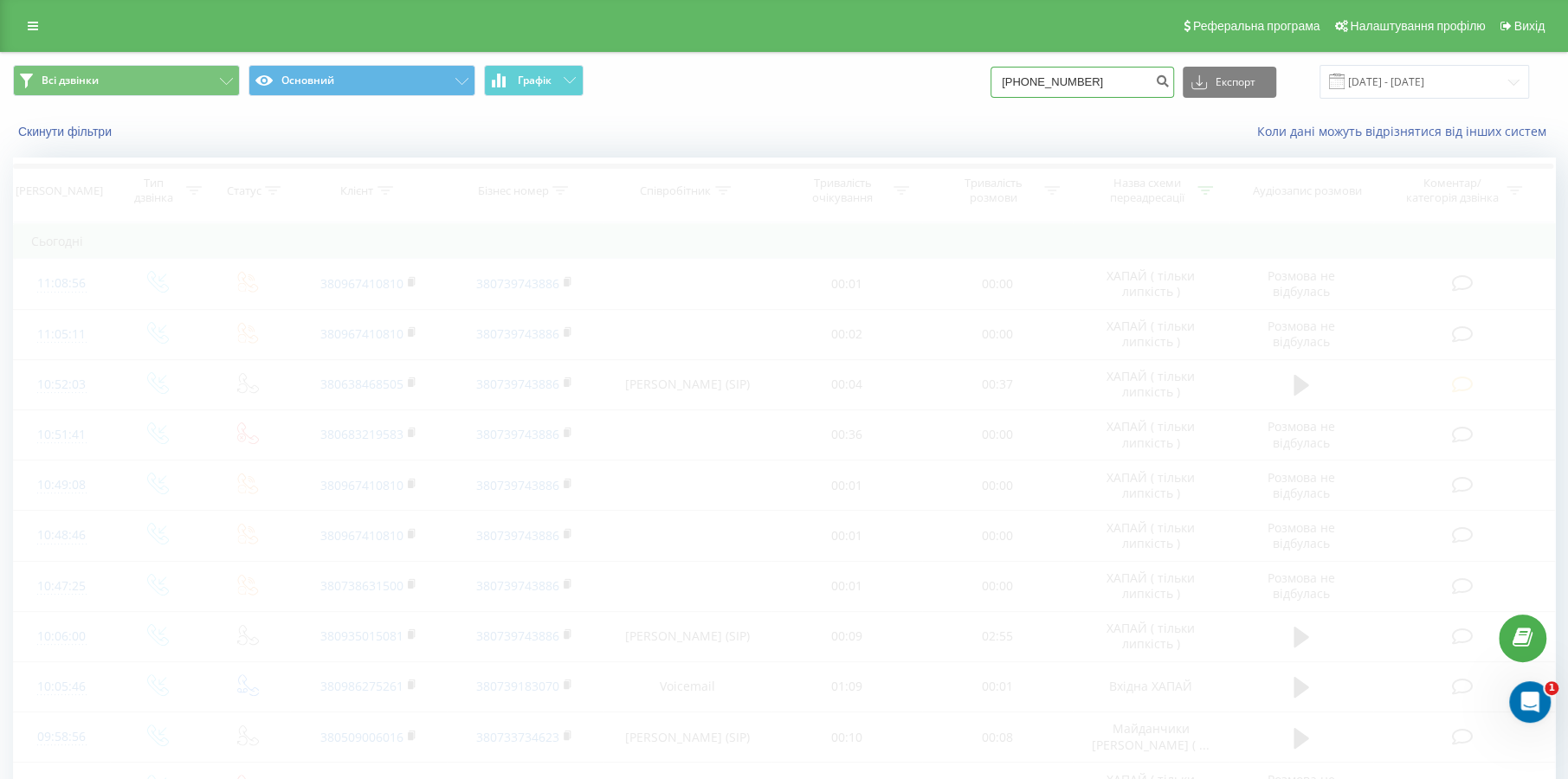
click at [1034, 85] on input "0 (50) 904 12 41" at bounding box center [1082, 82] width 183 height 31
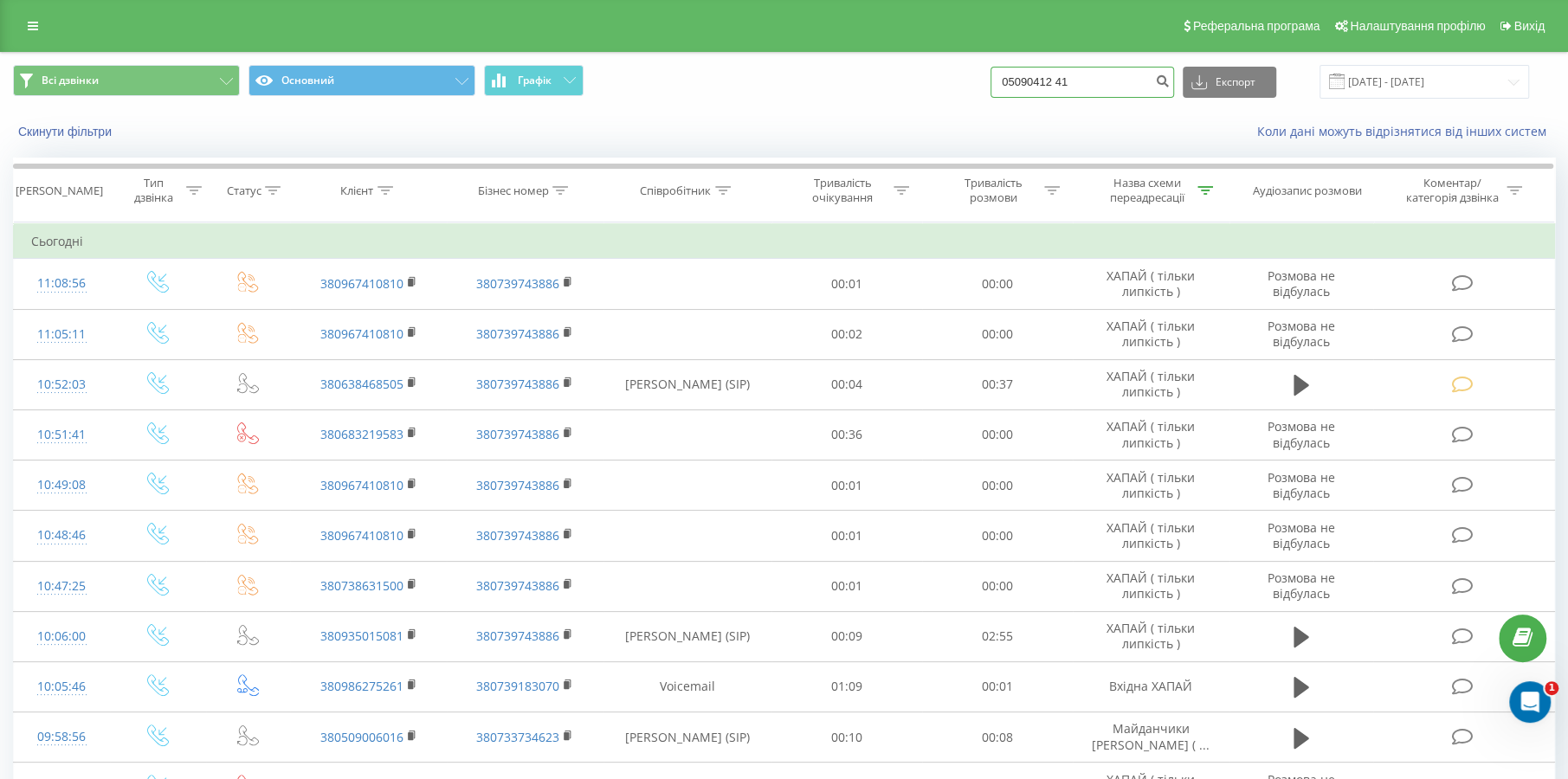
type input "0509041241"
